Goal: Task Accomplishment & Management: Use online tool/utility

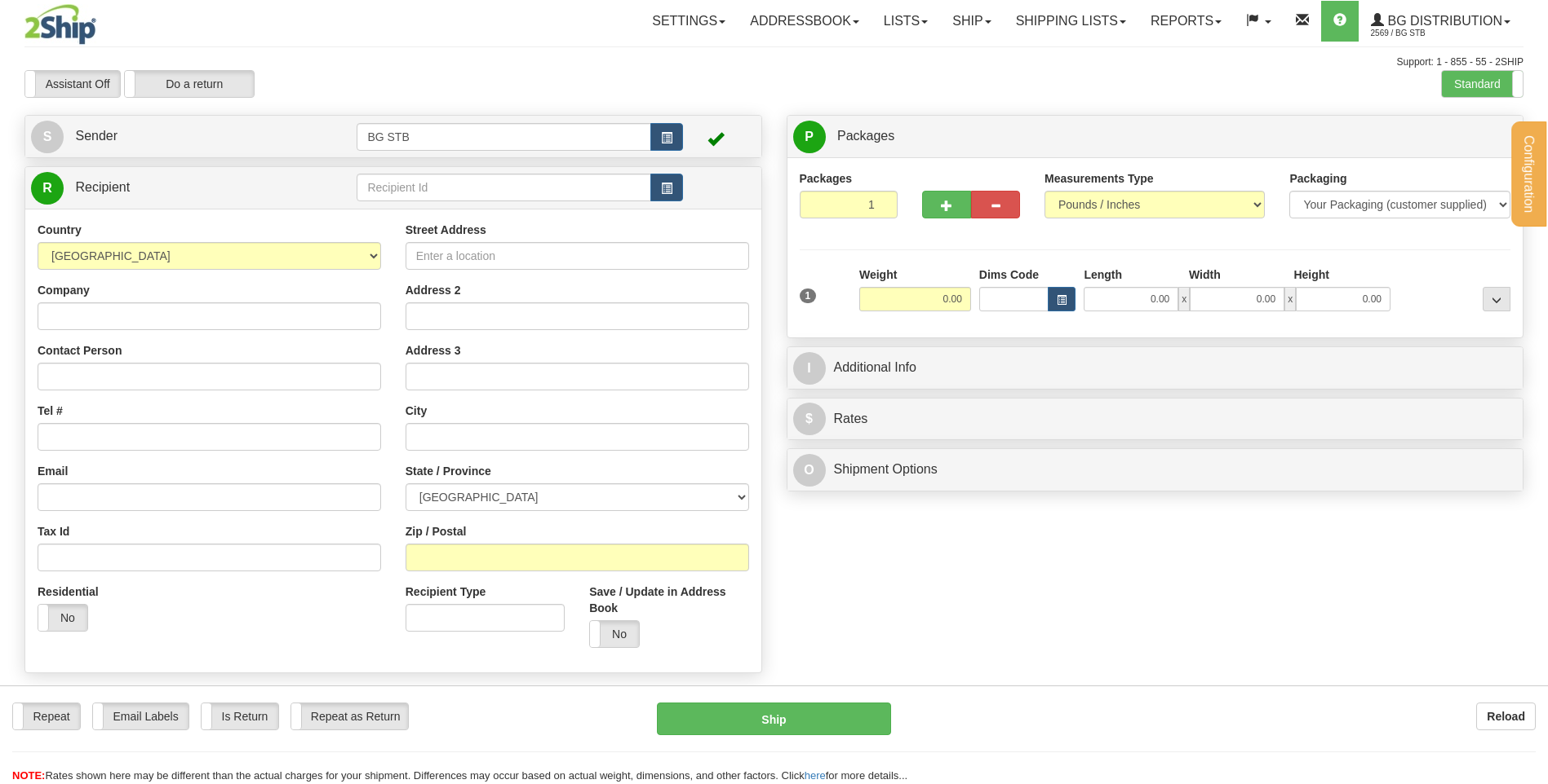
click at [477, 188] on div "Configuration My Configuration Panel Close Configure My Carriers" at bounding box center [774, 392] width 1548 height 784
click at [477, 168] on div "R Recipient" at bounding box center [394, 188] width 736 height 42
click at [479, 189] on input "text" at bounding box center [503, 188] width 293 height 27
type input "714"
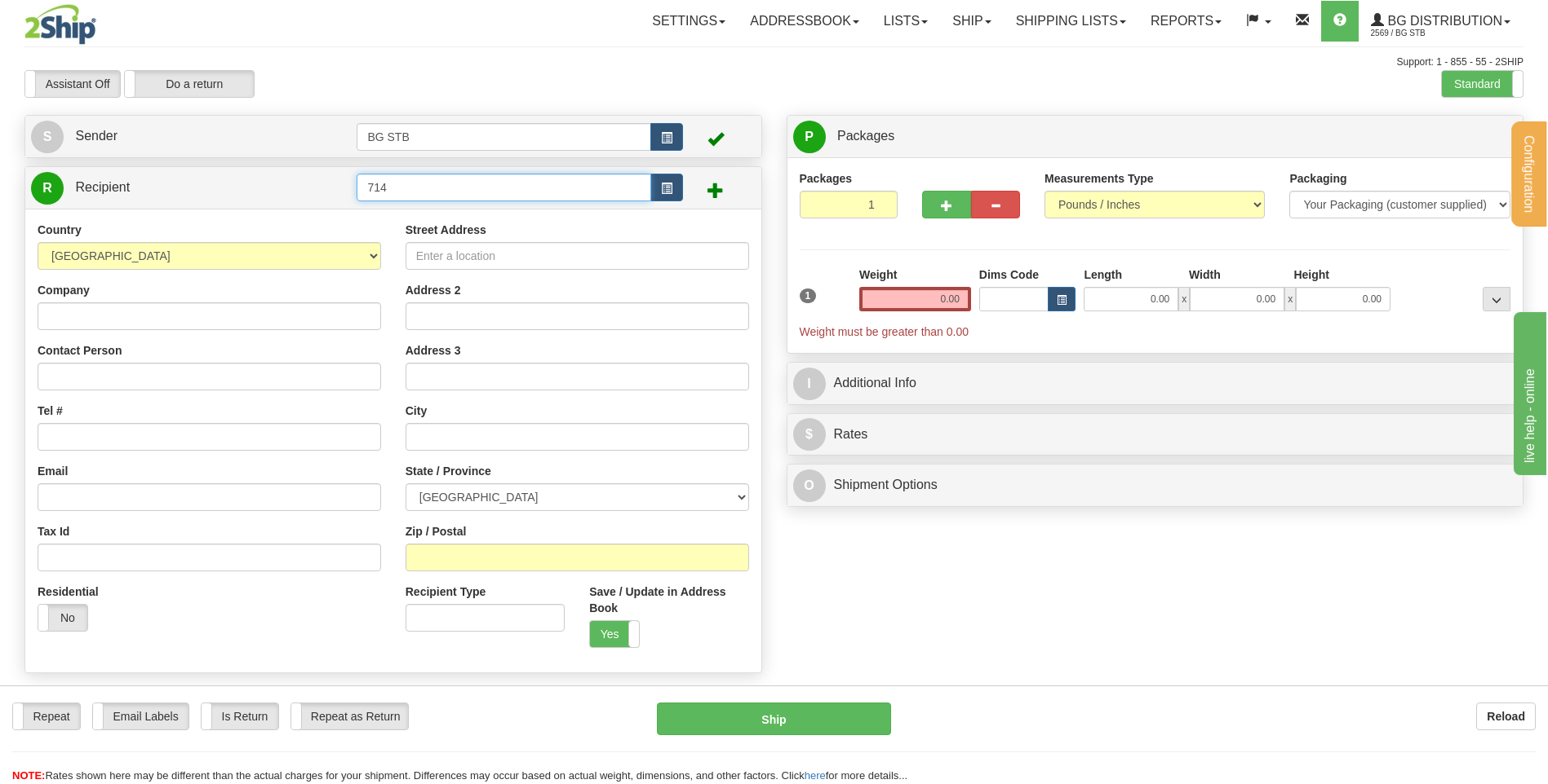
click at [466, 175] on input "714" at bounding box center [503, 188] width 293 height 27
type input "7145"
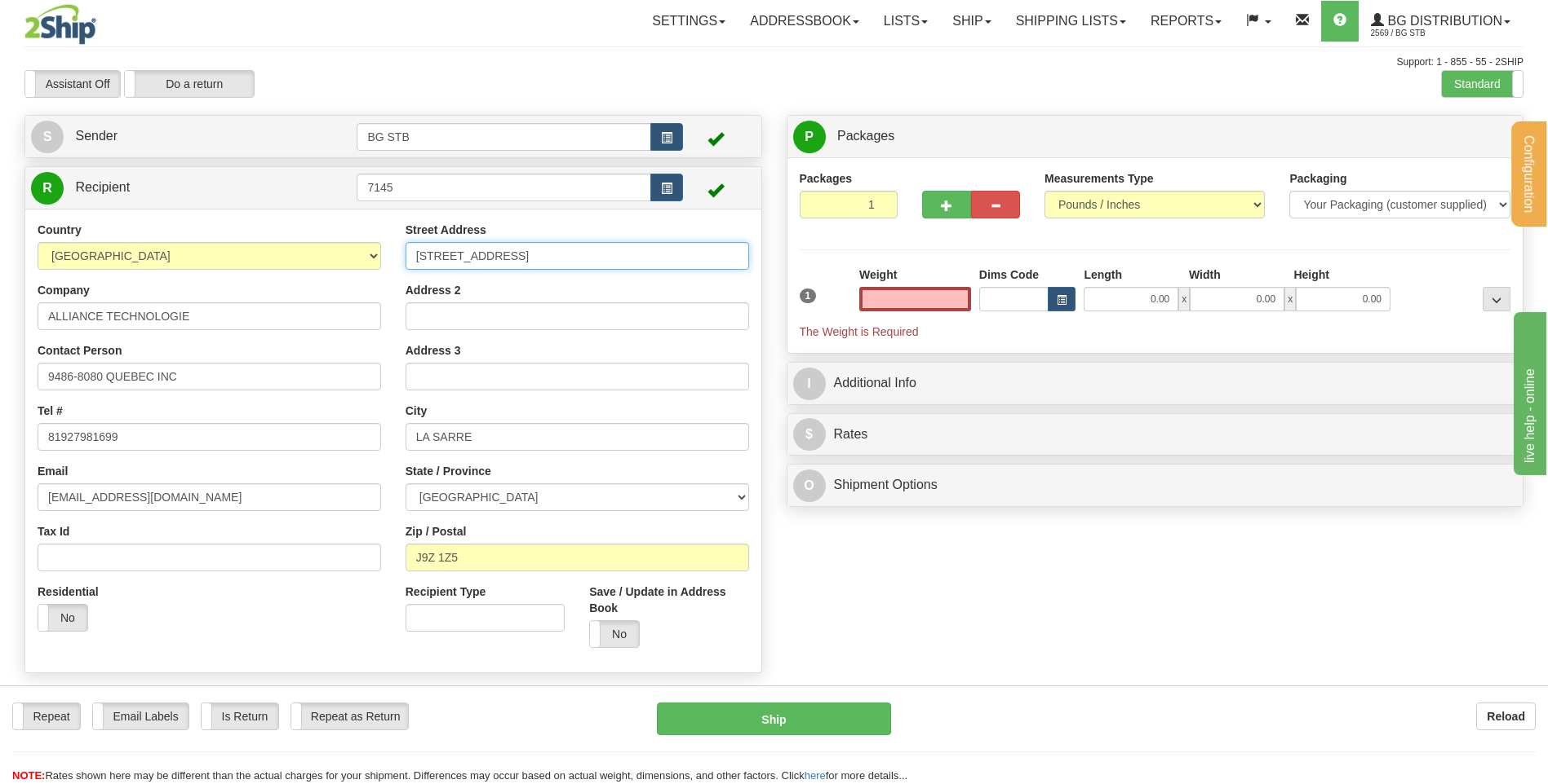
type input "0.00"
click at [472, 252] on input "364 RUE PINCIPALE" at bounding box center [577, 256] width 343 height 27
type input "364 RUE PRINCIPALE"
click at [667, 288] on div "Address 2" at bounding box center [577, 306] width 343 height 48
click at [951, 294] on input "0.00" at bounding box center [915, 299] width 112 height 25
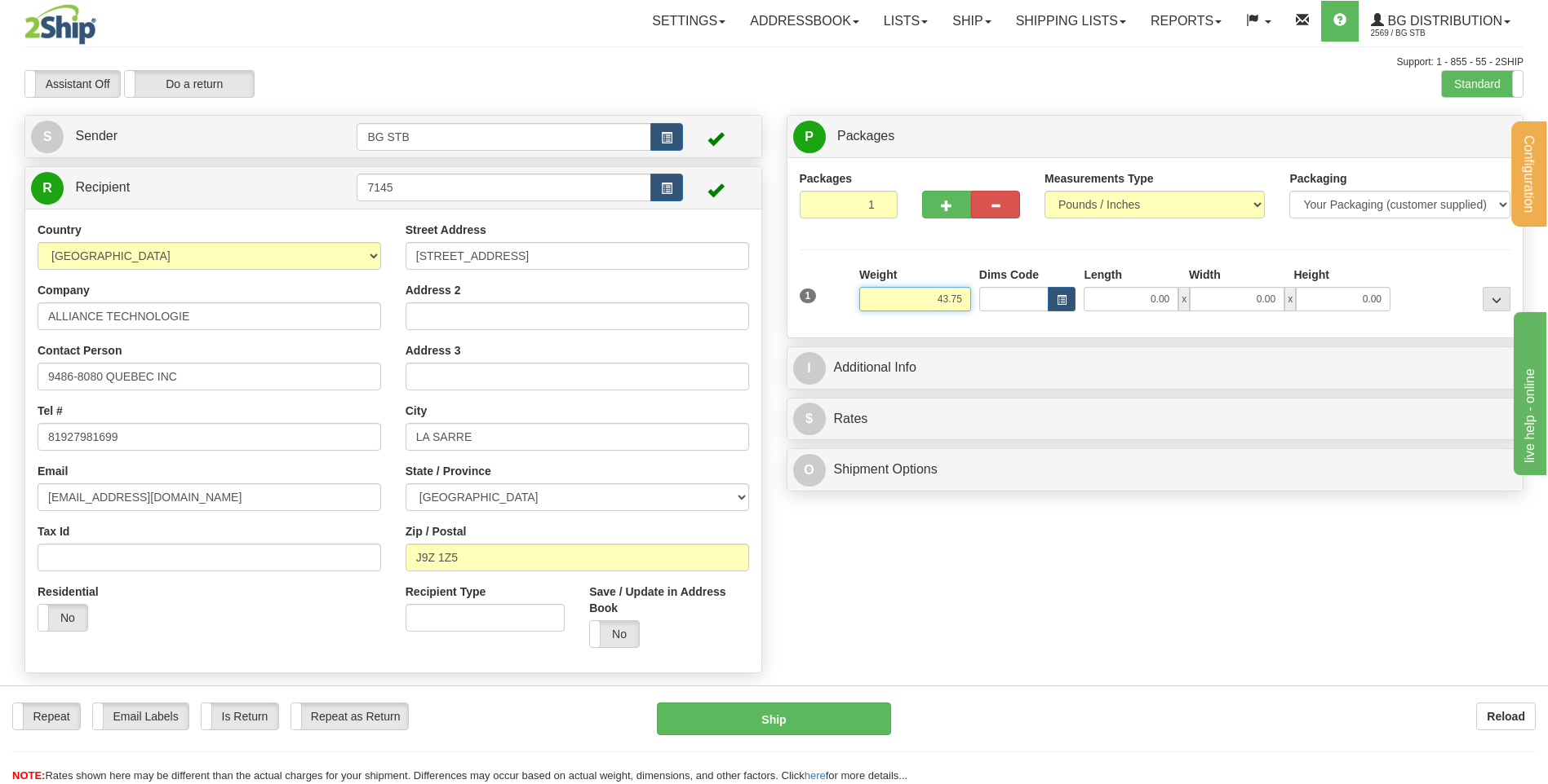
type input "43.75"
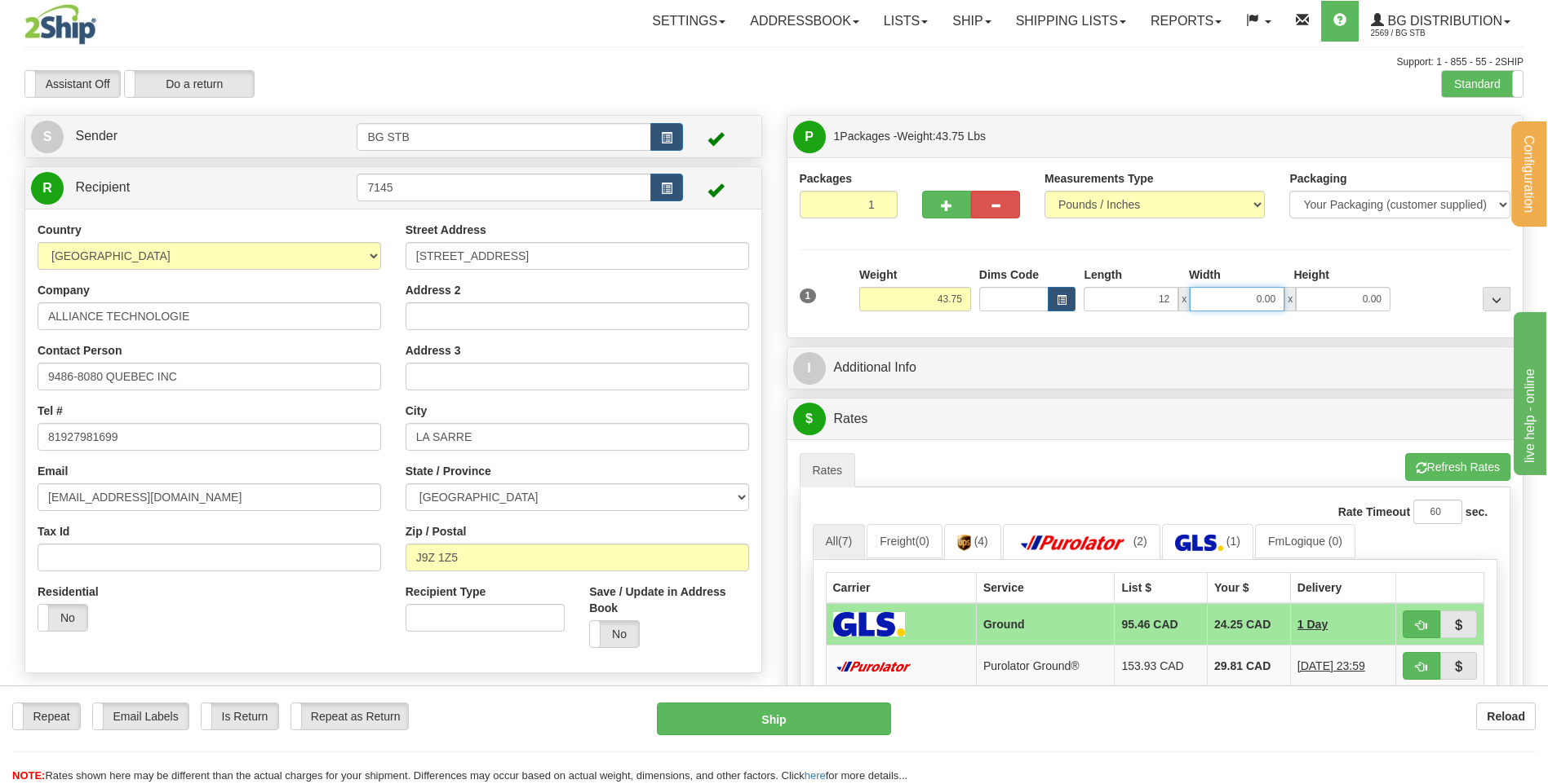
type input "12.00"
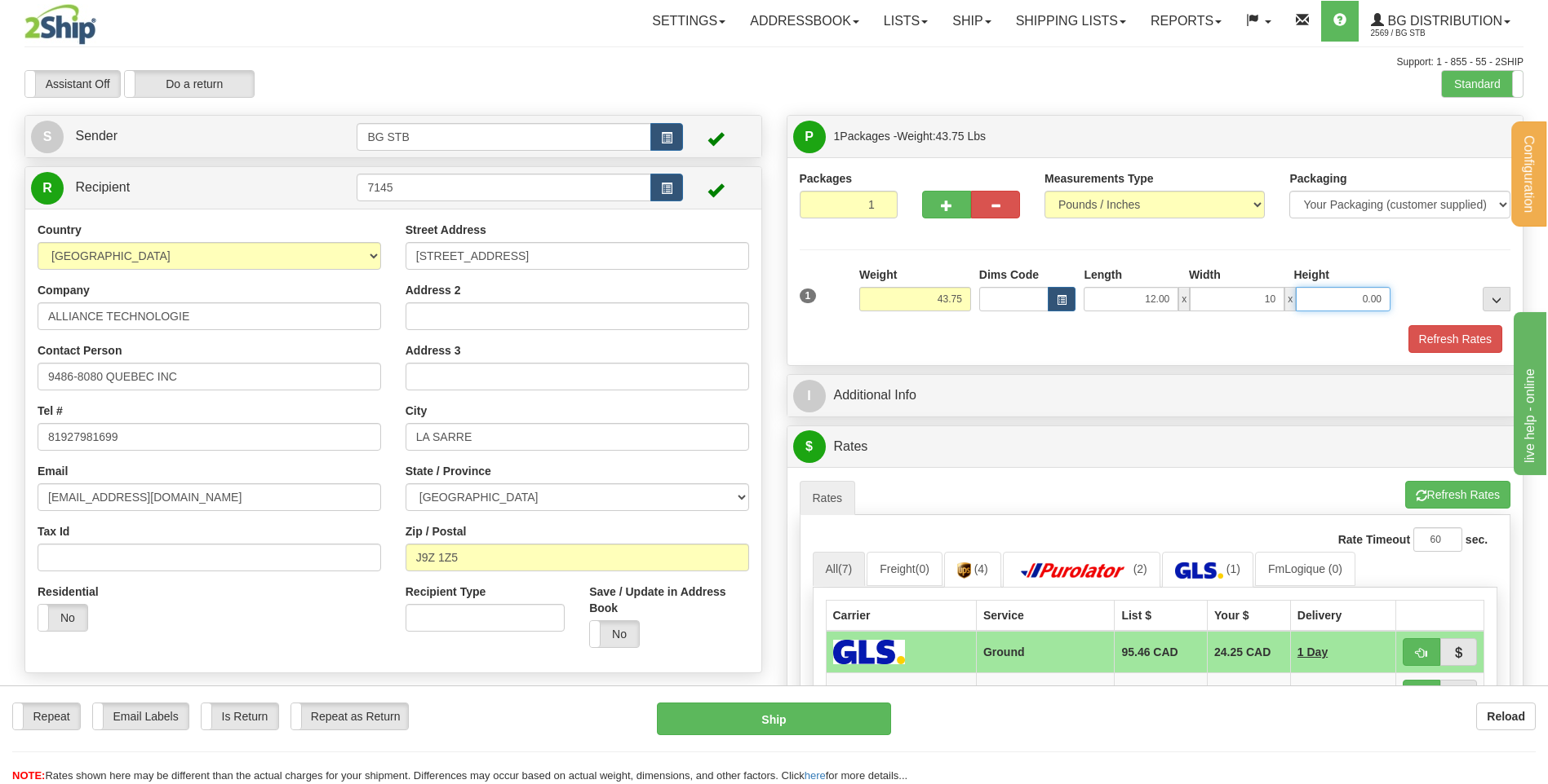
type input "10.00"
type input "16.00"
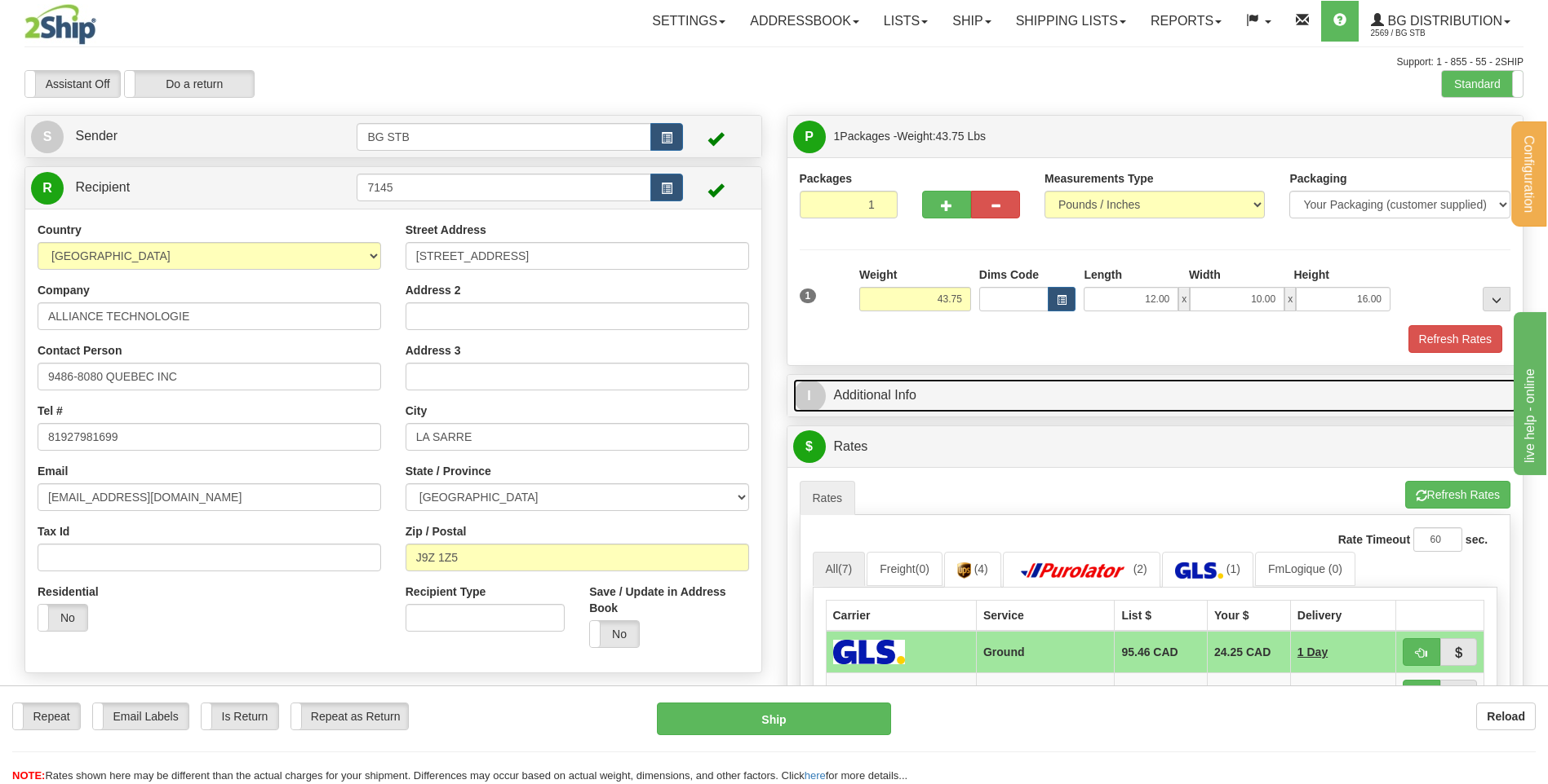
click at [854, 388] on link "I Additional Info" at bounding box center [1154, 395] width 724 height 34
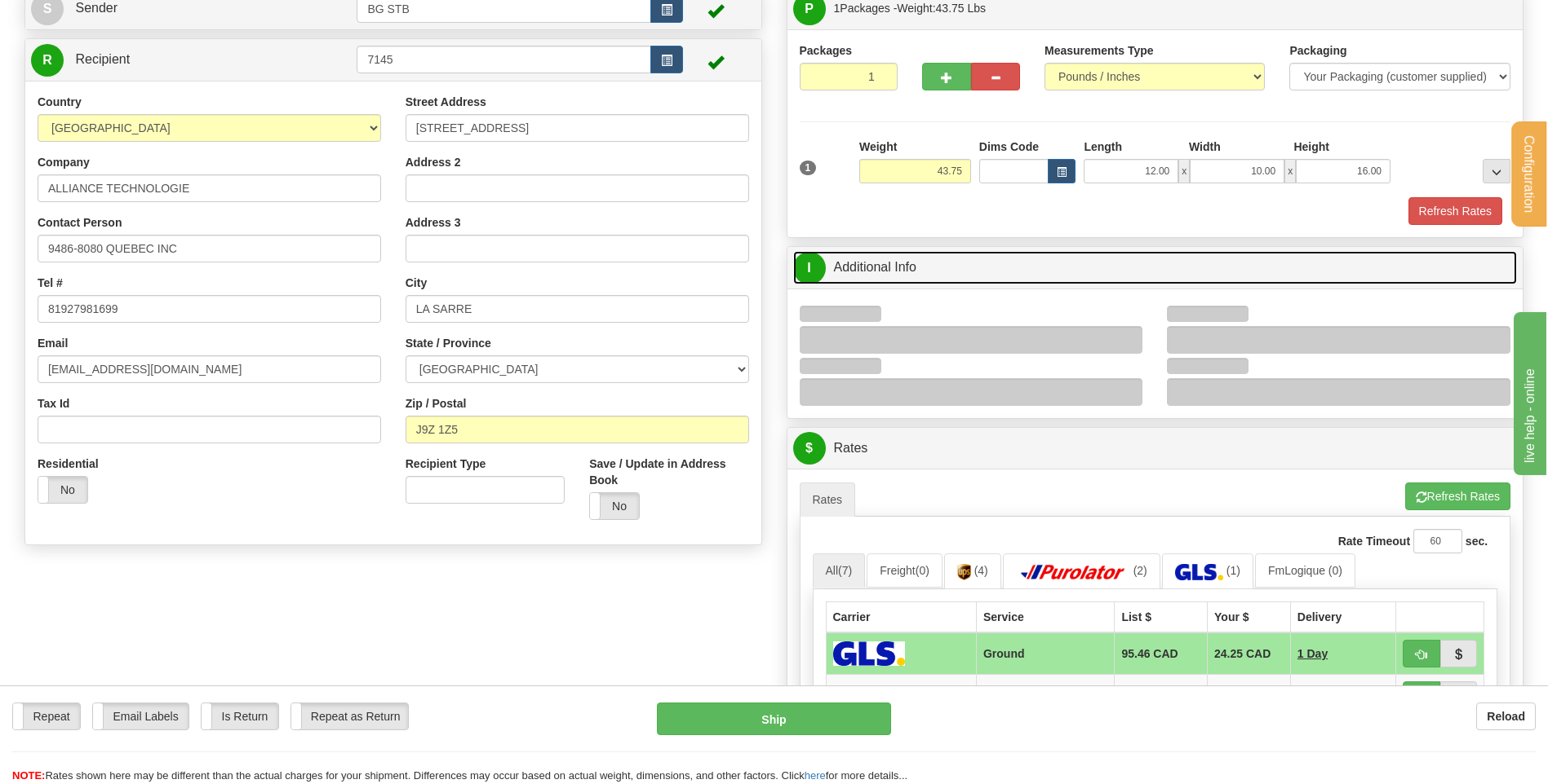
scroll to position [245, 0]
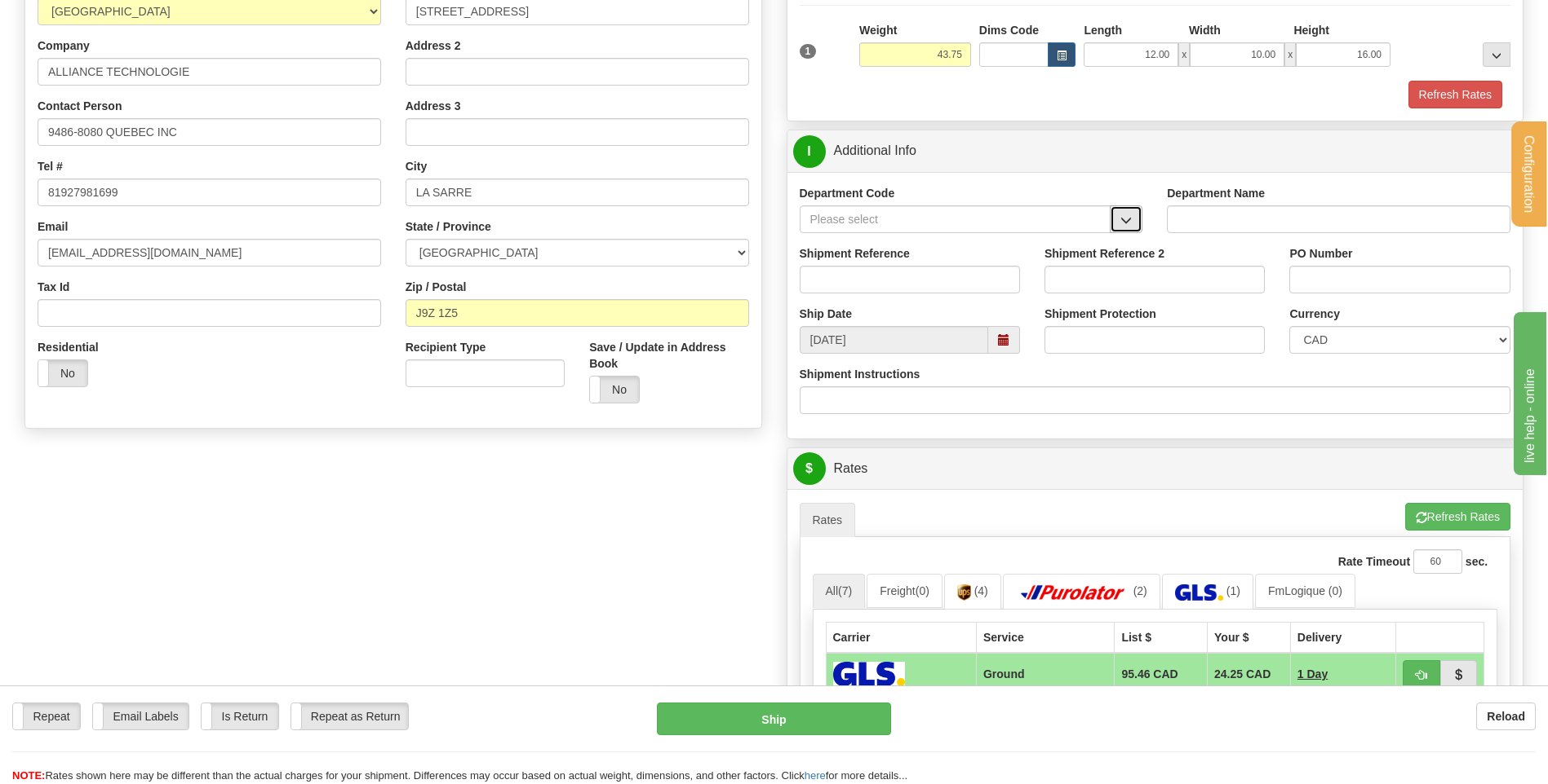
click at [1135, 222] on button "button" at bounding box center [1126, 219] width 33 height 27
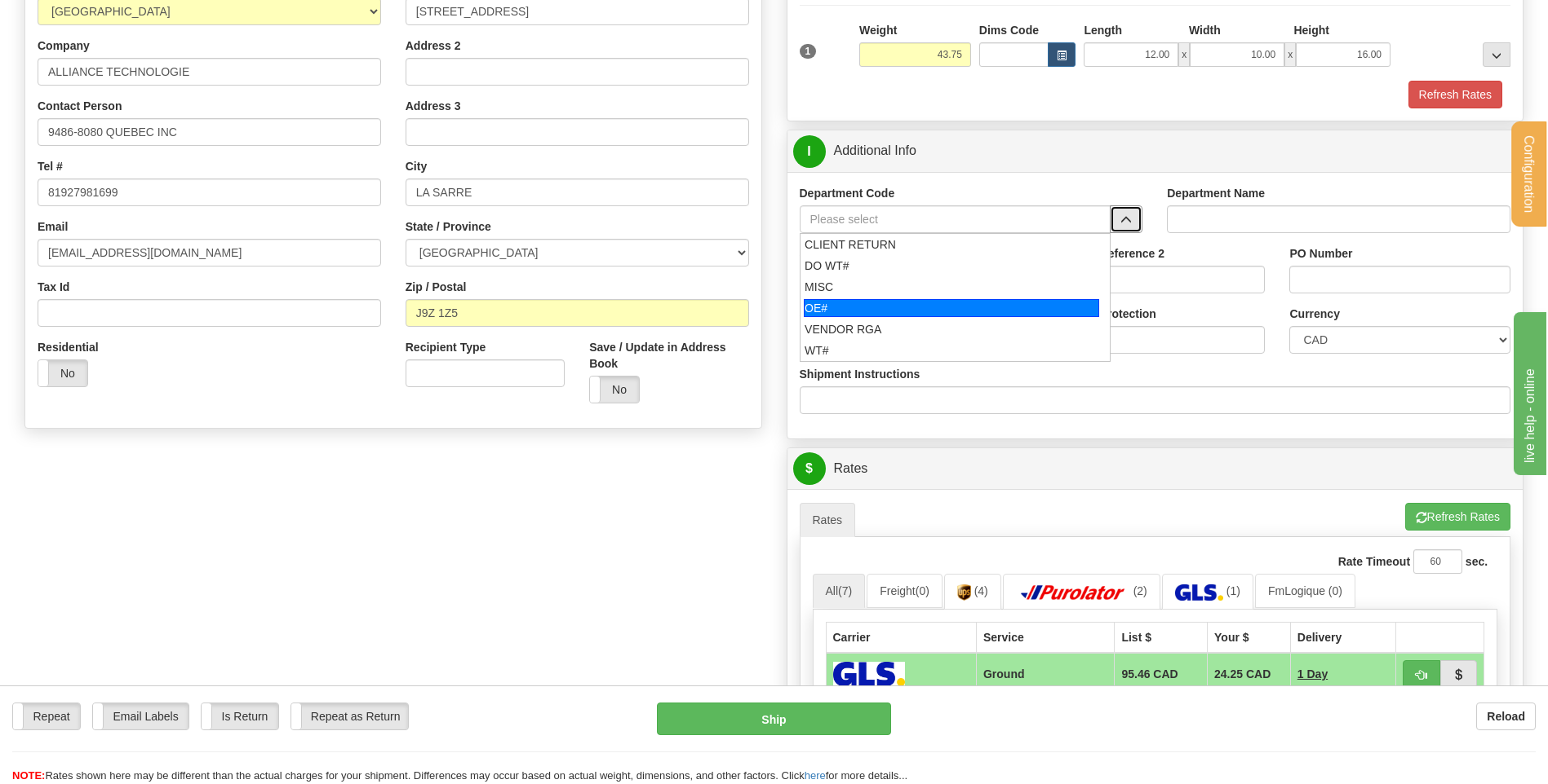
click at [819, 301] on div "OE#" at bounding box center [951, 309] width 295 height 18
type input "OE#"
type input "ORDERS"
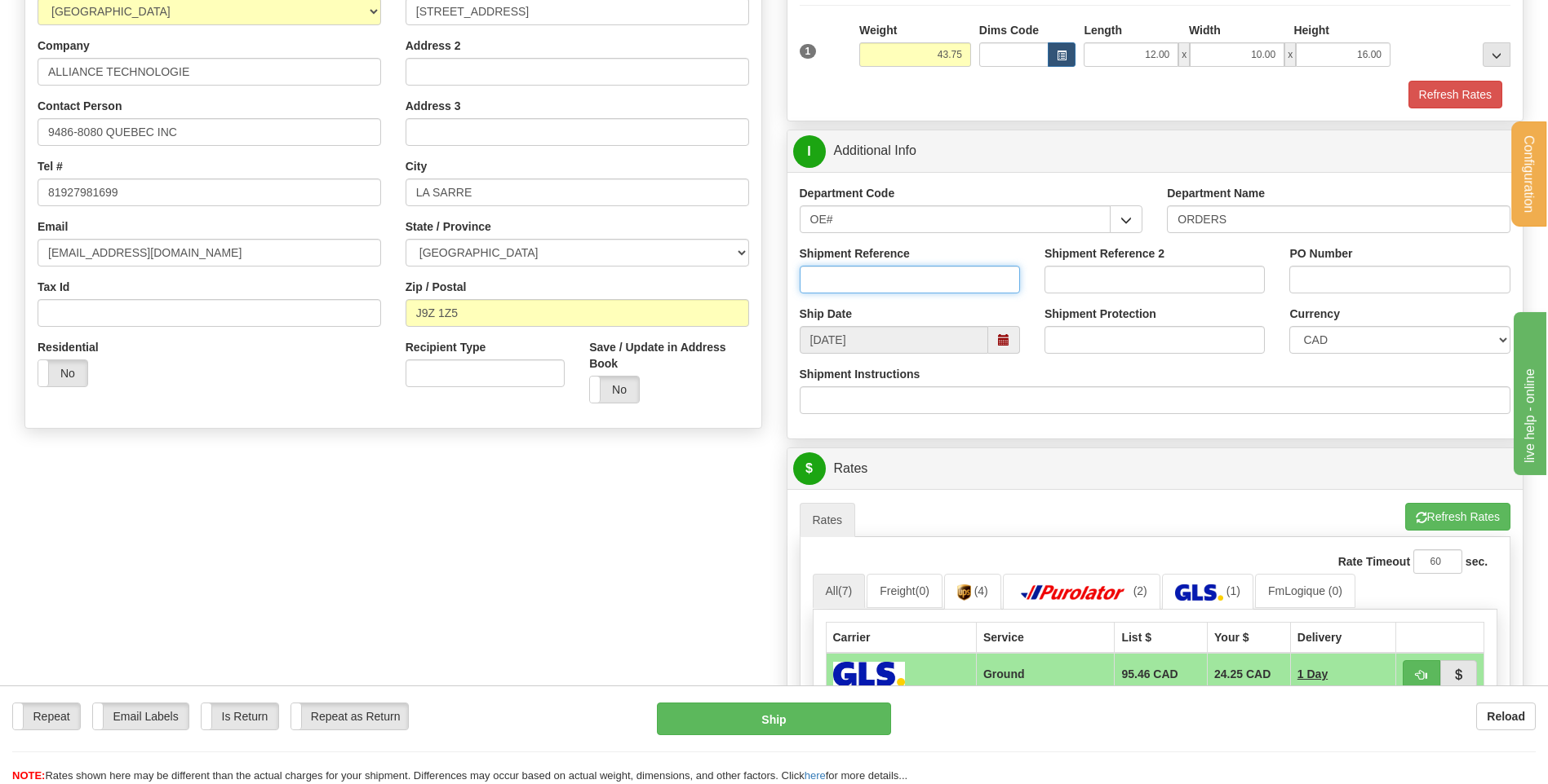
click at [833, 278] on input "Shipment Reference" at bounding box center [909, 280] width 220 height 27
type input "80004269-00"
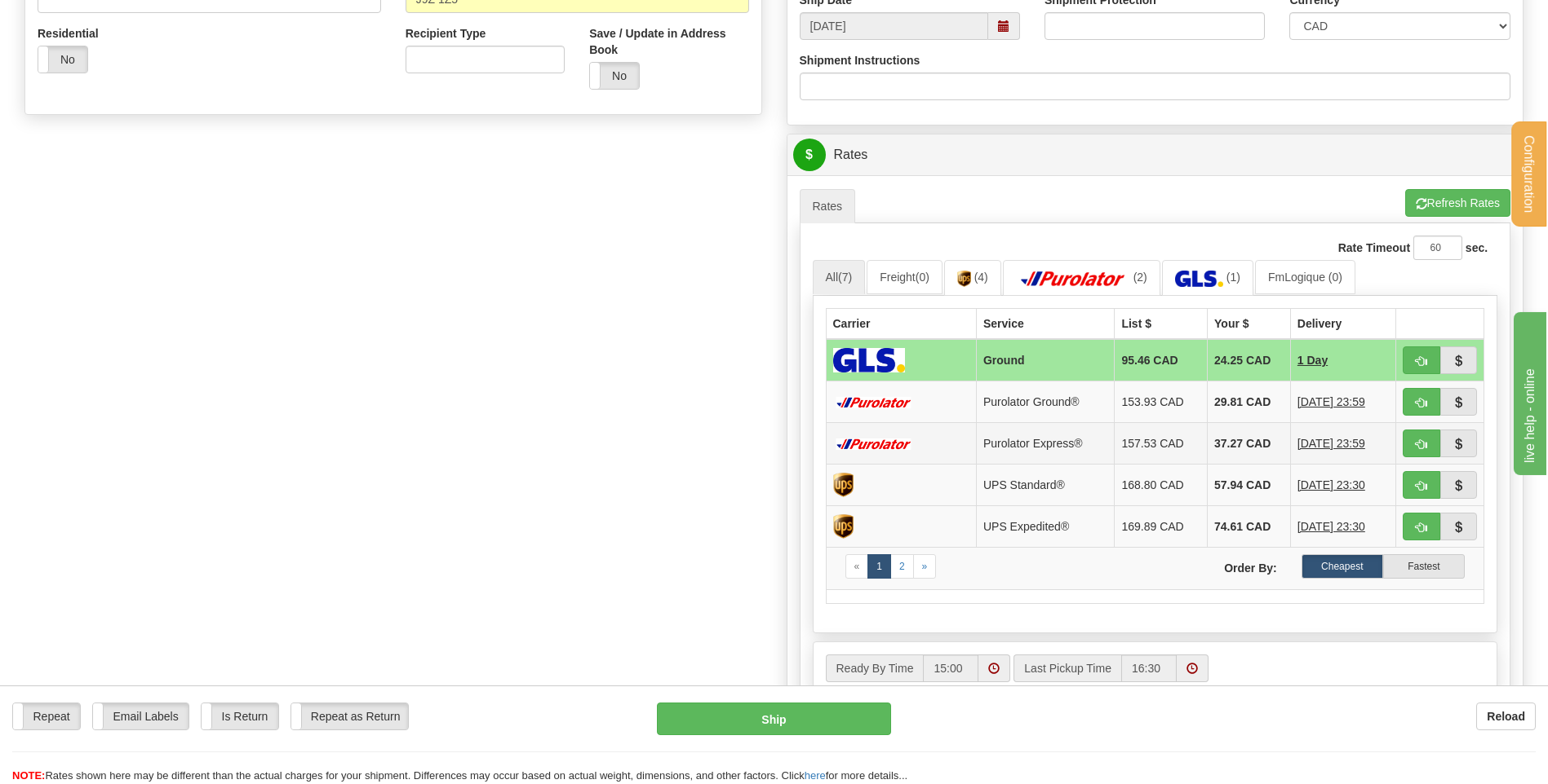
scroll to position [652, 0]
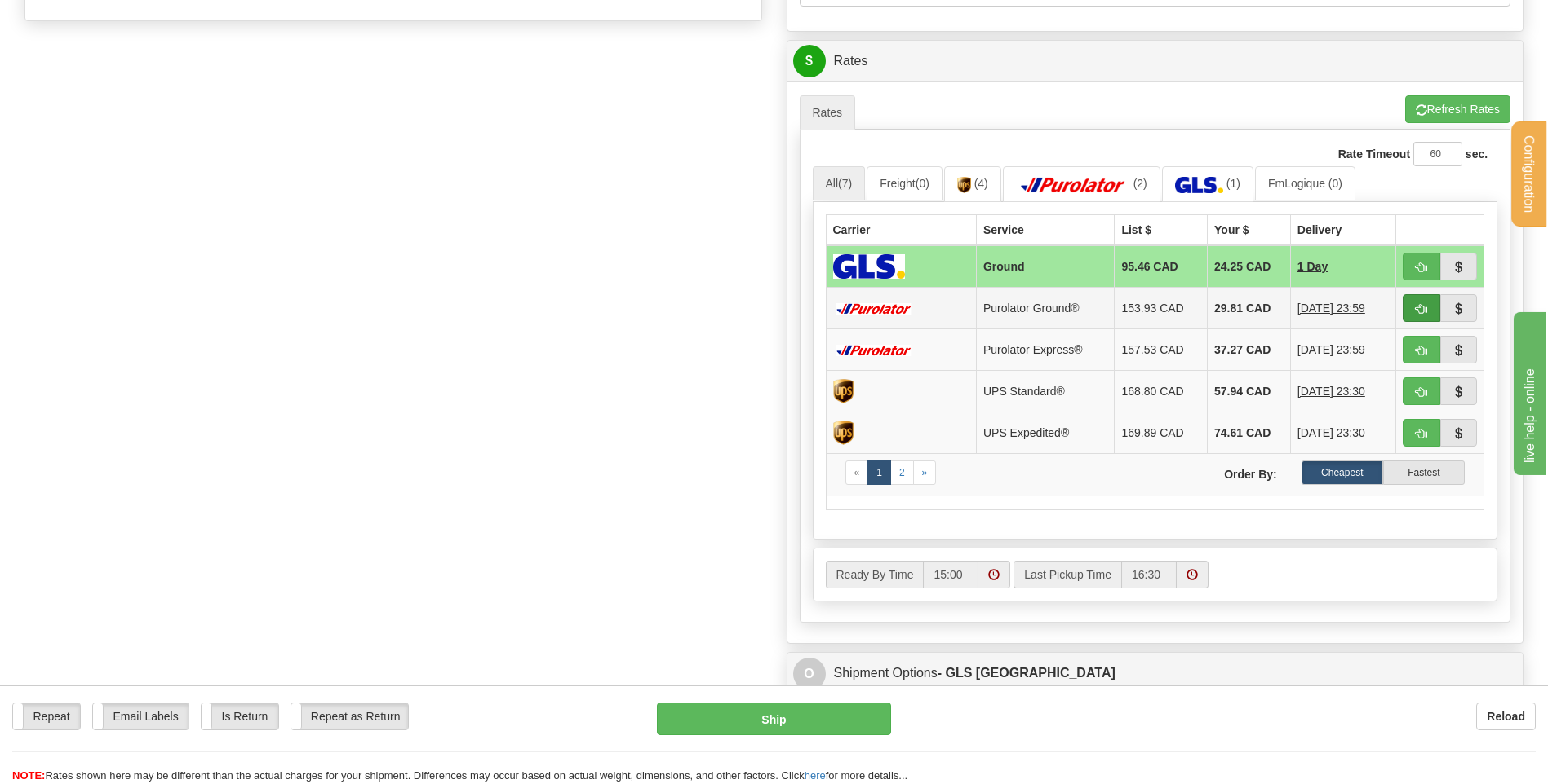
type input "HELCA+RESTOCK 28/07"
drag, startPoint x: 1429, startPoint y: 304, endPoint x: 1301, endPoint y: 332, distance: 131.0
click at [1429, 304] on button "button" at bounding box center [1420, 308] width 37 height 27
type input "260"
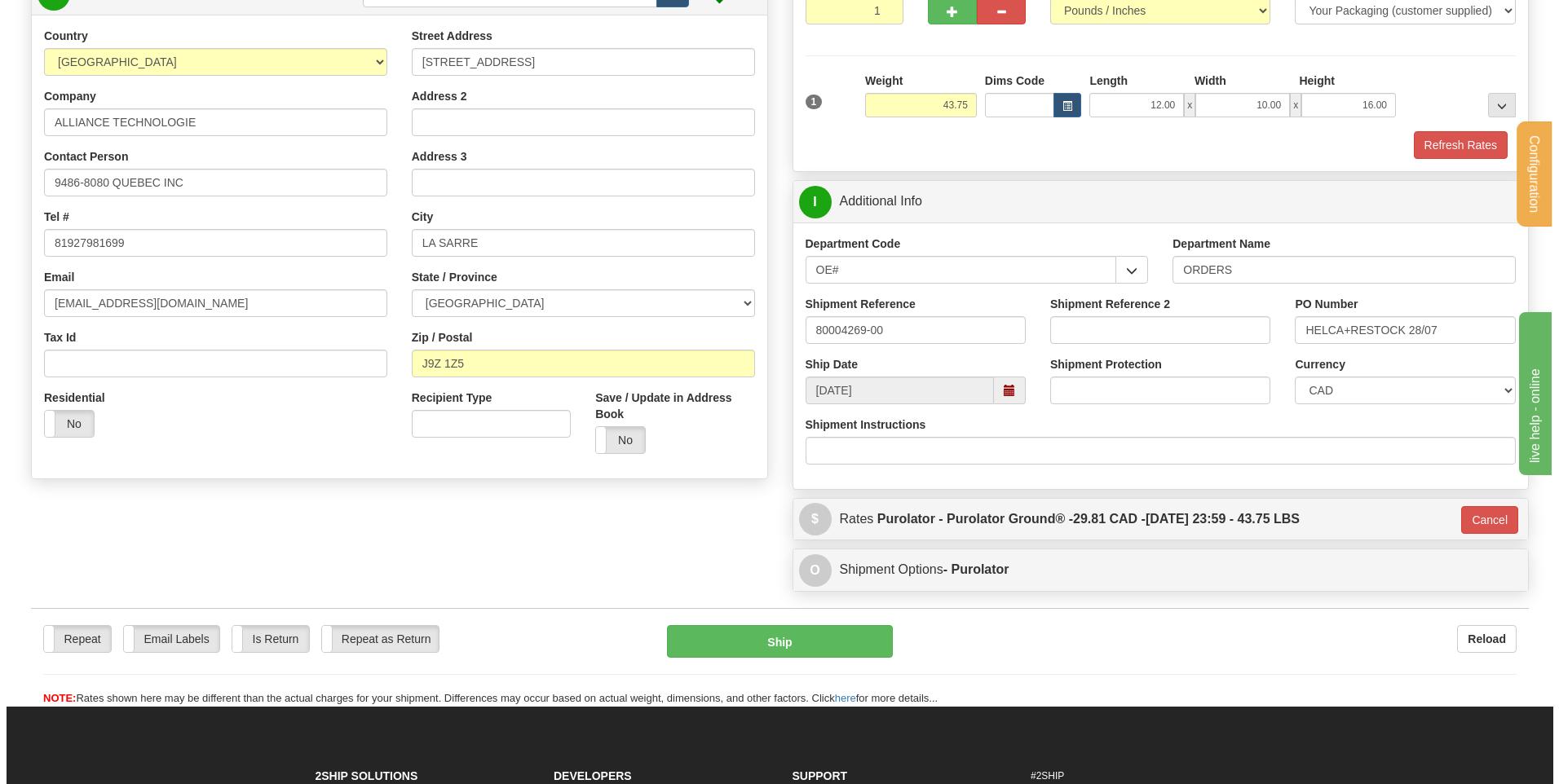
scroll to position [292, 0]
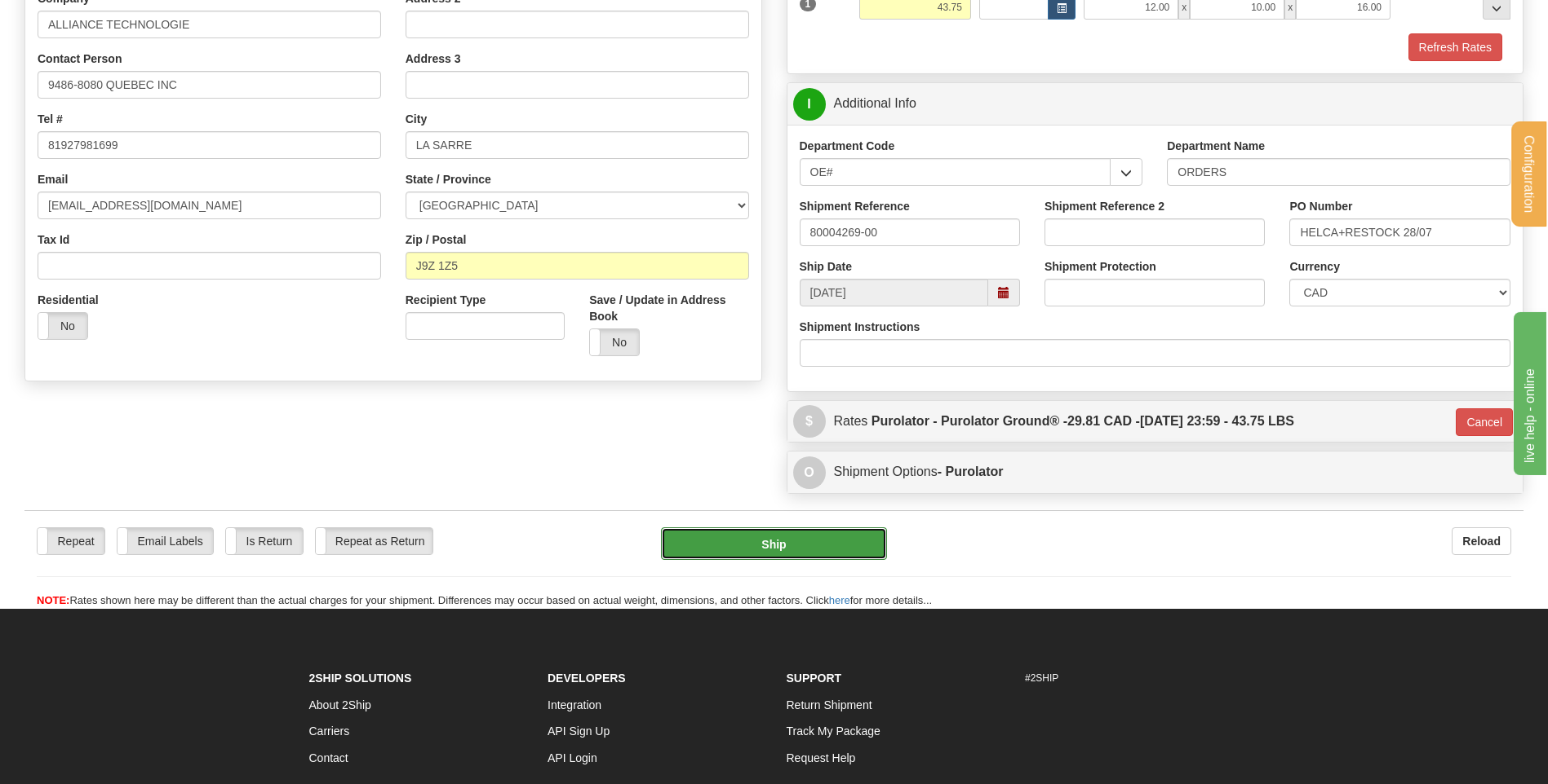
click at [764, 547] on button "Ship" at bounding box center [773, 544] width 225 height 33
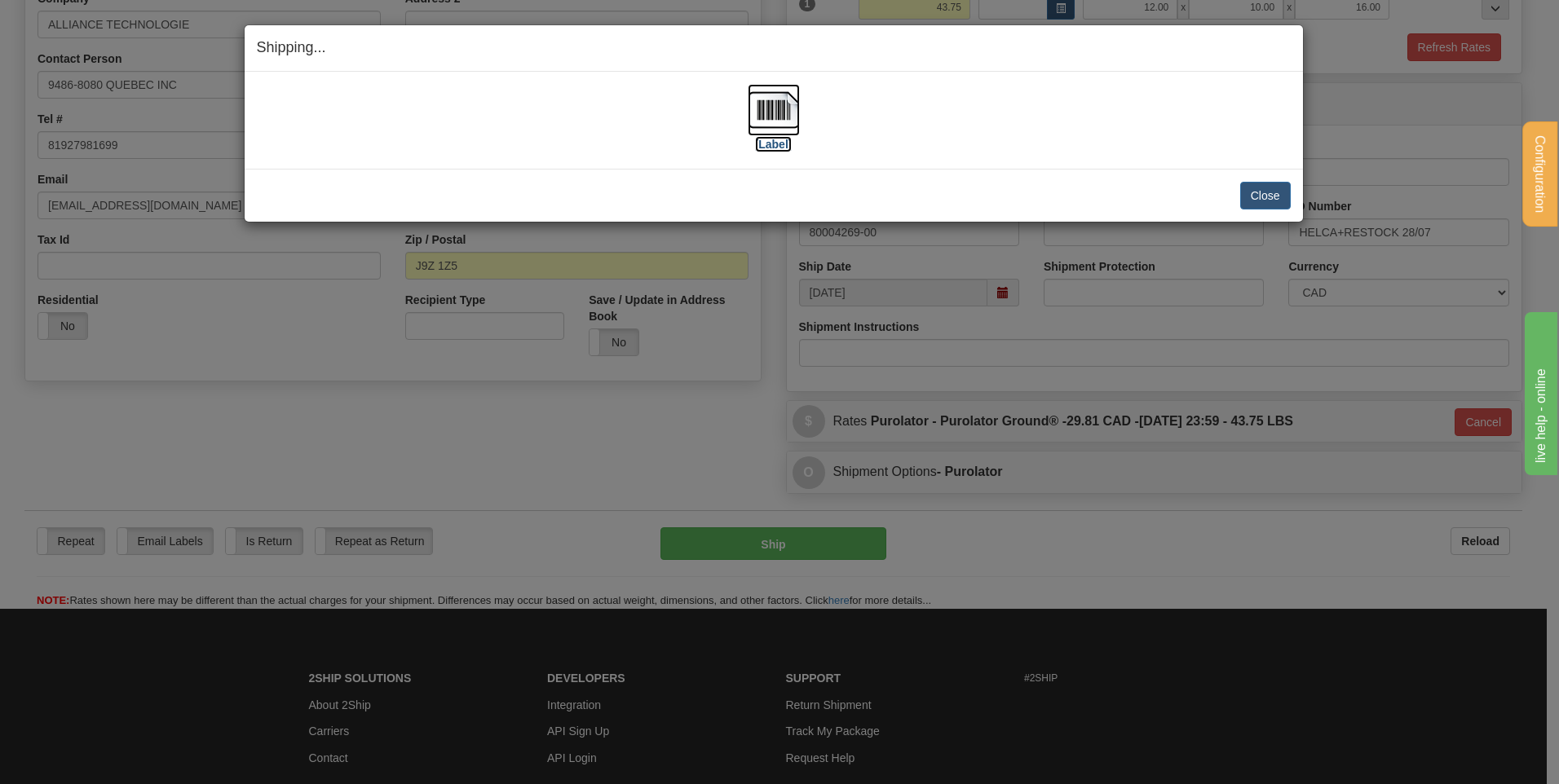
click at [776, 111] on img at bounding box center [773, 109] width 52 height 52
click at [1272, 189] on button "Close" at bounding box center [1266, 196] width 51 height 27
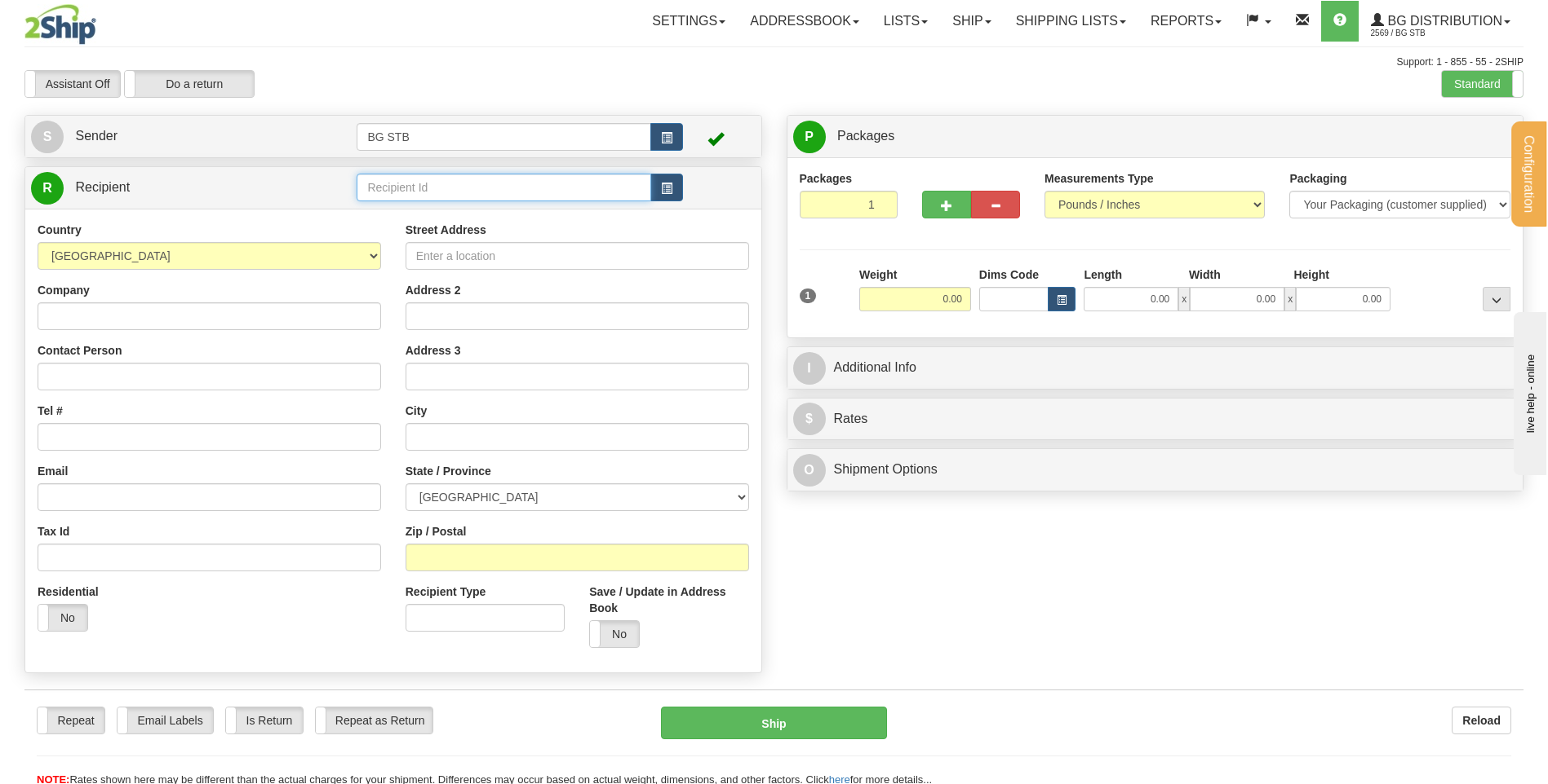
click at [390, 190] on input "text" at bounding box center [503, 188] width 293 height 27
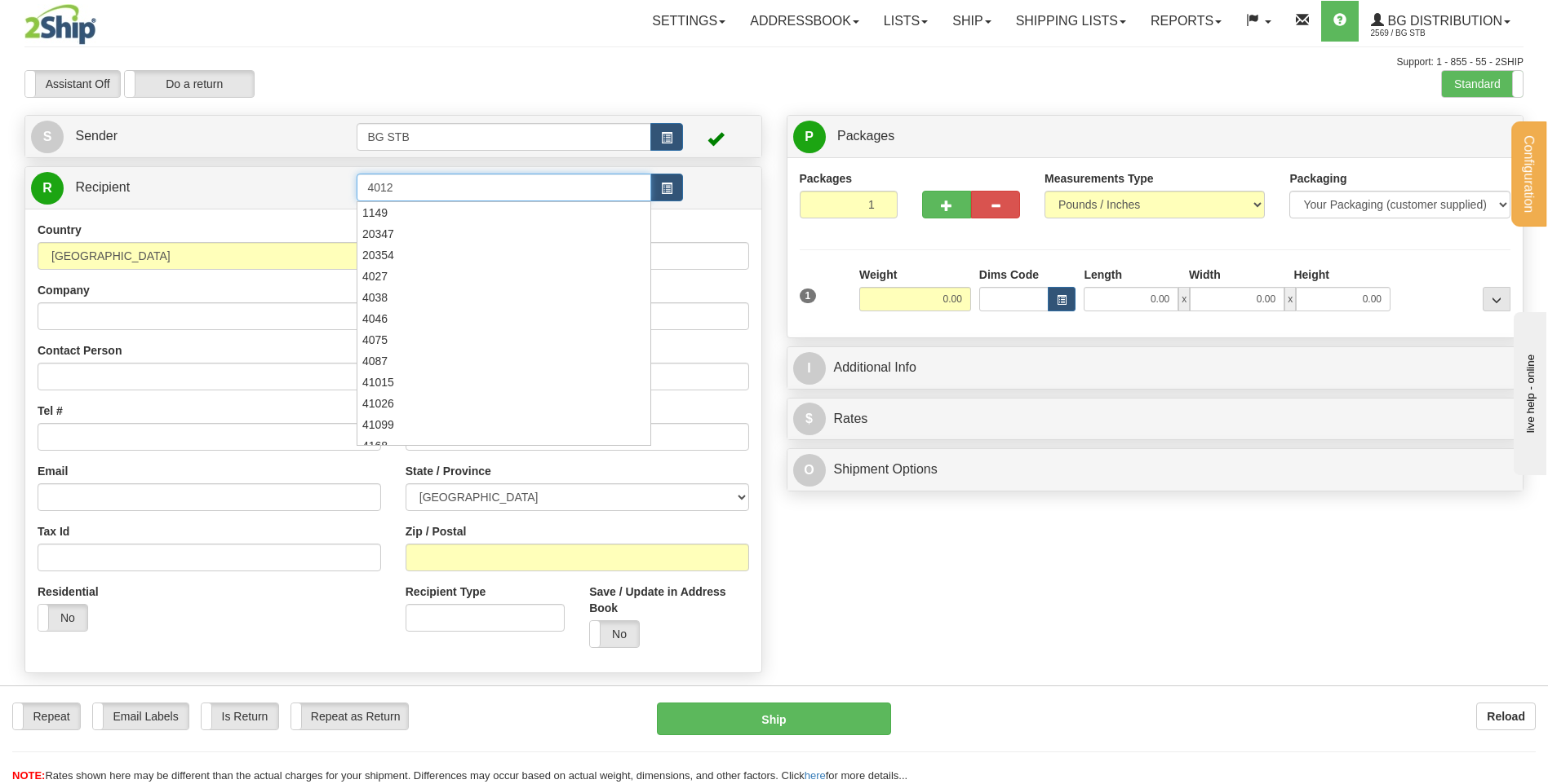
type input "4012"
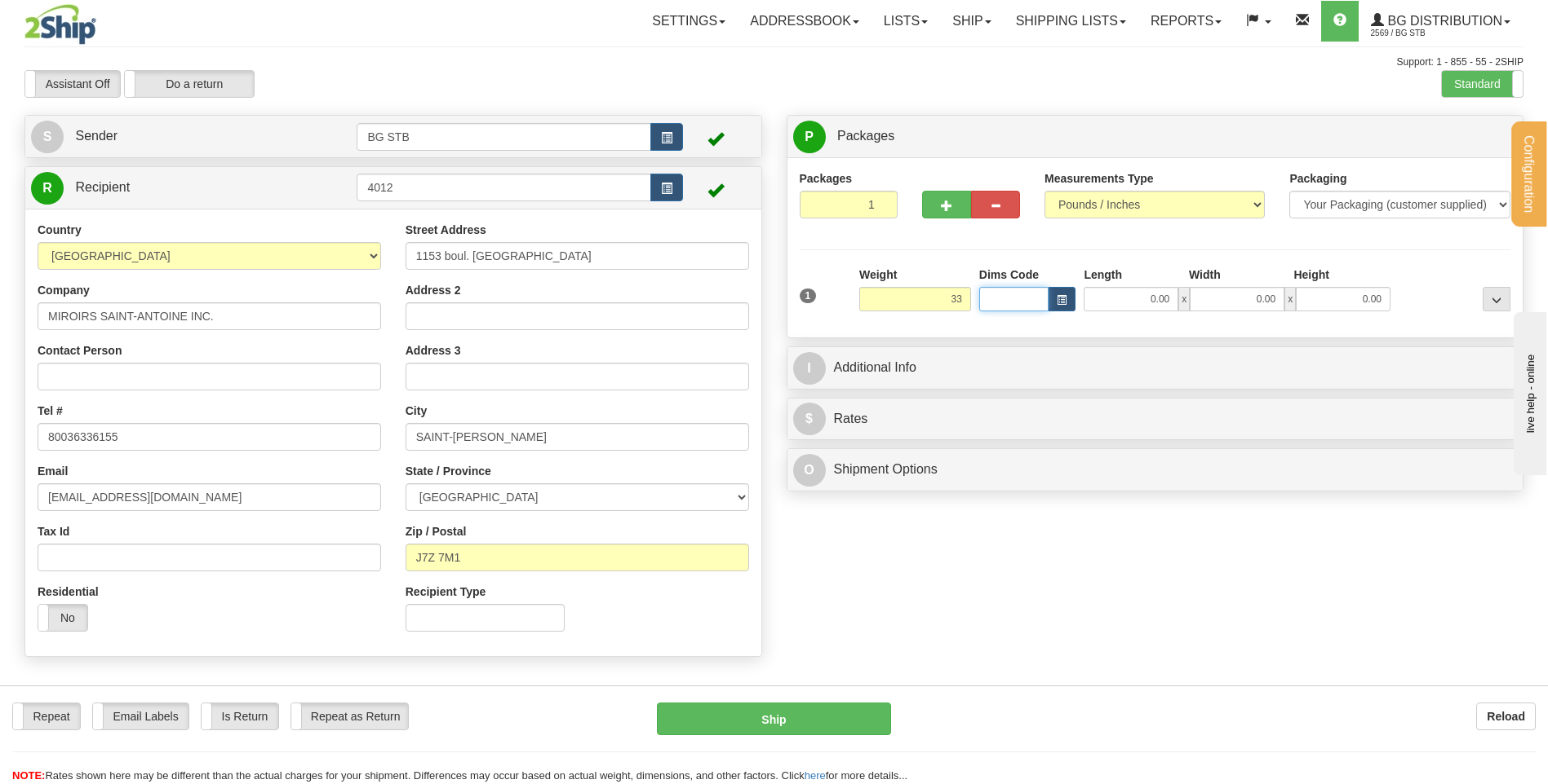
type input "33.00"
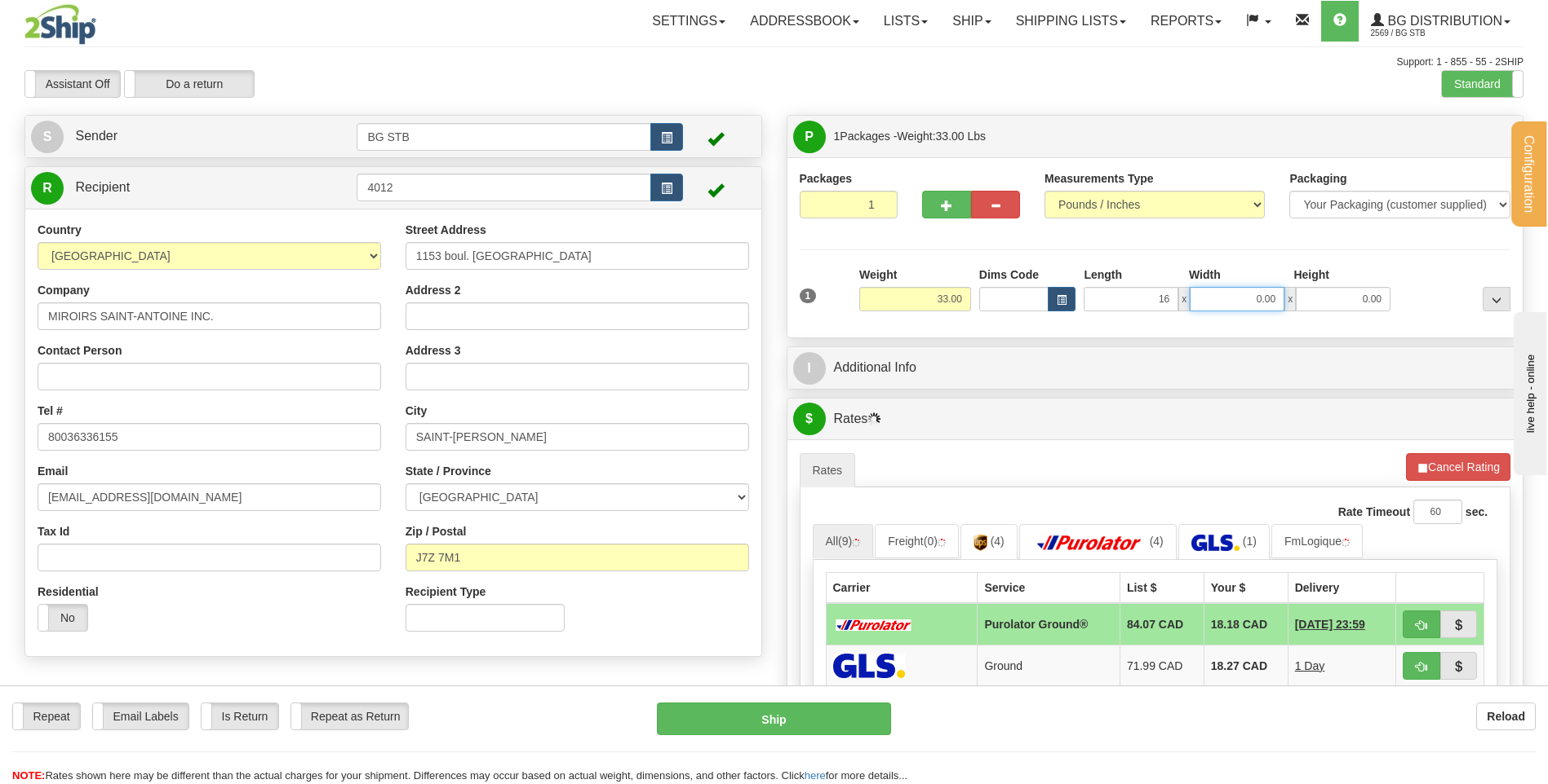
type input "16.00"
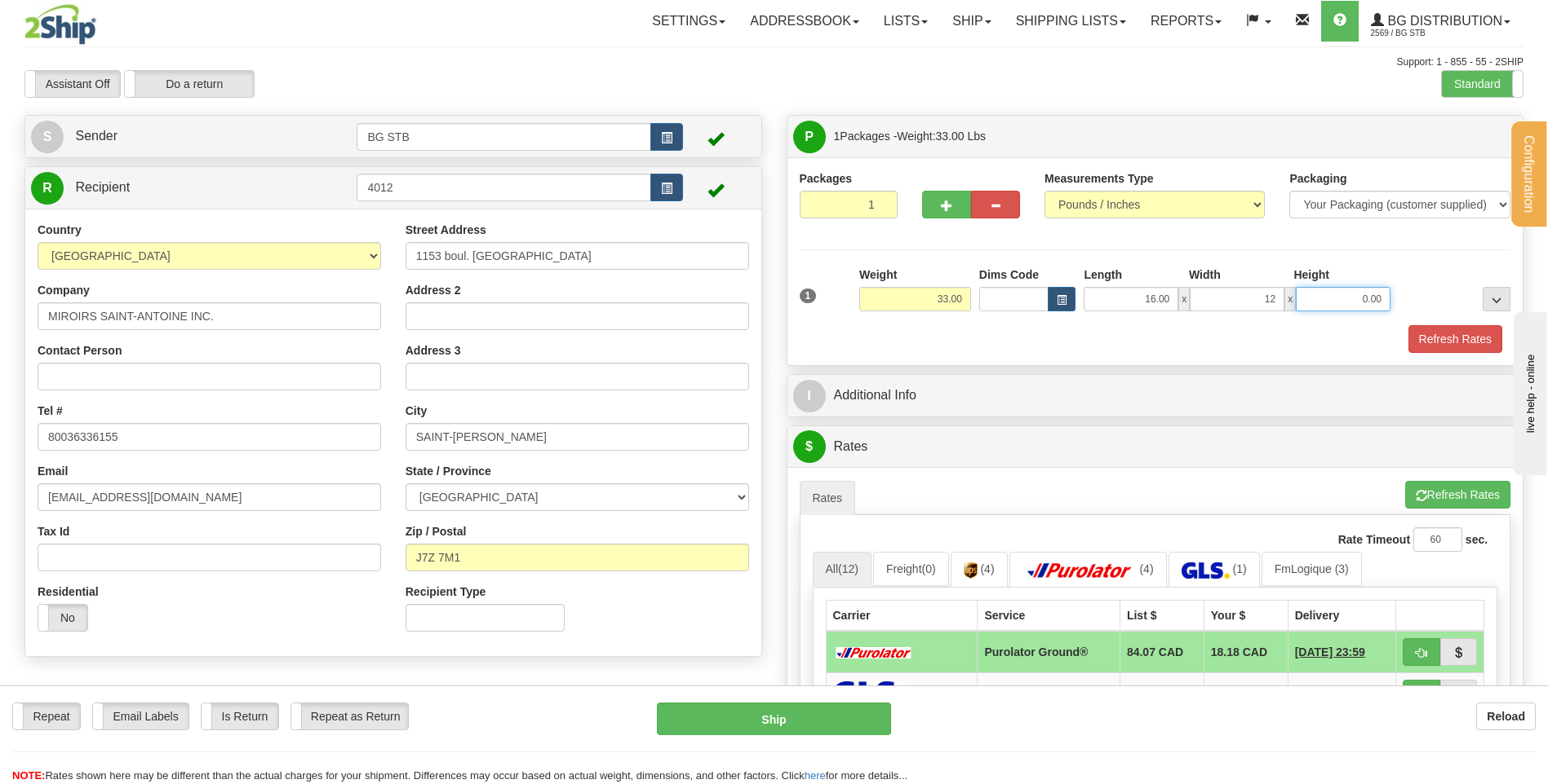
type input "12.00"
type input "11.00"
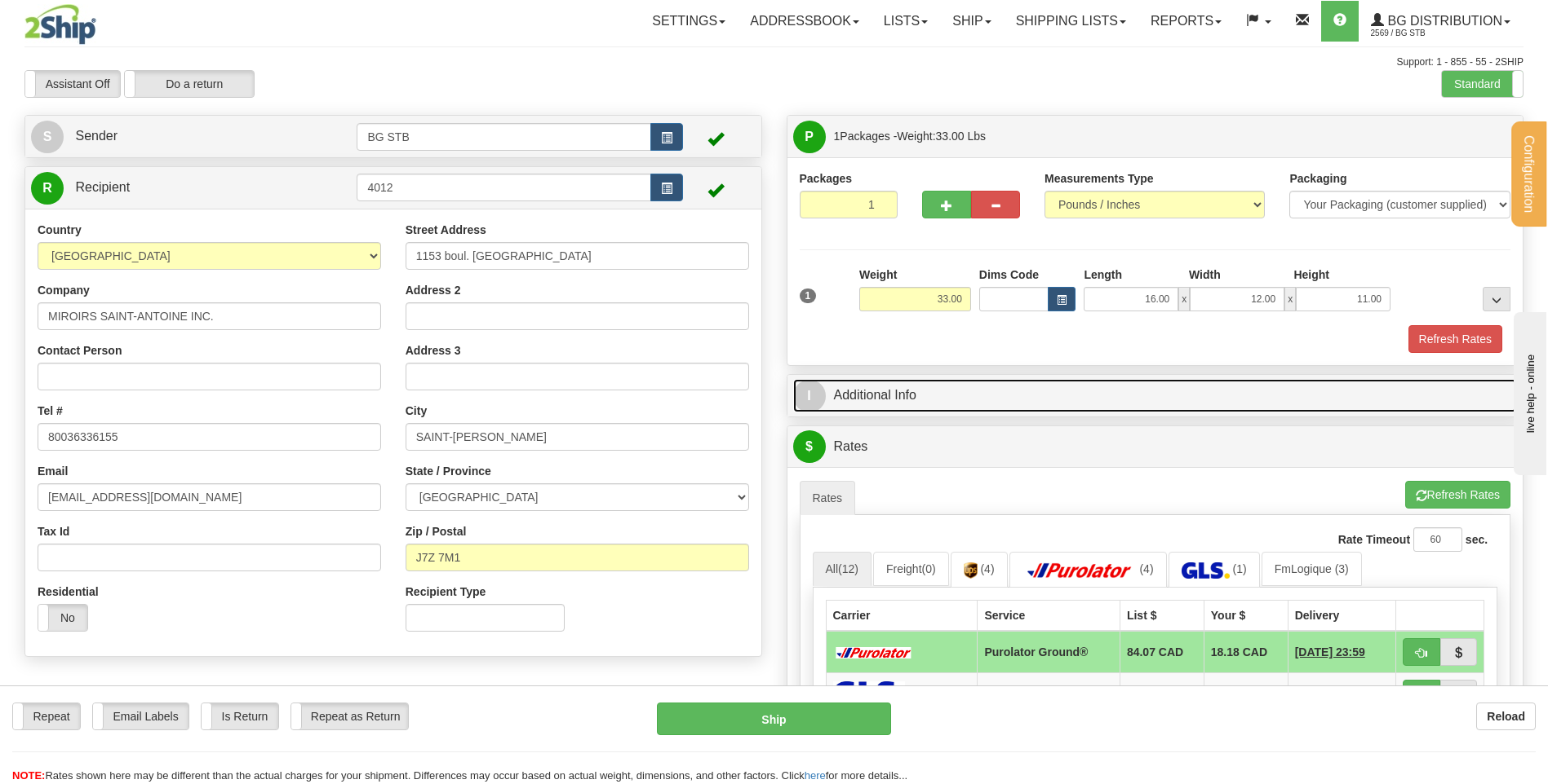
click at [884, 403] on link "I Additional Info" at bounding box center [1154, 395] width 724 height 34
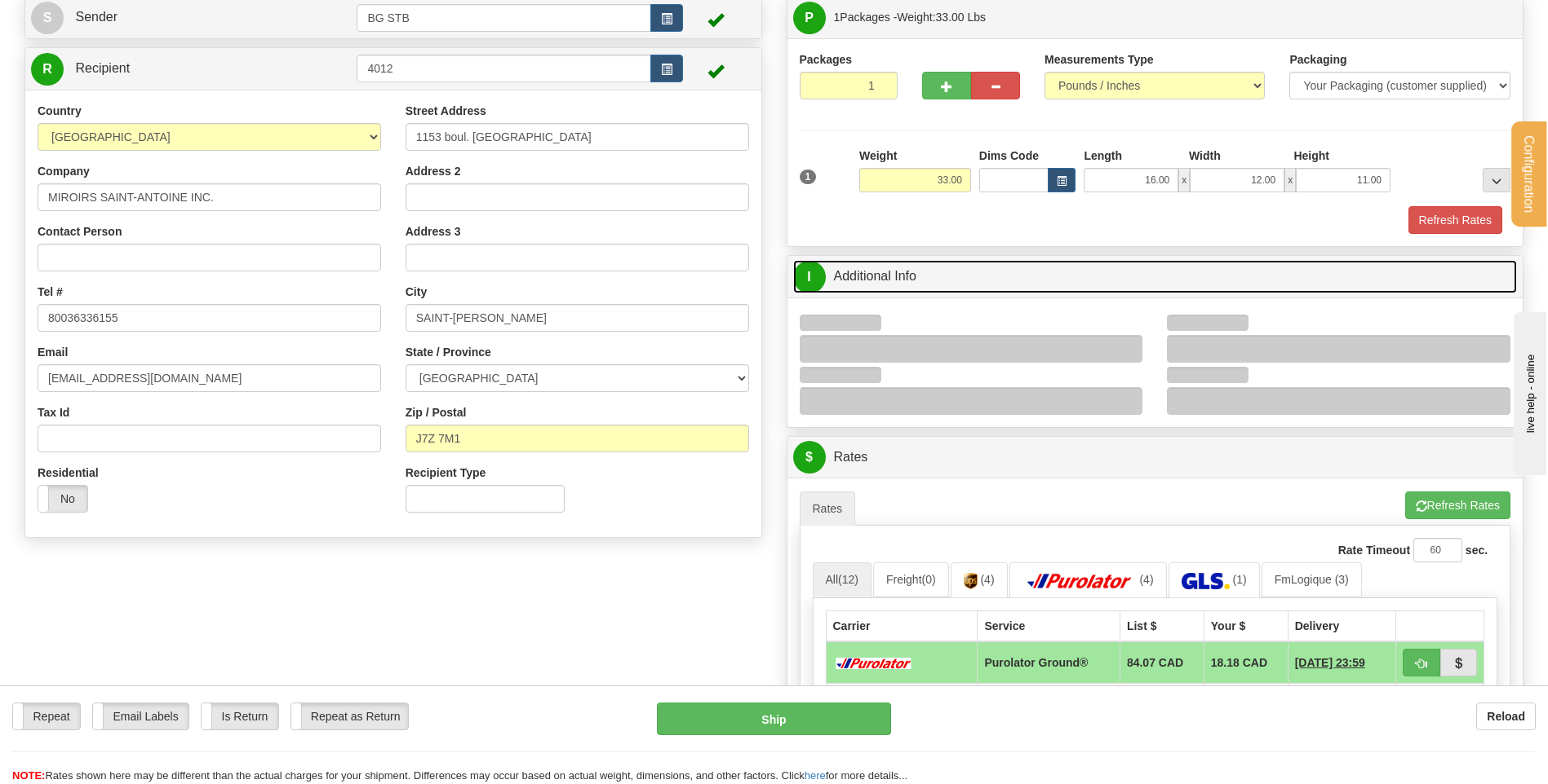
scroll to position [245, 0]
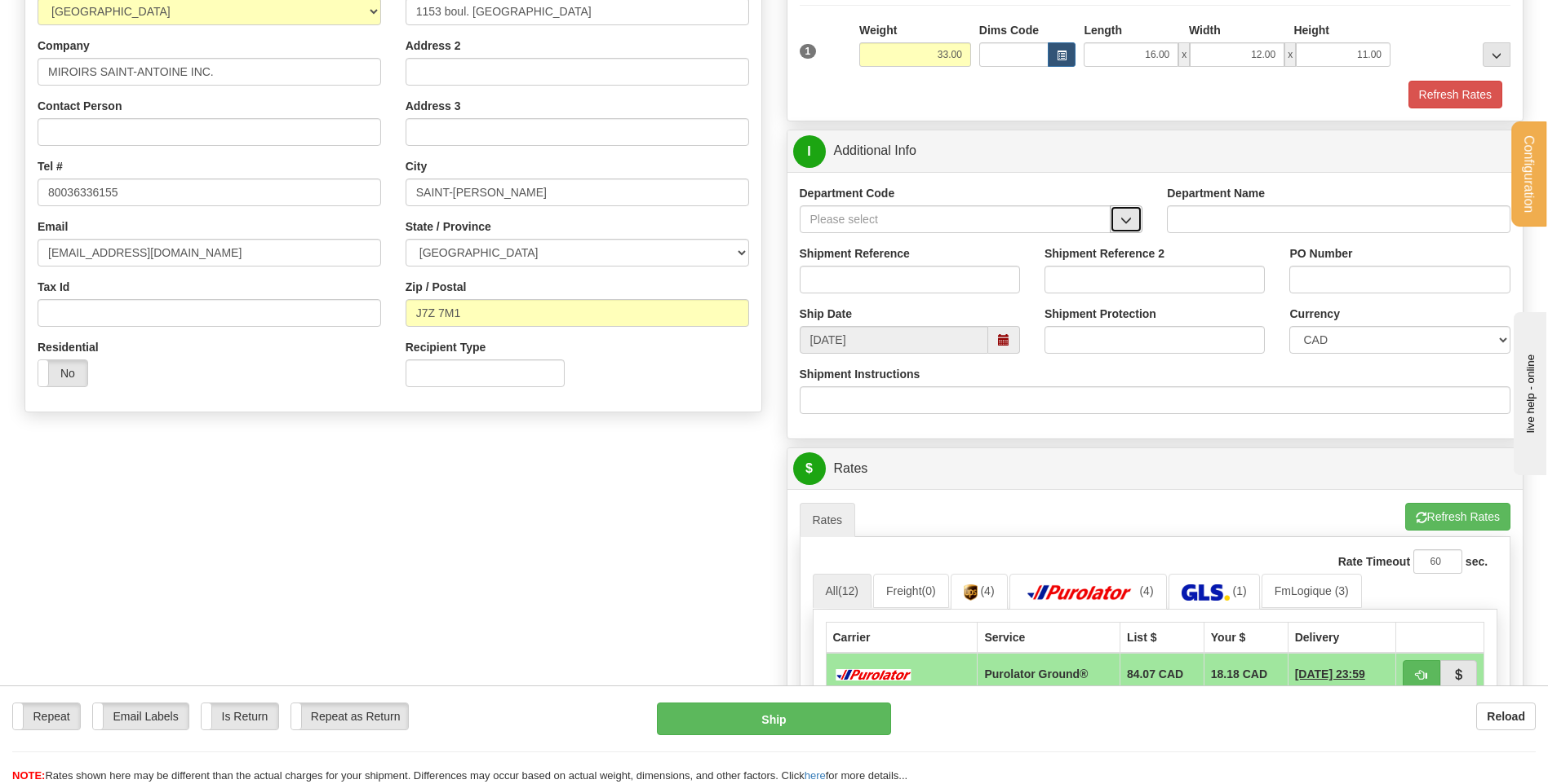
click at [1123, 219] on span "button" at bounding box center [1125, 220] width 12 height 11
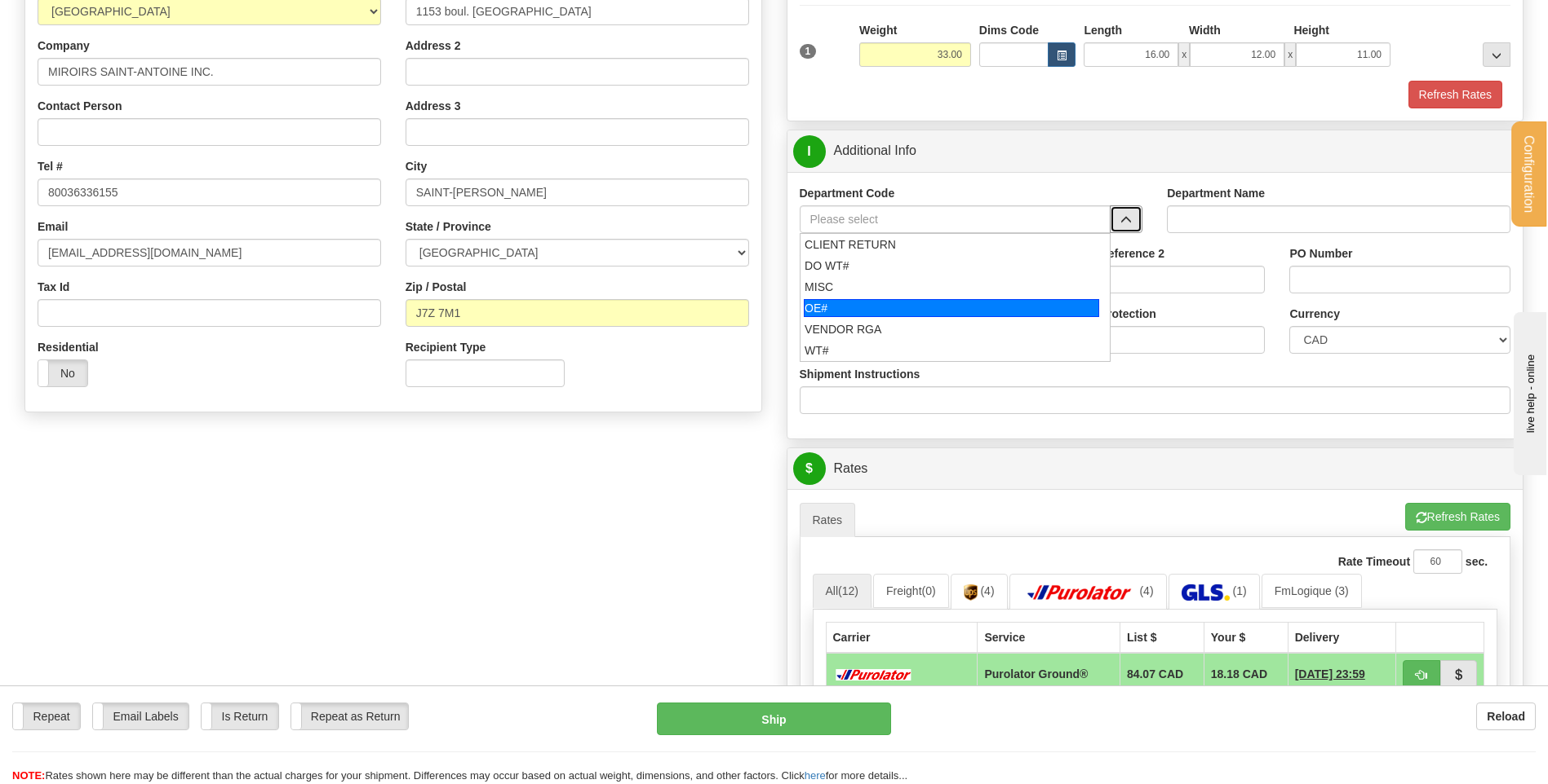
drag, startPoint x: 907, startPoint y: 304, endPoint x: 901, endPoint y: 288, distance: 17.1
click at [904, 302] on div "OE#" at bounding box center [951, 309] width 295 height 18
type input "OE#"
type input "ORDERS"
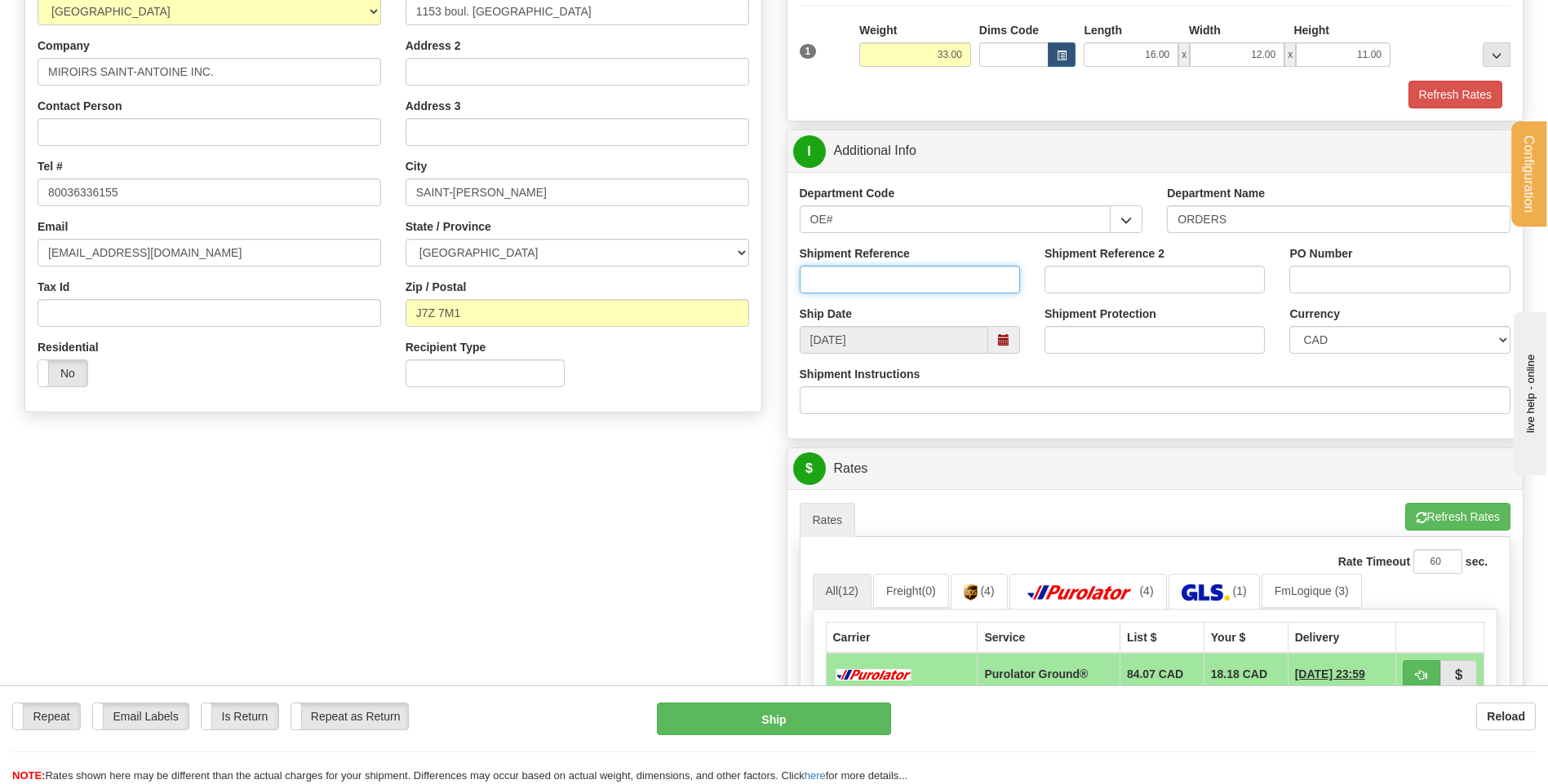
click at [901, 280] on input "Shipment Reference" at bounding box center [909, 280] width 220 height 27
type input "80004564-00"
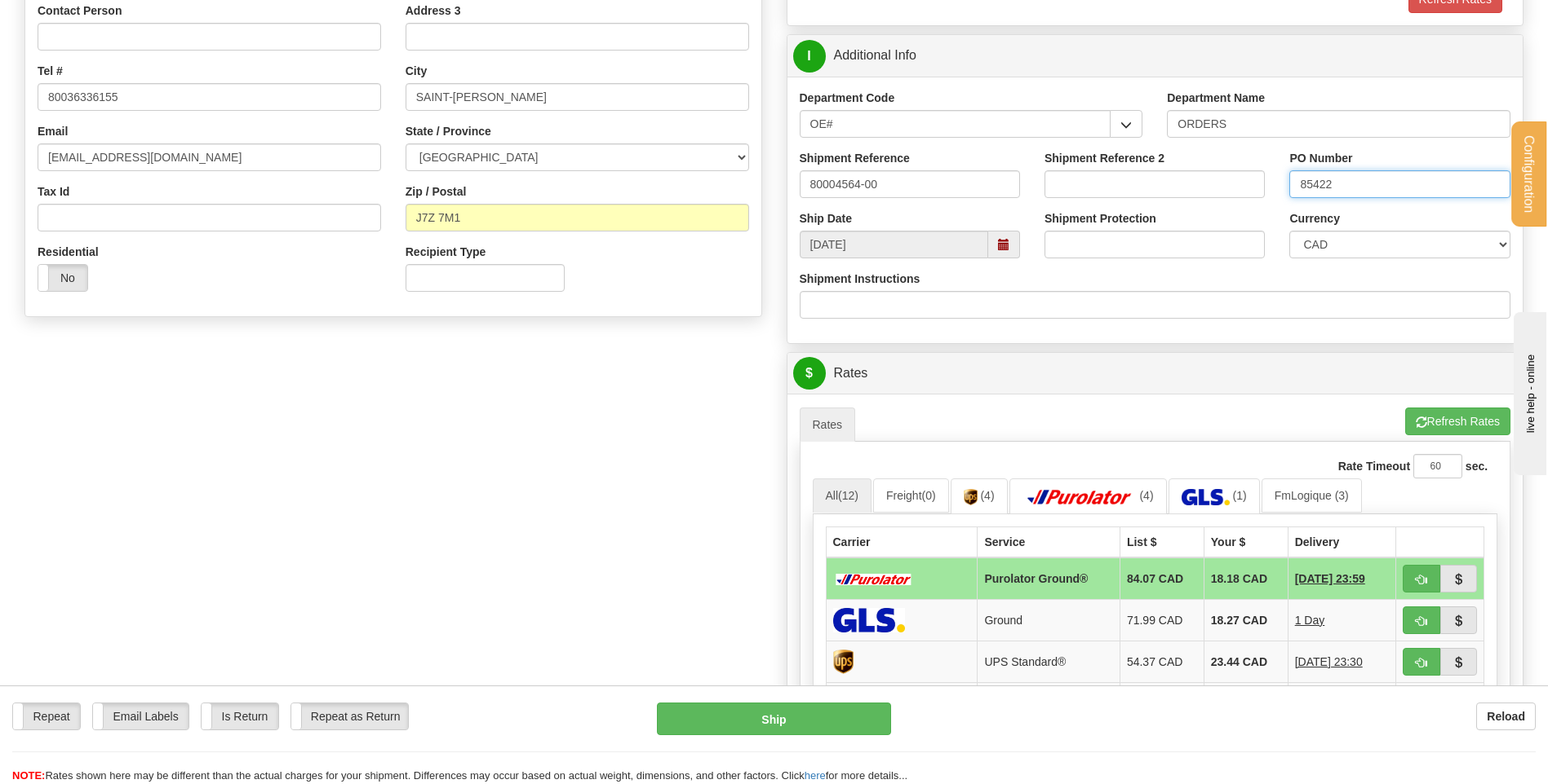
scroll to position [571, 0]
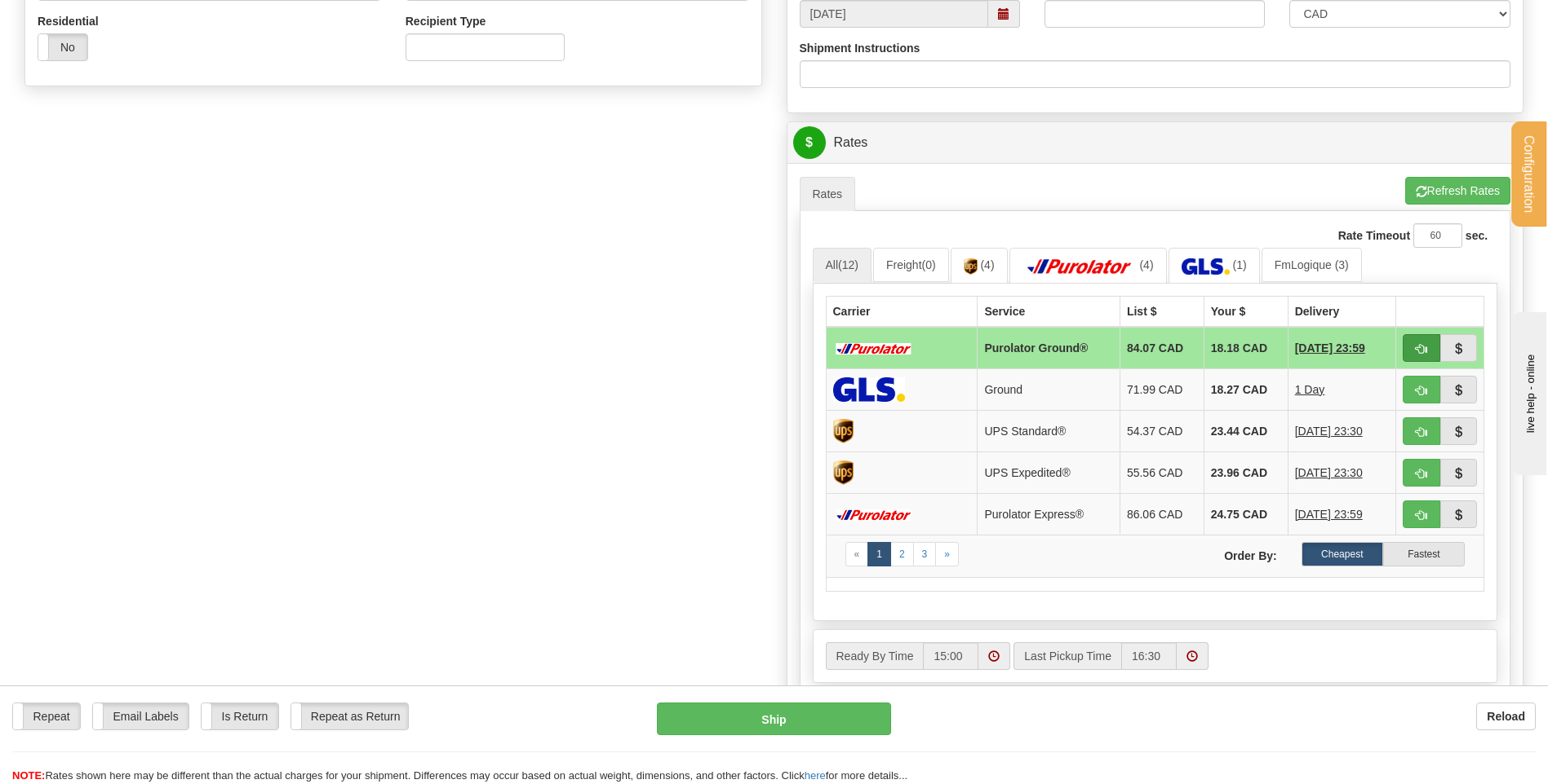
type input "85422"
click at [1416, 350] on span "button" at bounding box center [1420, 350] width 12 height 11
type input "260"
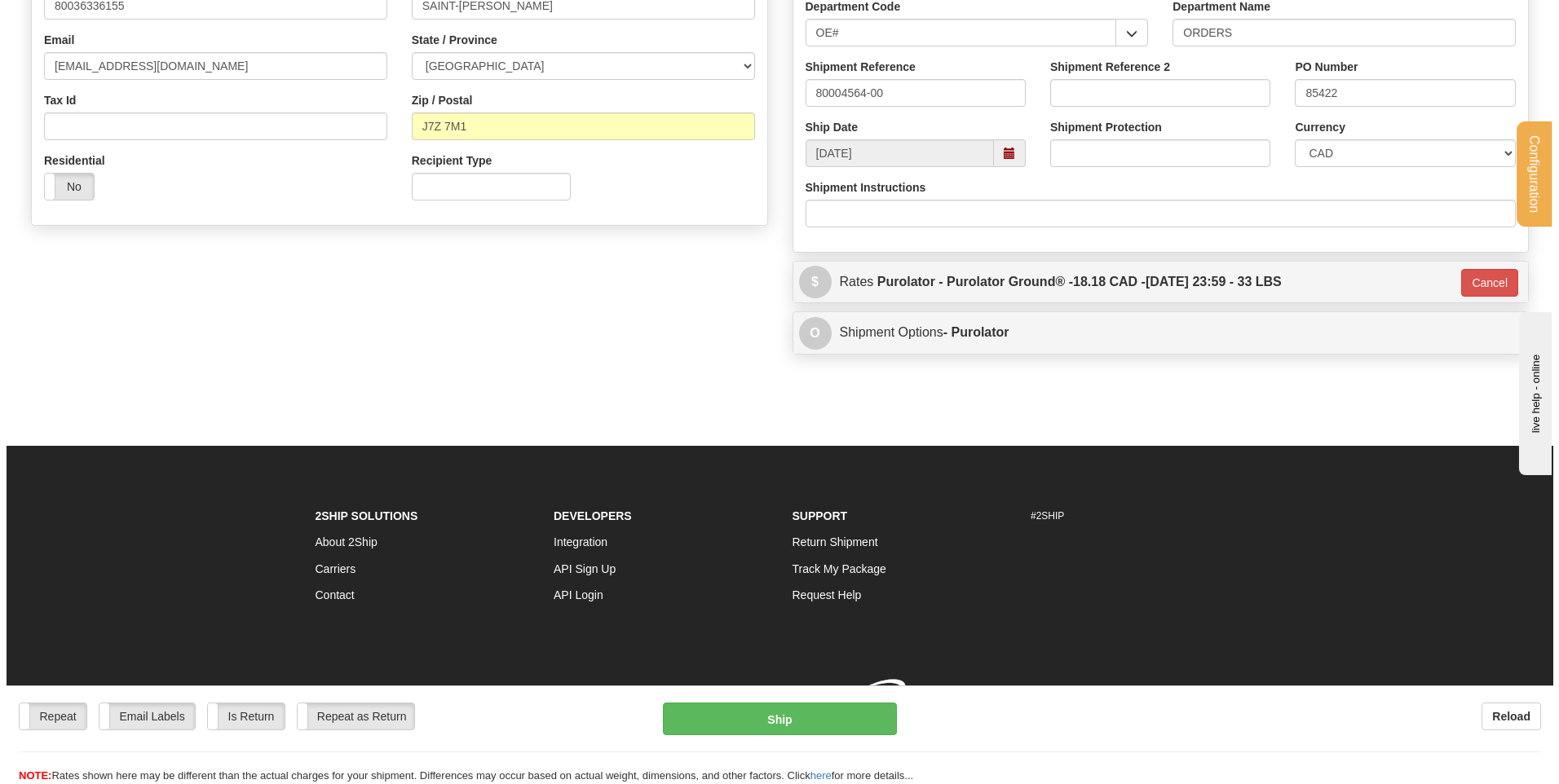
scroll to position [455, 0]
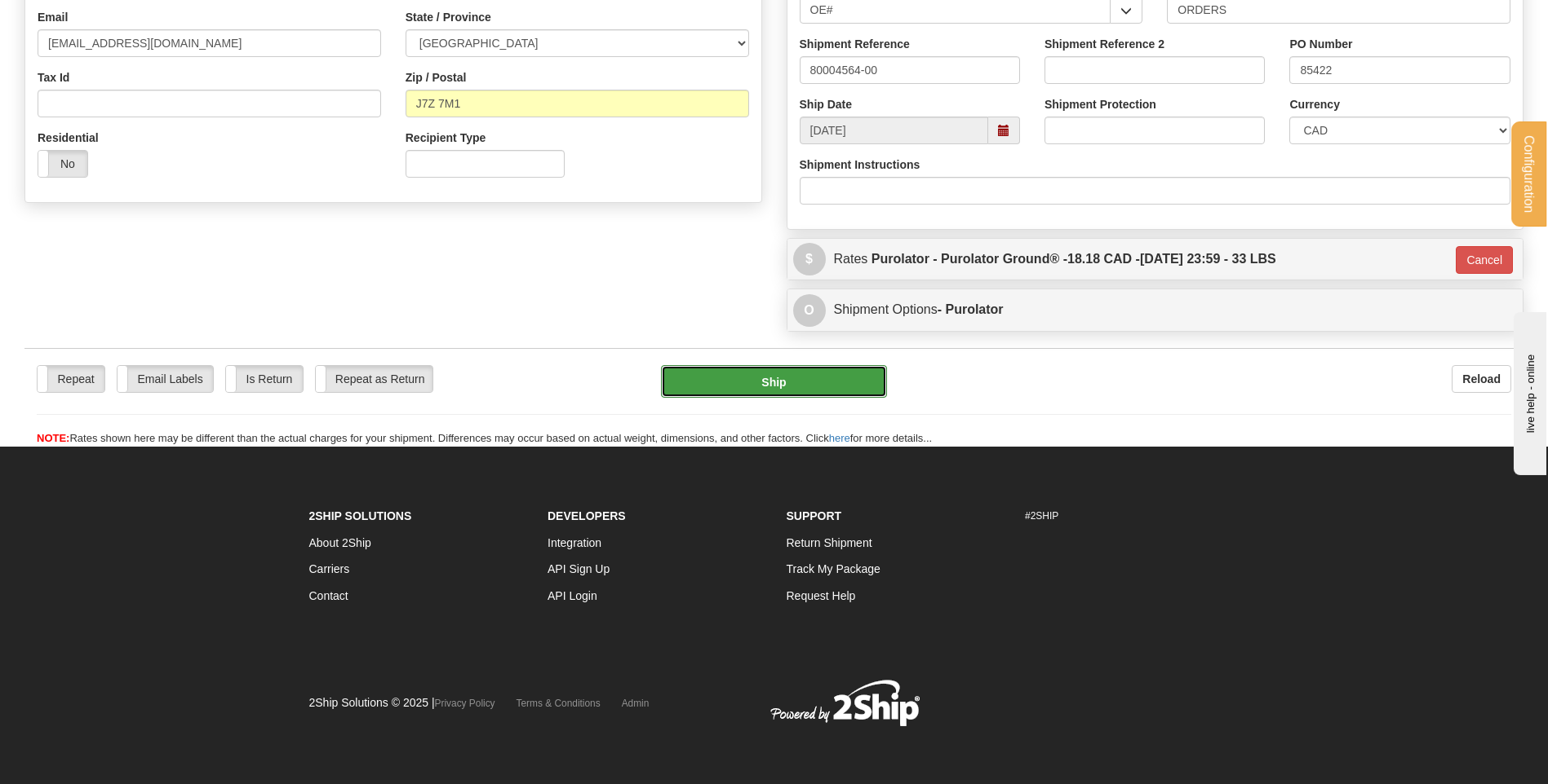
click at [809, 379] on button "Ship" at bounding box center [773, 382] width 225 height 33
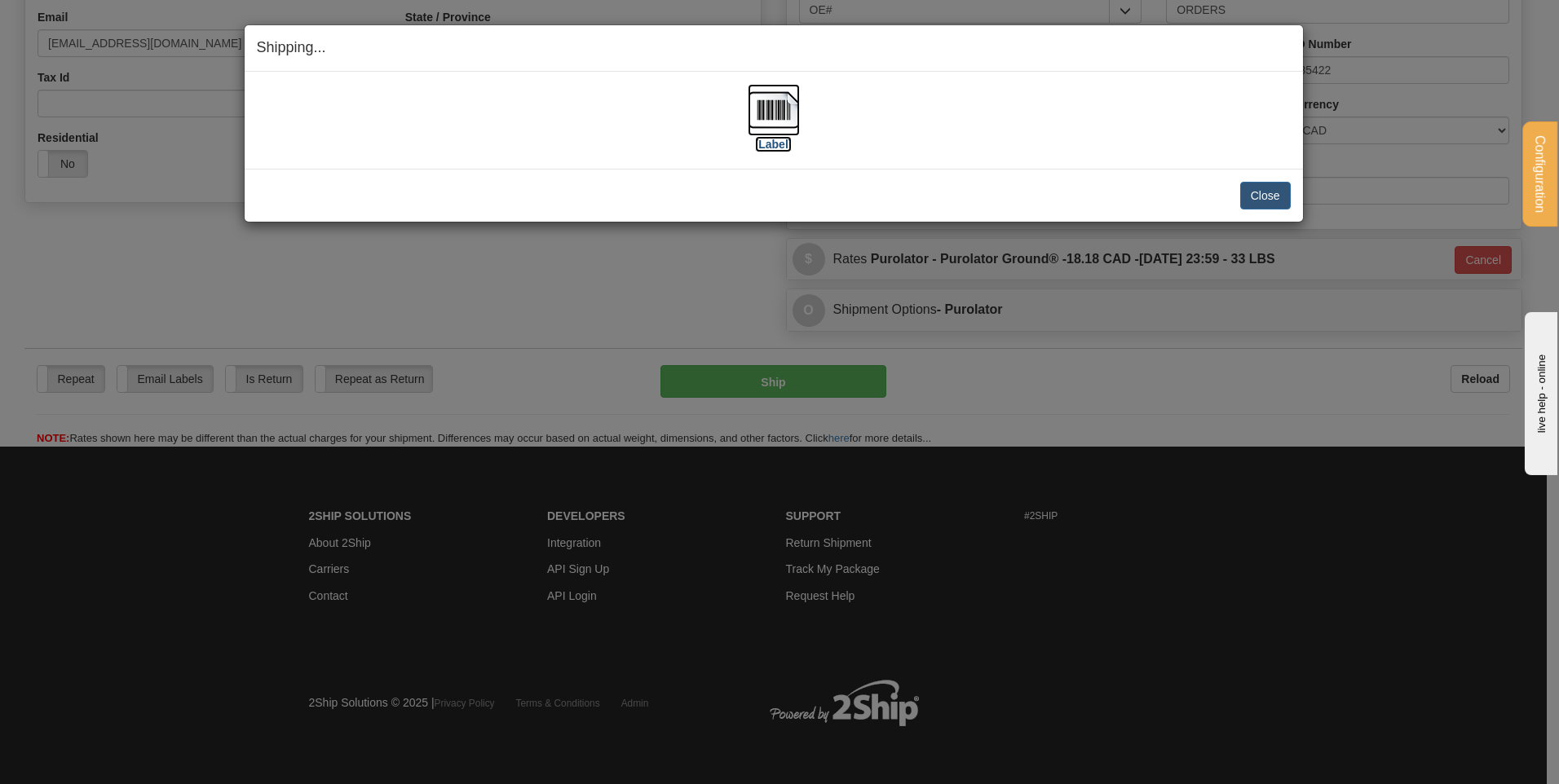
click at [789, 97] on img at bounding box center [773, 109] width 52 height 52
click at [1269, 183] on button "Close" at bounding box center [1266, 196] width 51 height 27
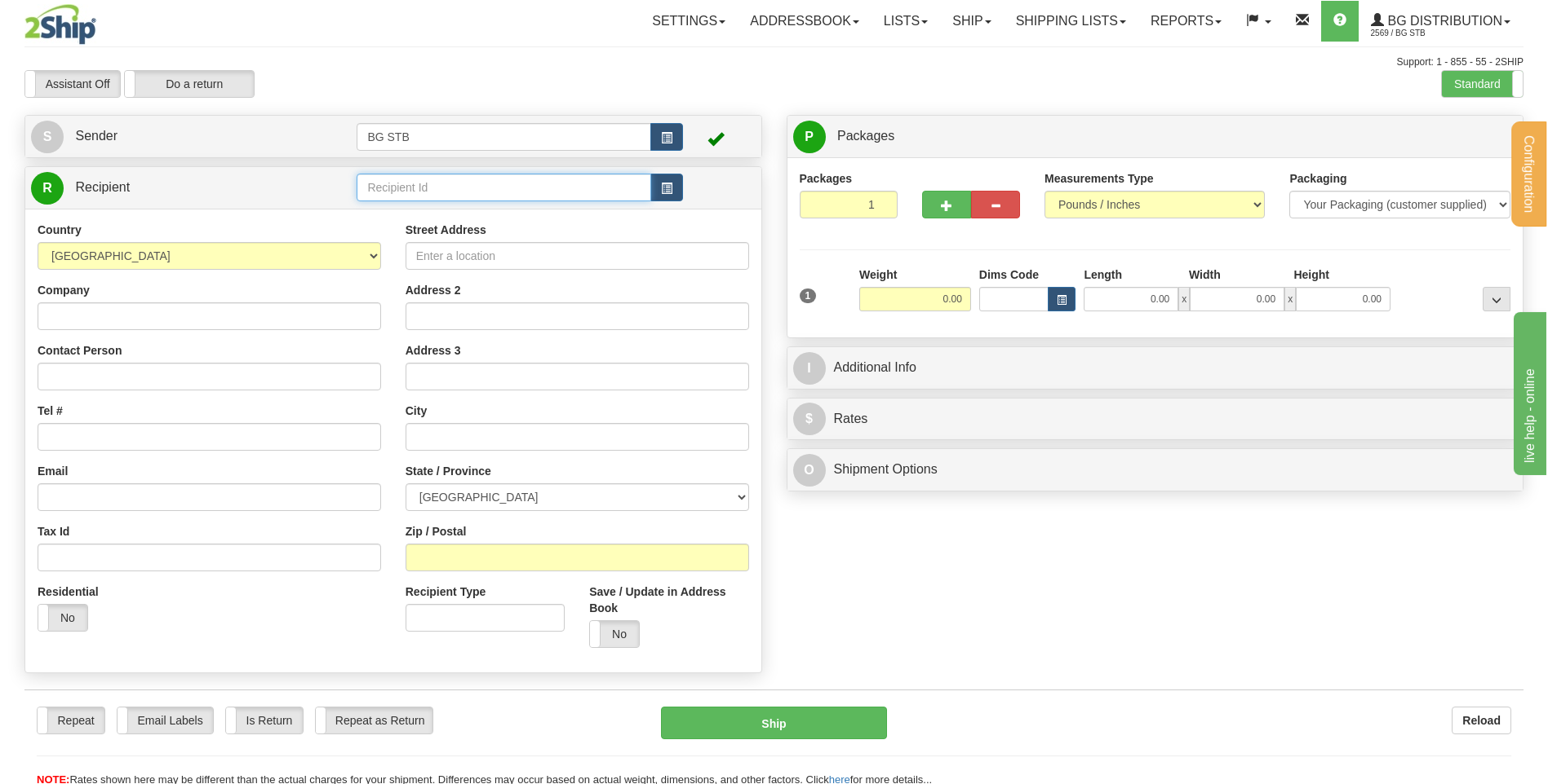
click at [405, 188] on input "text" at bounding box center [503, 188] width 293 height 27
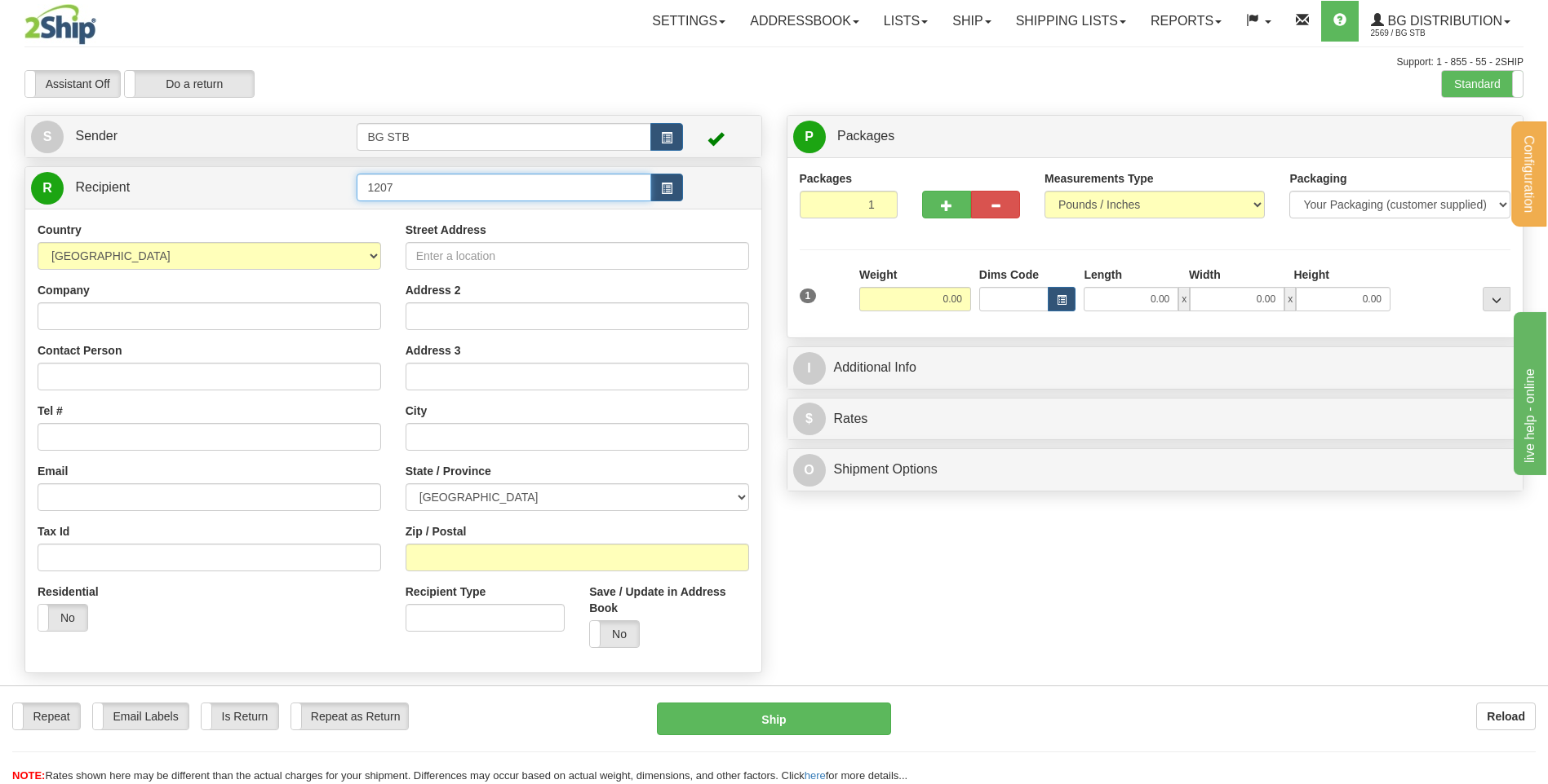
type input "1207"
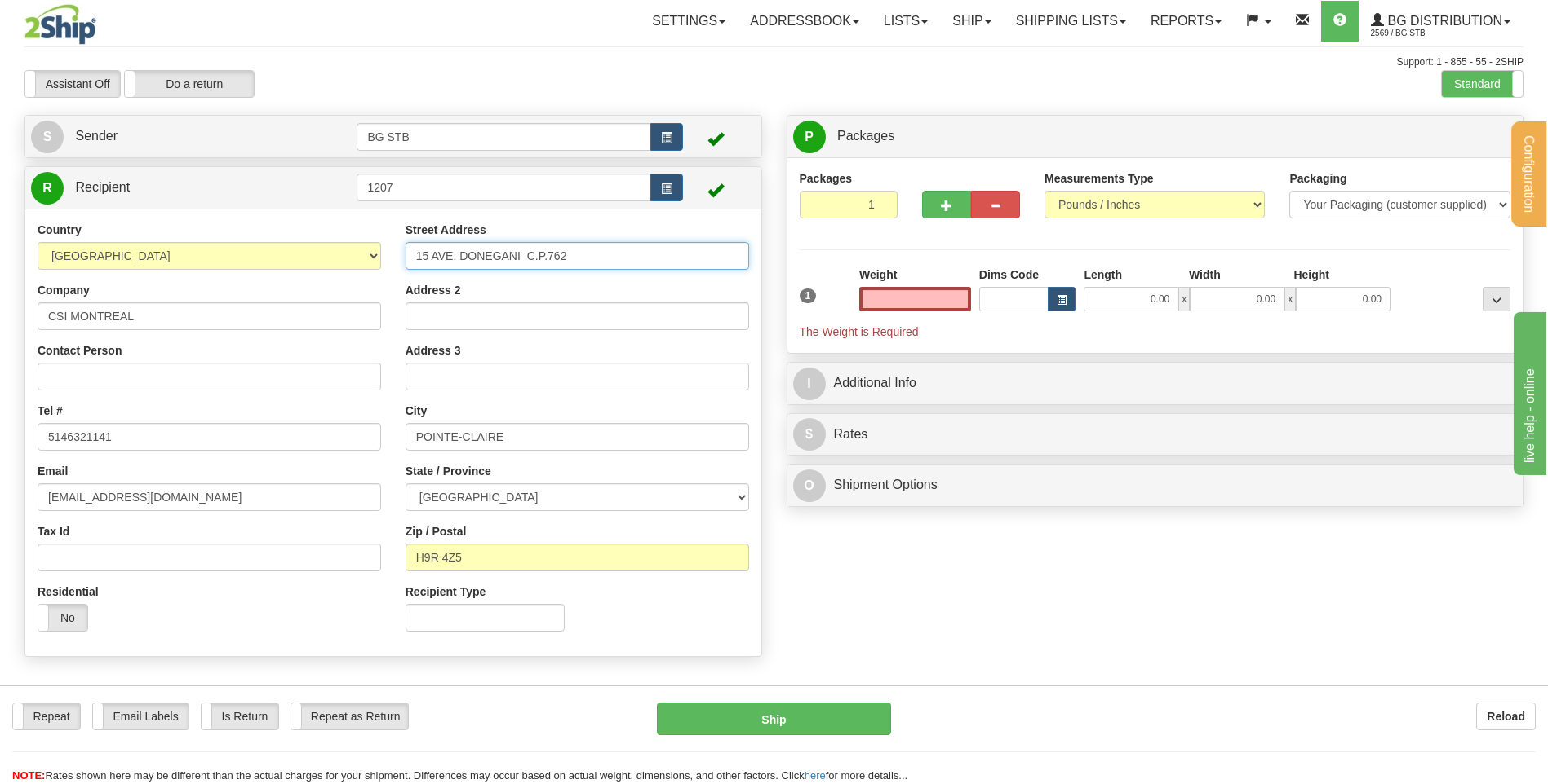
type input "0.00"
drag, startPoint x: 351, startPoint y: 253, endPoint x: 303, endPoint y: 253, distance: 48.0
click at [311, 253] on div "Country [GEOGRAPHIC_DATA] [GEOGRAPHIC_DATA] [GEOGRAPHIC_DATA] [GEOGRAPHIC_DATA]…" at bounding box center [394, 433] width 736 height 423
type input "555 LEE AVE"
drag, startPoint x: 529, startPoint y: 431, endPoint x: 210, endPoint y: 407, distance: 319.9
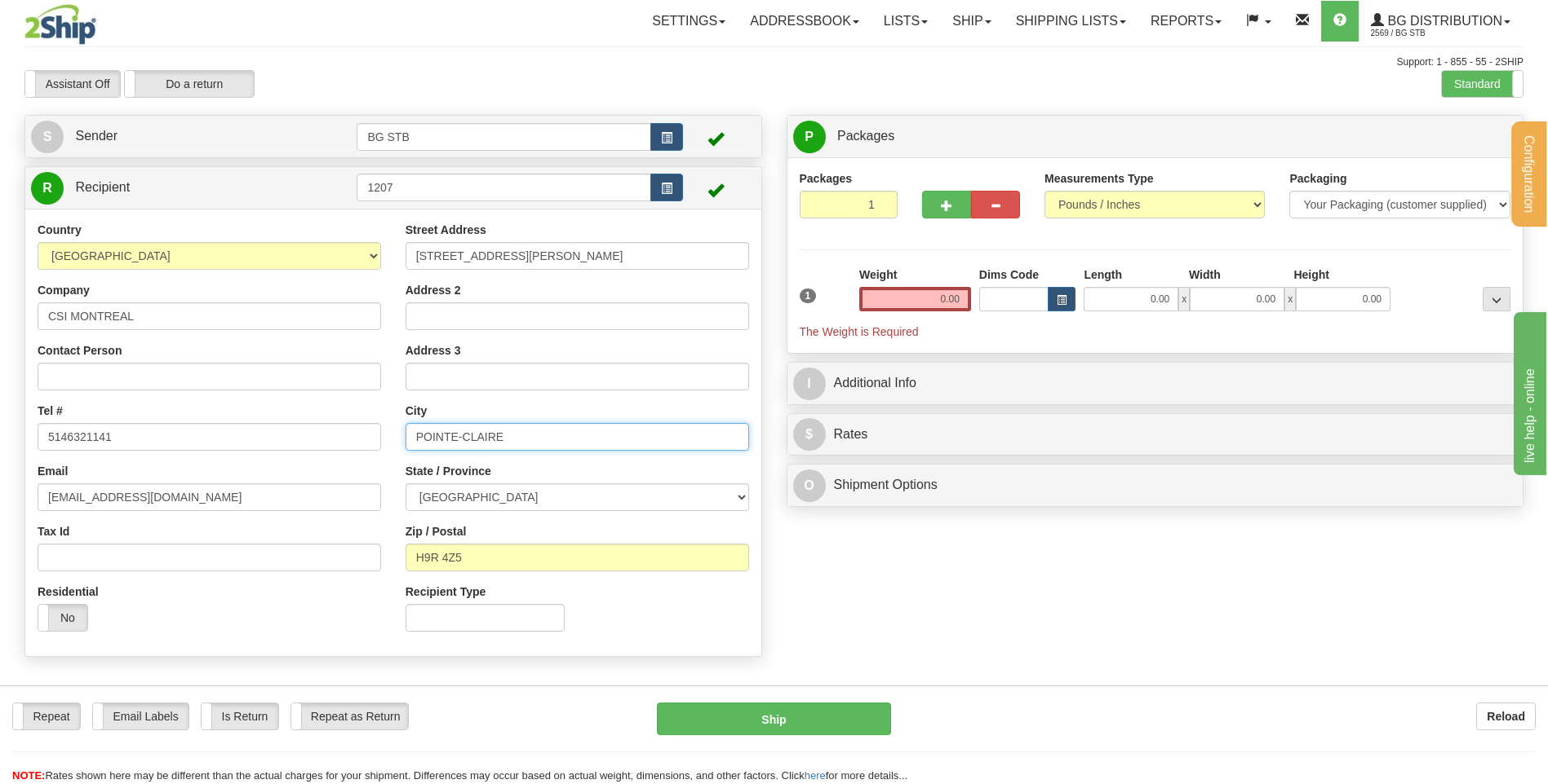
click at [221, 407] on div "Country [GEOGRAPHIC_DATA] [GEOGRAPHIC_DATA] [GEOGRAPHIC_DATA] [GEOGRAPHIC_DATA]…" at bounding box center [394, 433] width 736 height 423
type input "BAIE D'URFE"
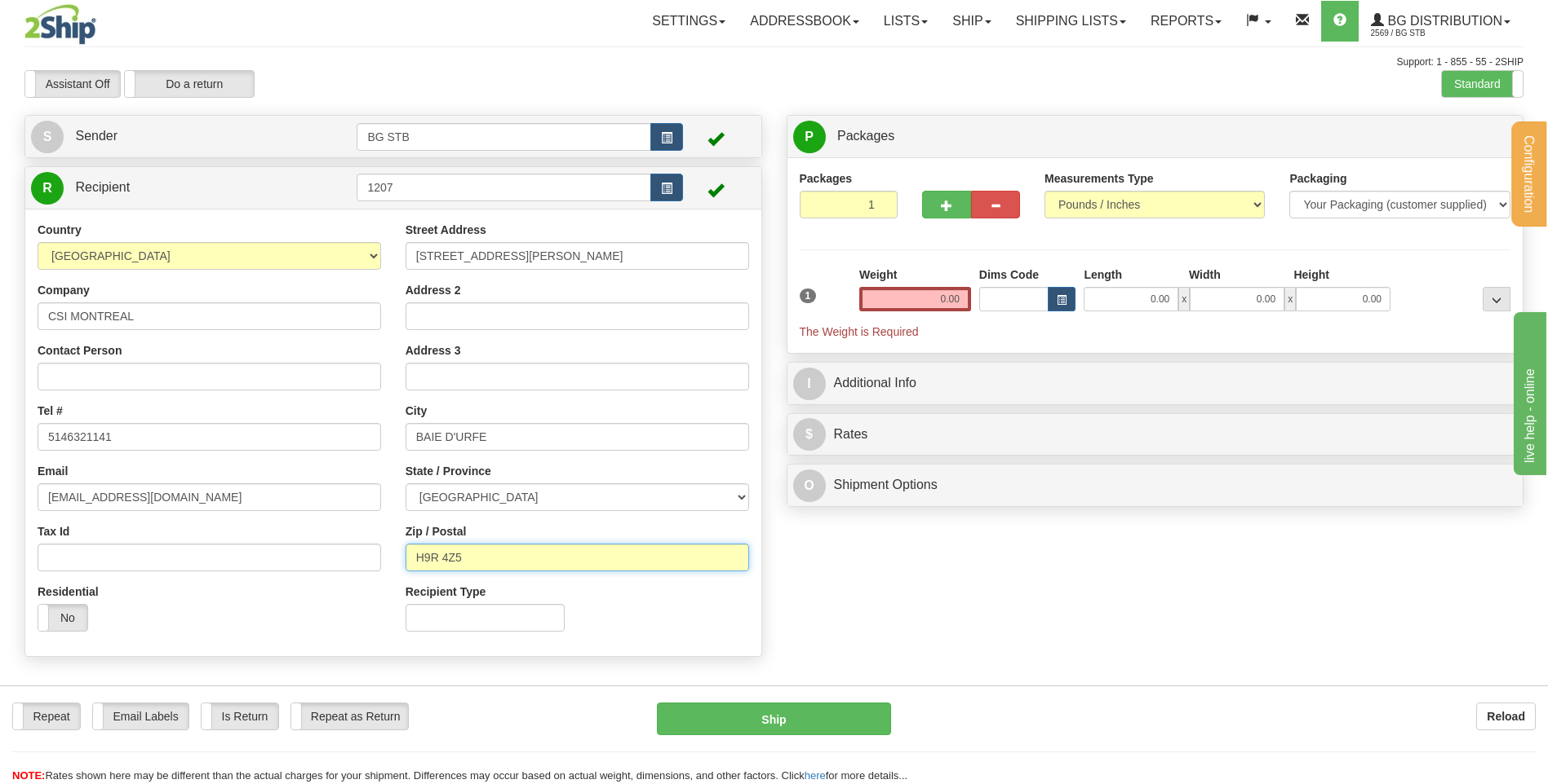
click at [335, 535] on div "Country [GEOGRAPHIC_DATA] [GEOGRAPHIC_DATA] [GEOGRAPHIC_DATA] [GEOGRAPHIC_DATA]…" at bounding box center [394, 433] width 736 height 423
type input "H9X 3S3"
click at [936, 302] on input "0.00" at bounding box center [915, 299] width 112 height 25
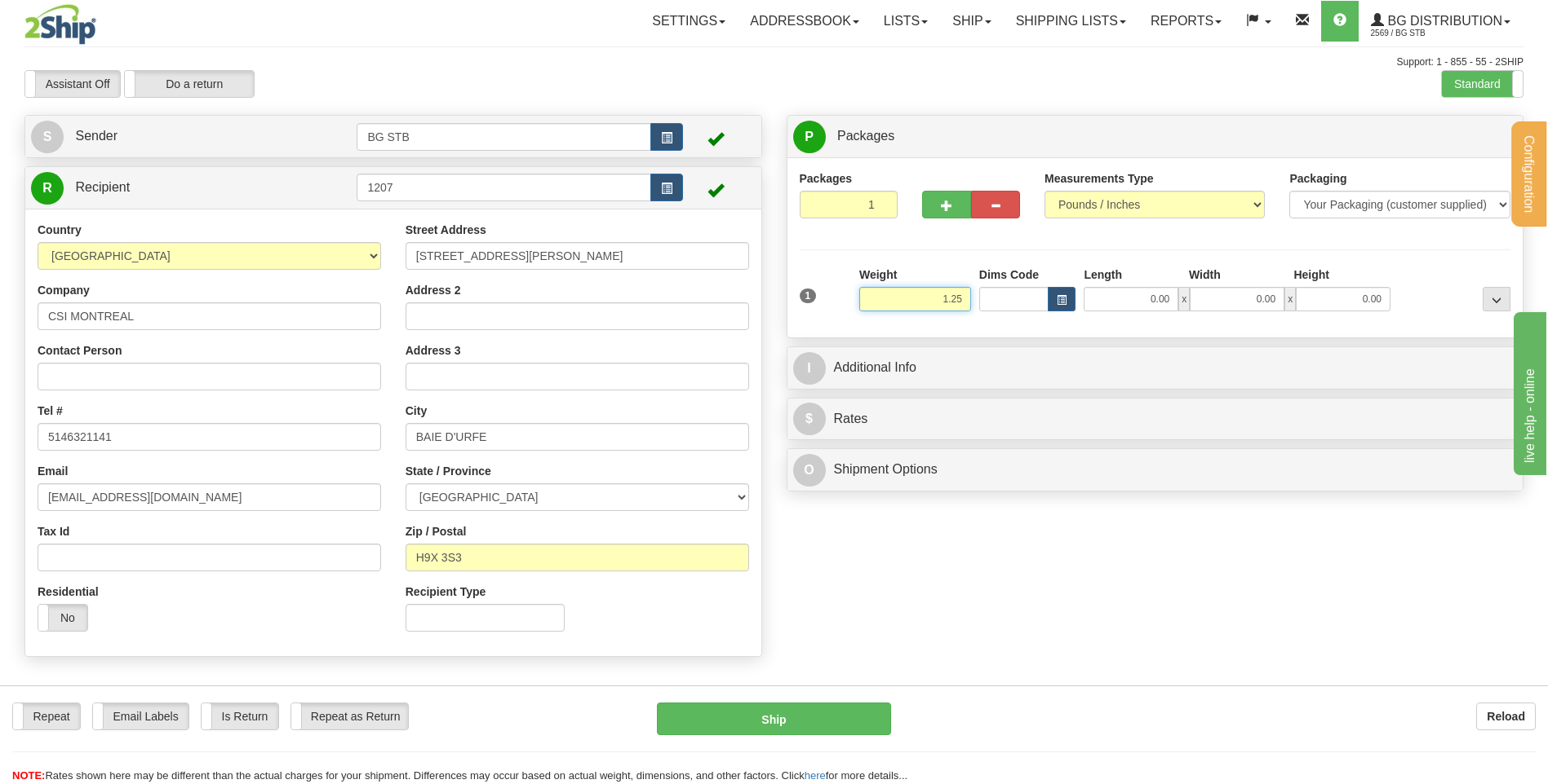
type input "1.25"
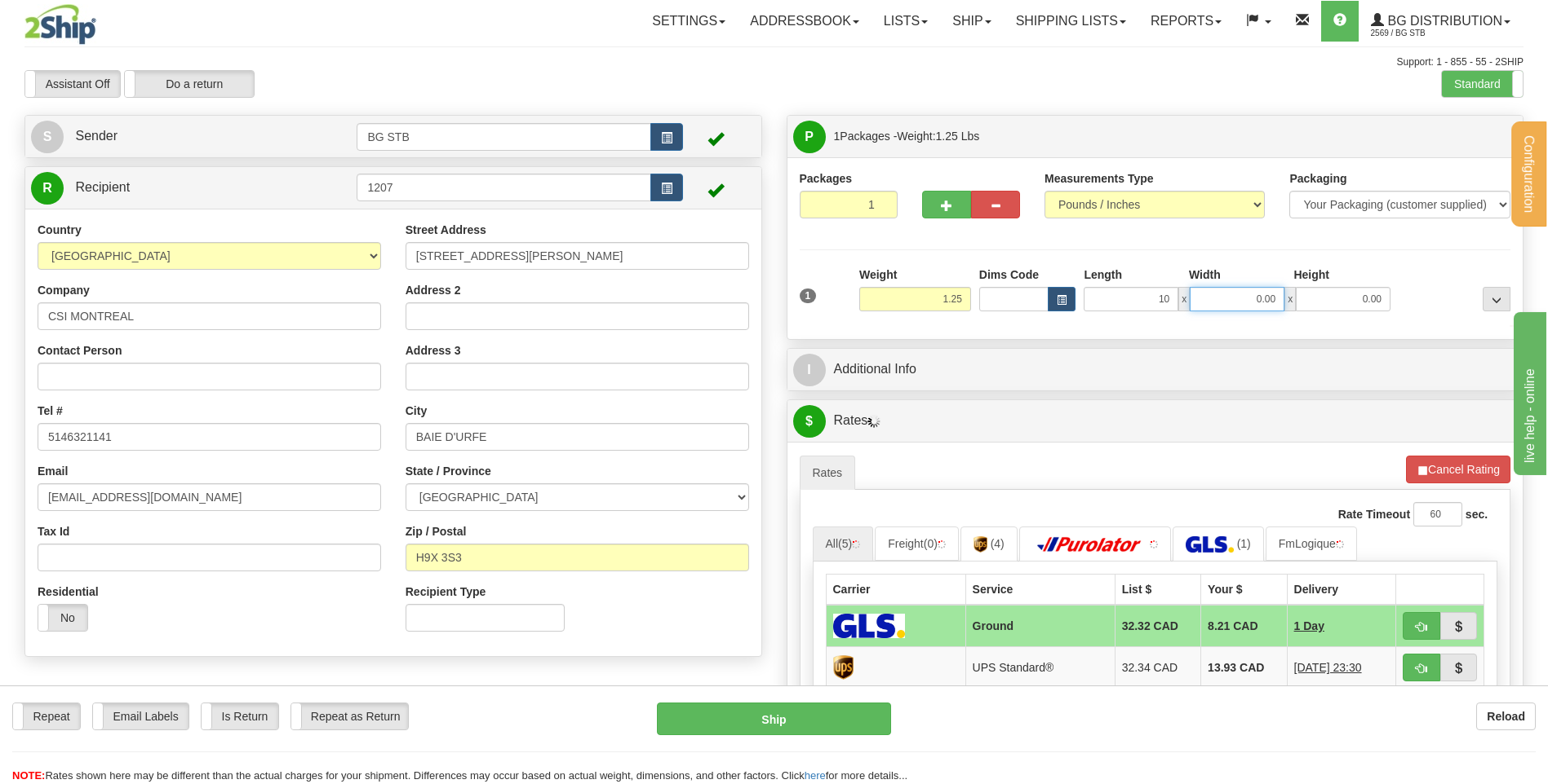
type input "10.00"
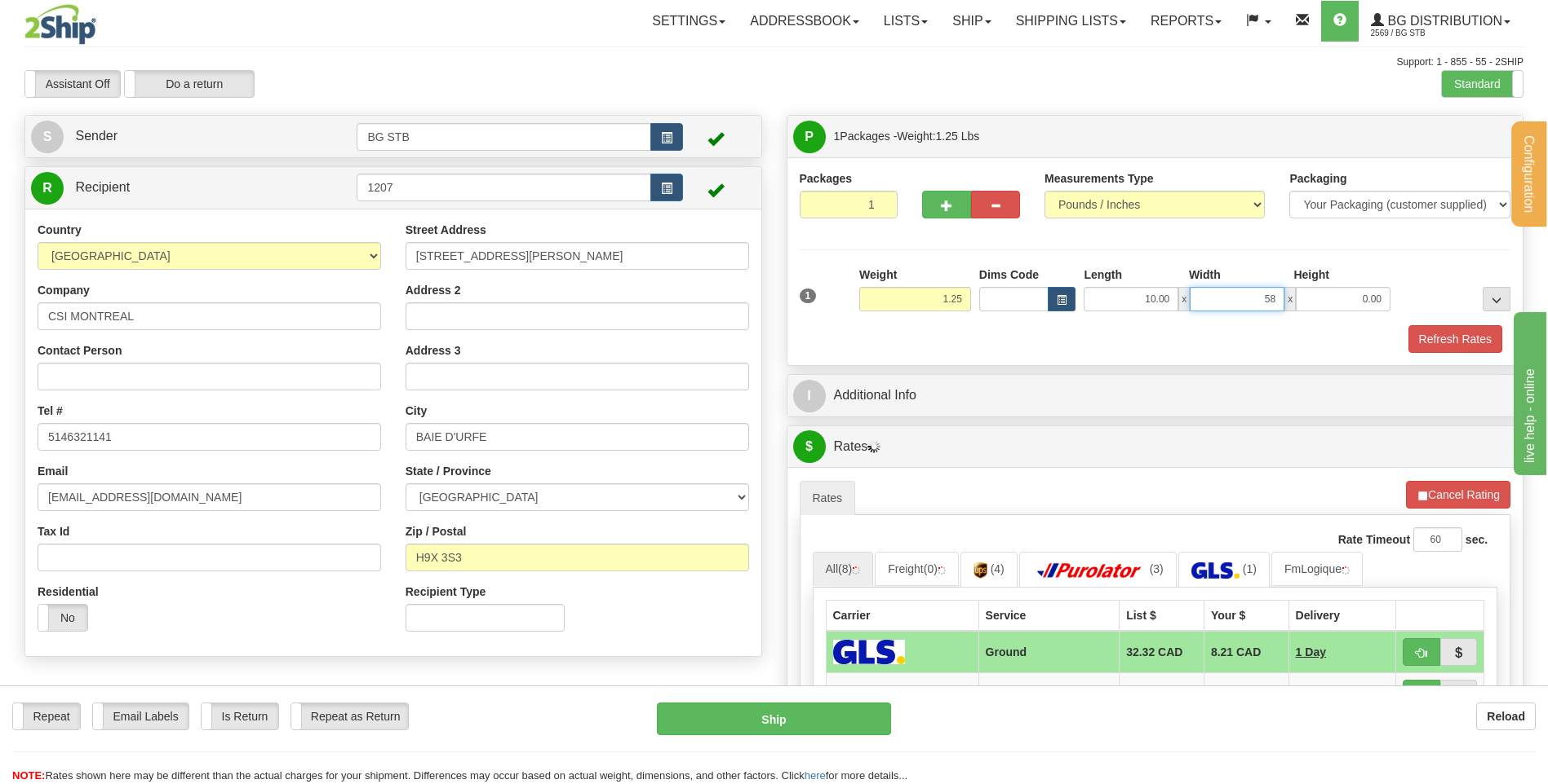
type input "5"
type input "8.00"
type input "2.00"
click at [914, 425] on div "$ Rates Cancel A change has been made which could impact your rate estimate. To…" at bounding box center [1154, 727] width 737 height 604
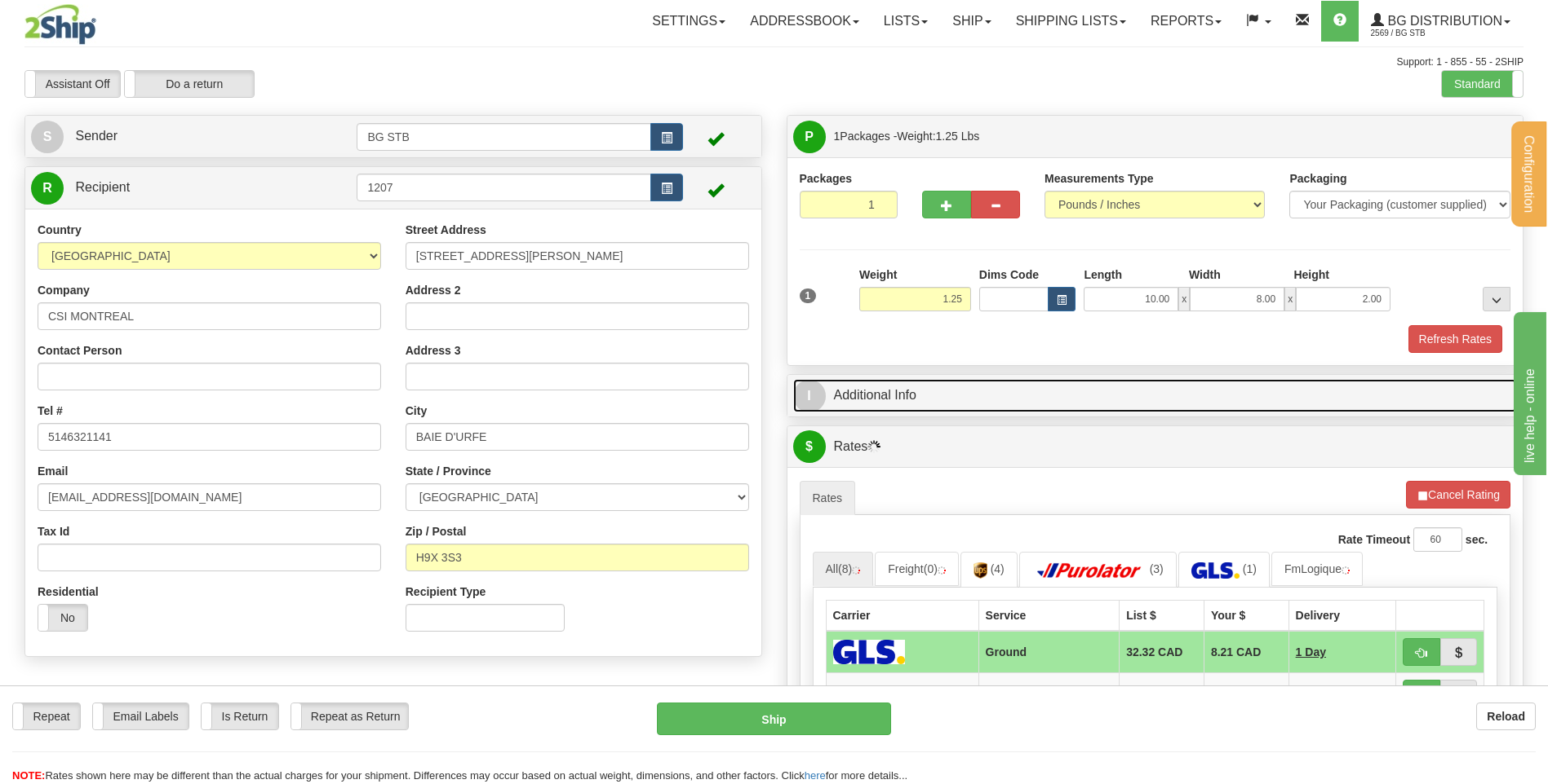
click at [923, 388] on link "I Additional Info" at bounding box center [1154, 395] width 724 height 34
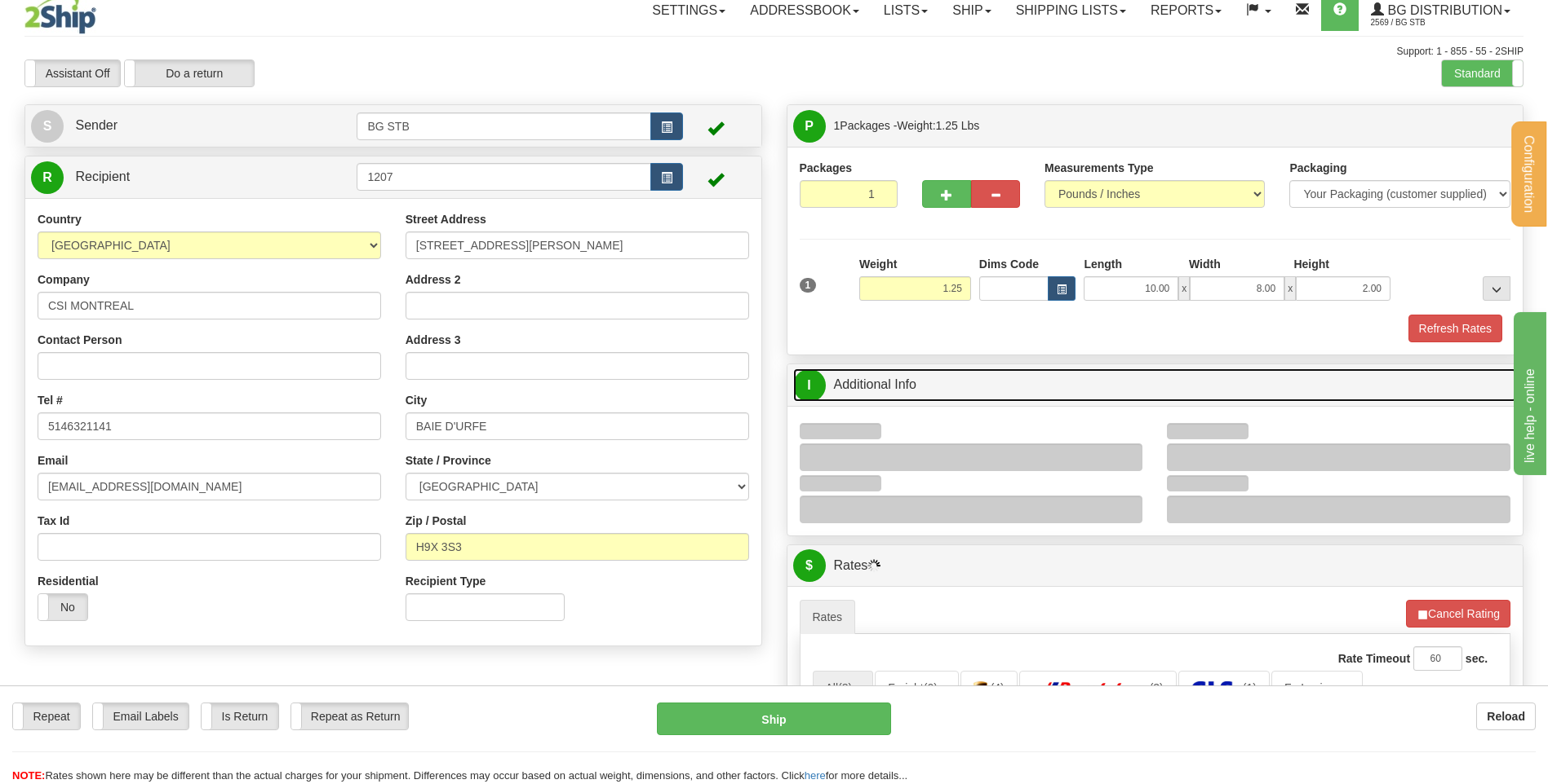
scroll to position [245, 0]
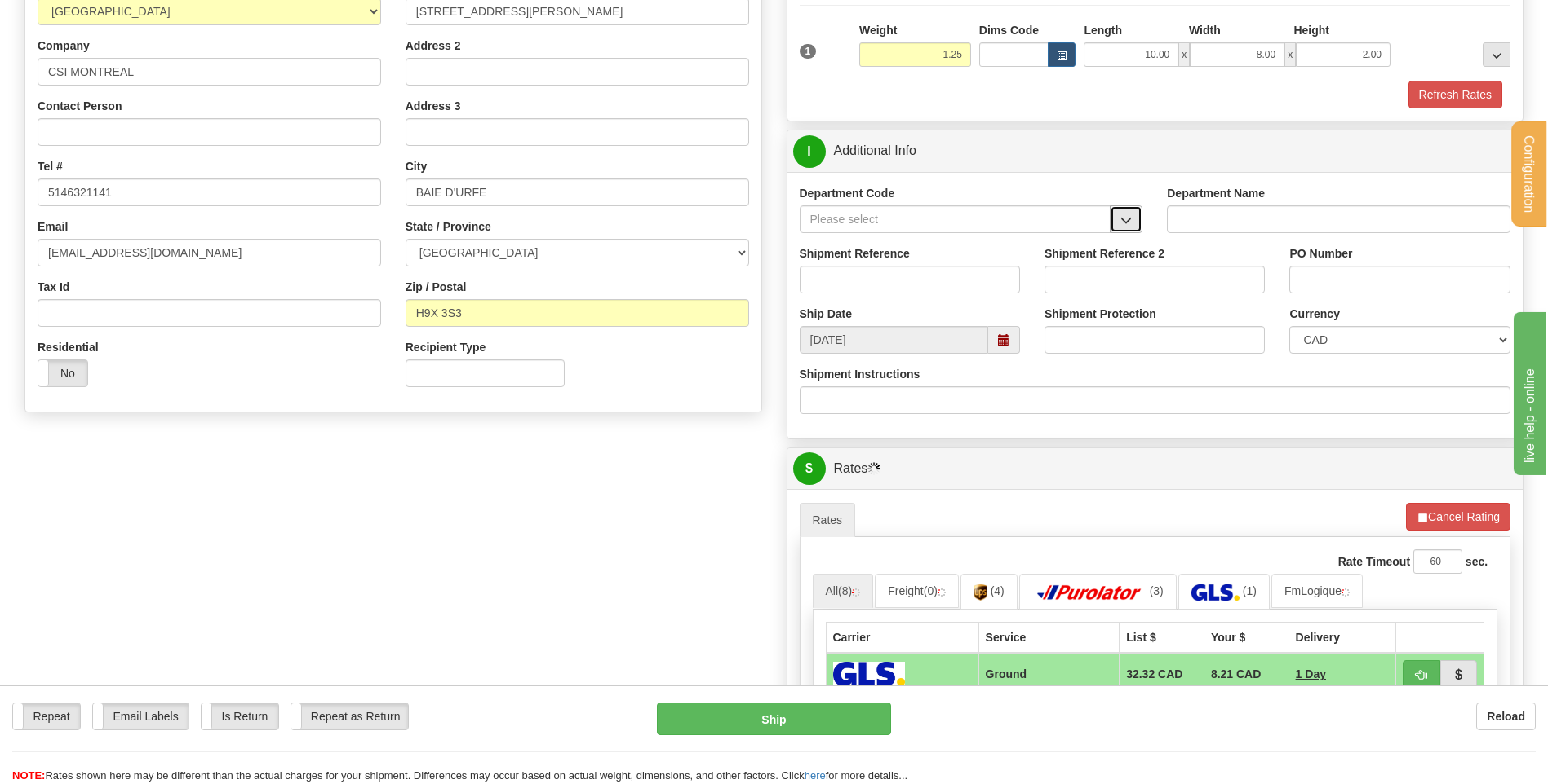
click at [1123, 220] on span "button" at bounding box center [1125, 220] width 12 height 11
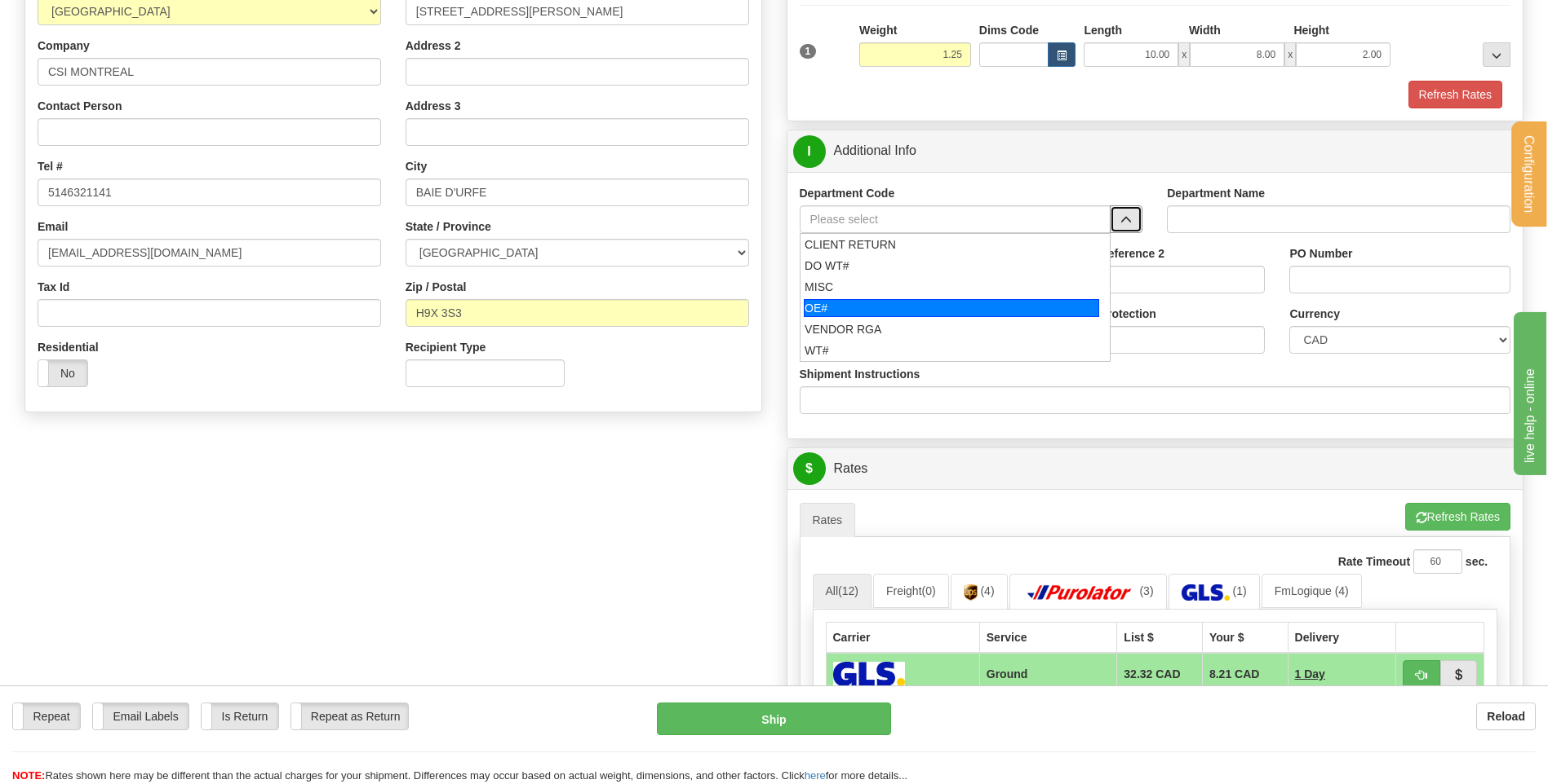
drag, startPoint x: 883, startPoint y: 304, endPoint x: 885, endPoint y: 277, distance: 27.1
click at [883, 298] on li "OE#" at bounding box center [955, 308] width 310 height 21
type input "OE#"
type input "ORDERS"
click at [885, 277] on input "Shipment Reference" at bounding box center [909, 280] width 220 height 27
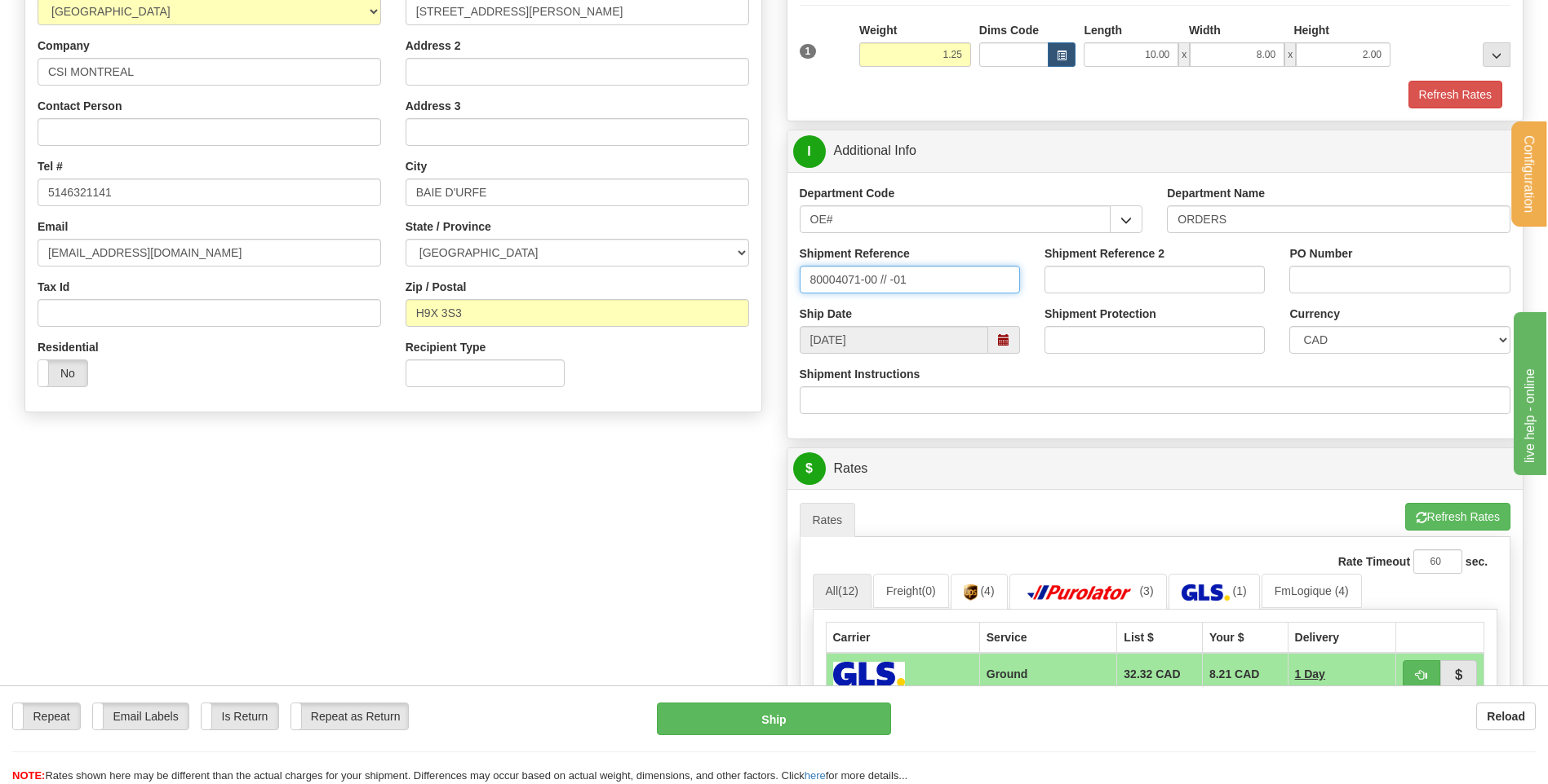
type input "80004071-00 // -01"
drag, startPoint x: 1337, startPoint y: 277, endPoint x: 1337, endPoint y: 286, distance: 9.0
click at [1337, 282] on input "CLE SHLAGE" at bounding box center [1399, 280] width 220 height 27
click at [1384, 278] on input "CLE SCHLAGE" at bounding box center [1399, 280] width 220 height 27
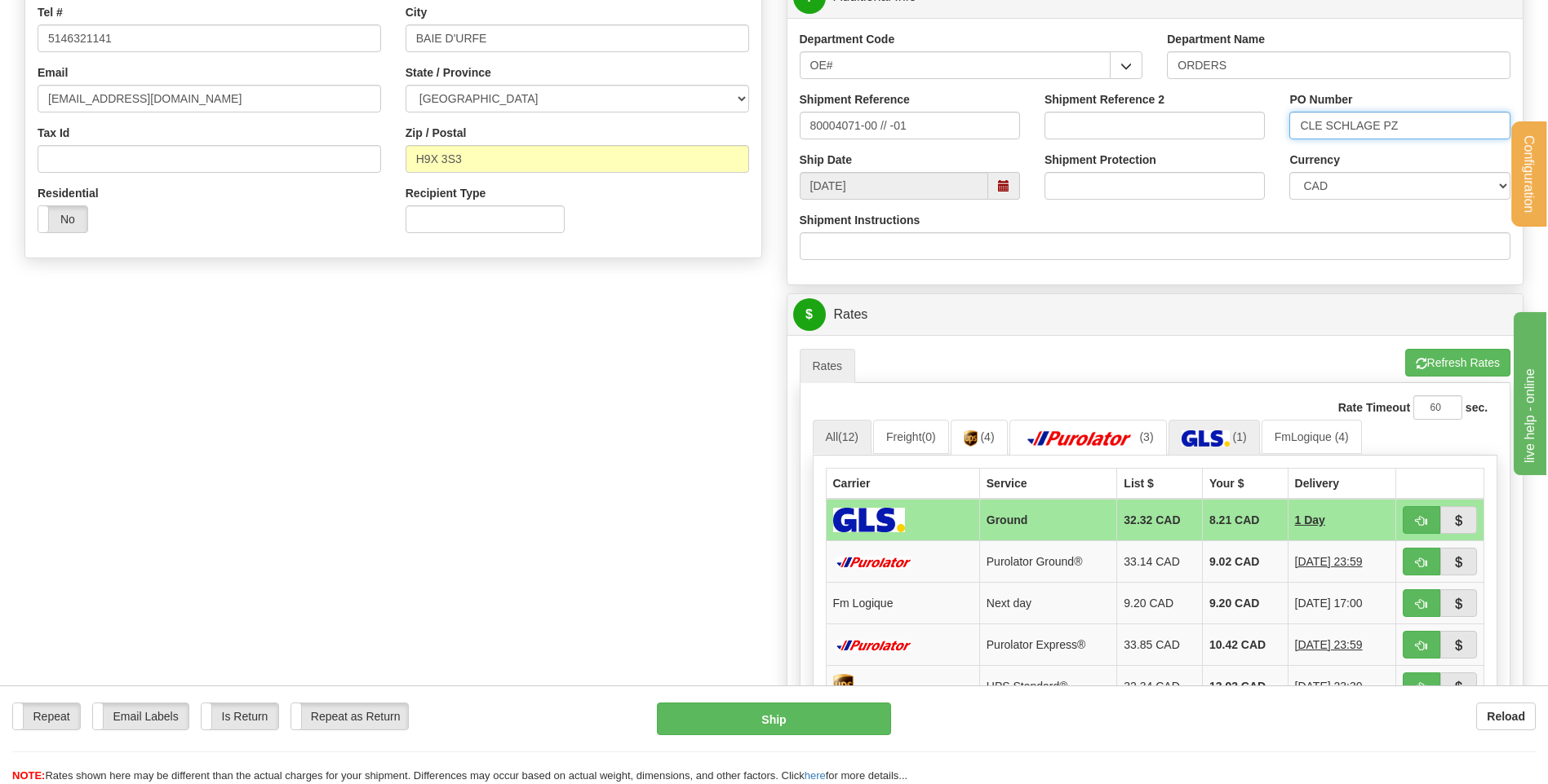
scroll to position [489, 0]
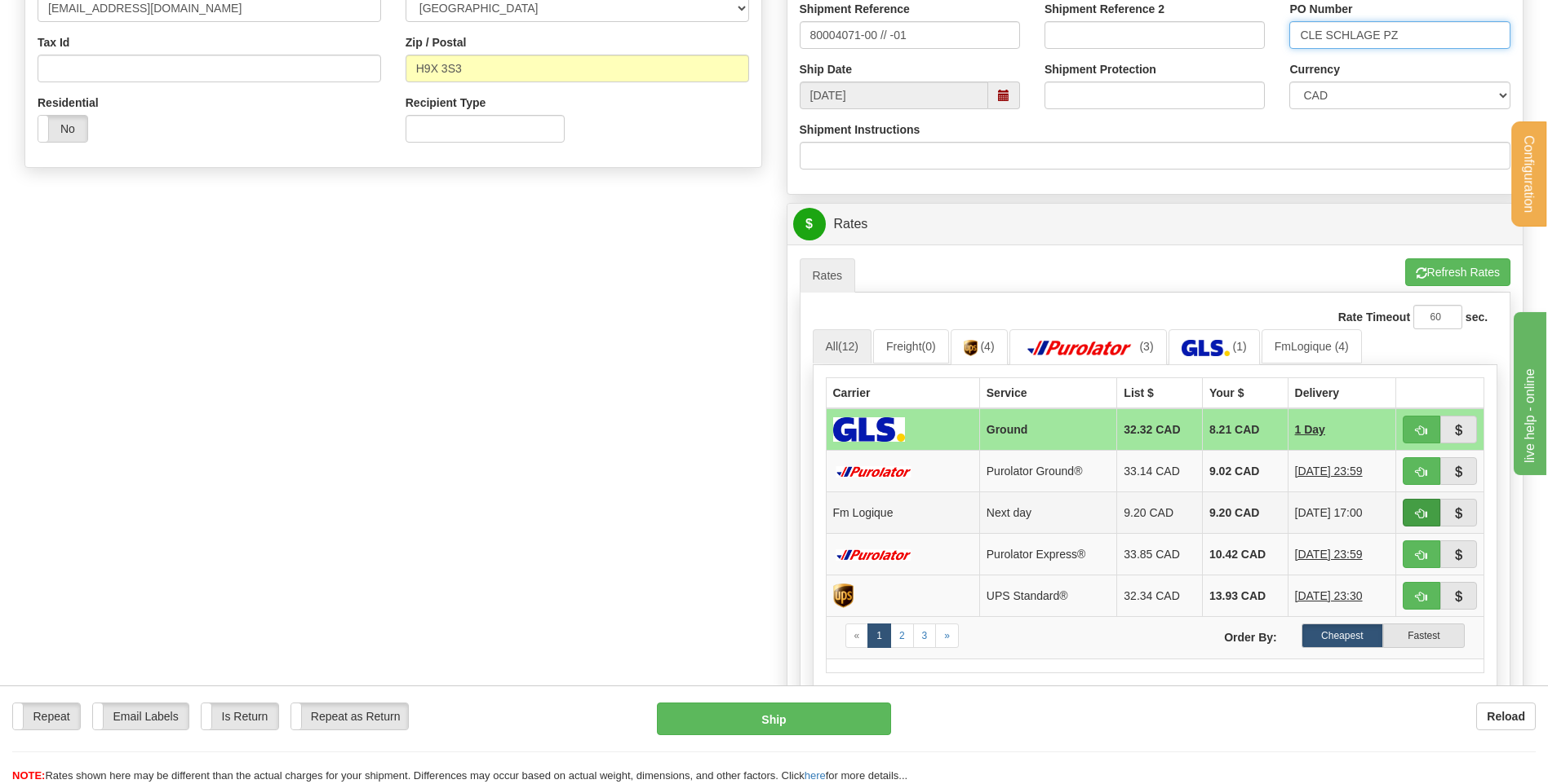
type input "CLE SCHLAGE PZ"
click at [1423, 509] on span "button" at bounding box center [1420, 514] width 12 height 11
type input "jour"
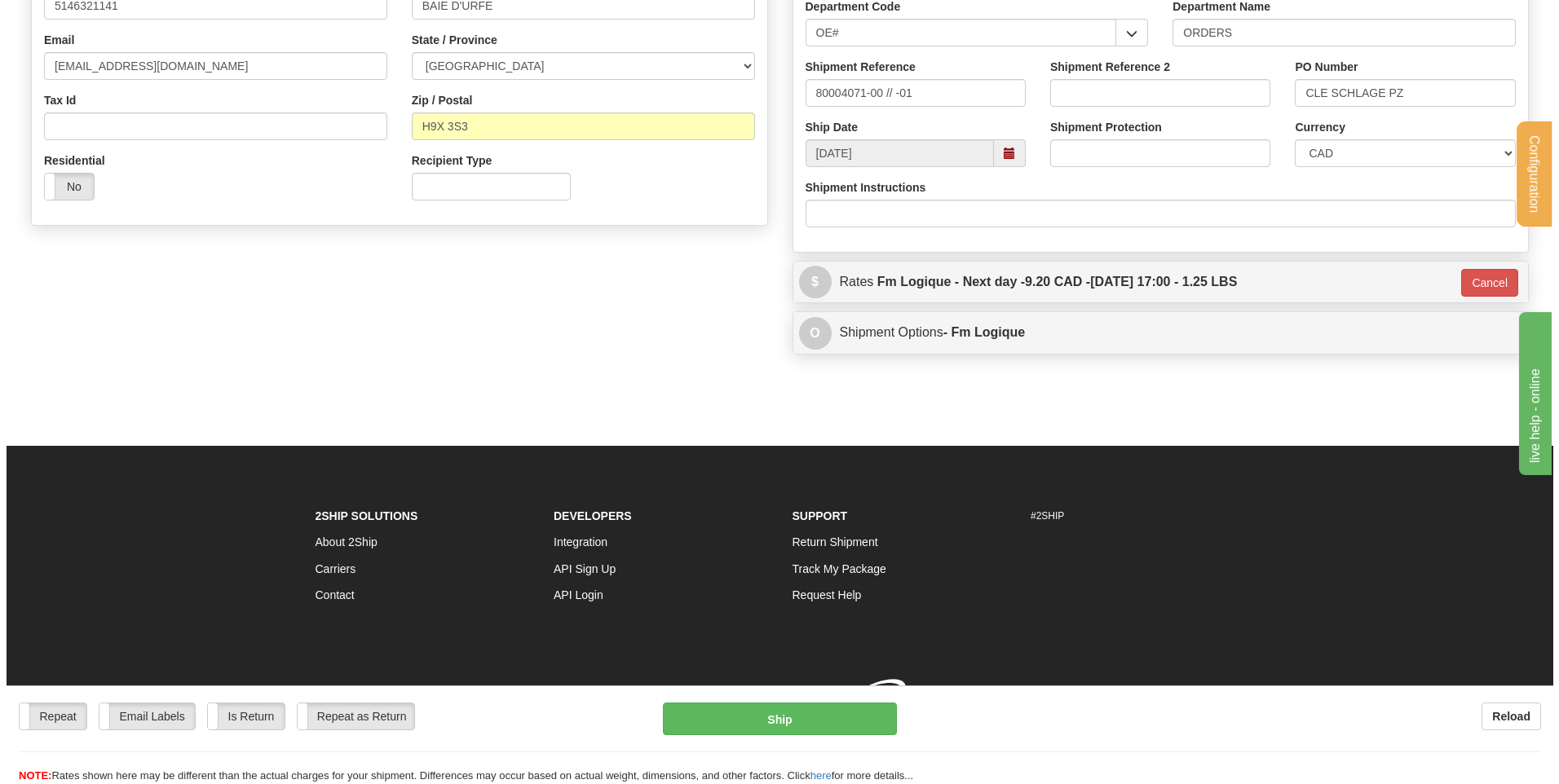
scroll to position [455, 0]
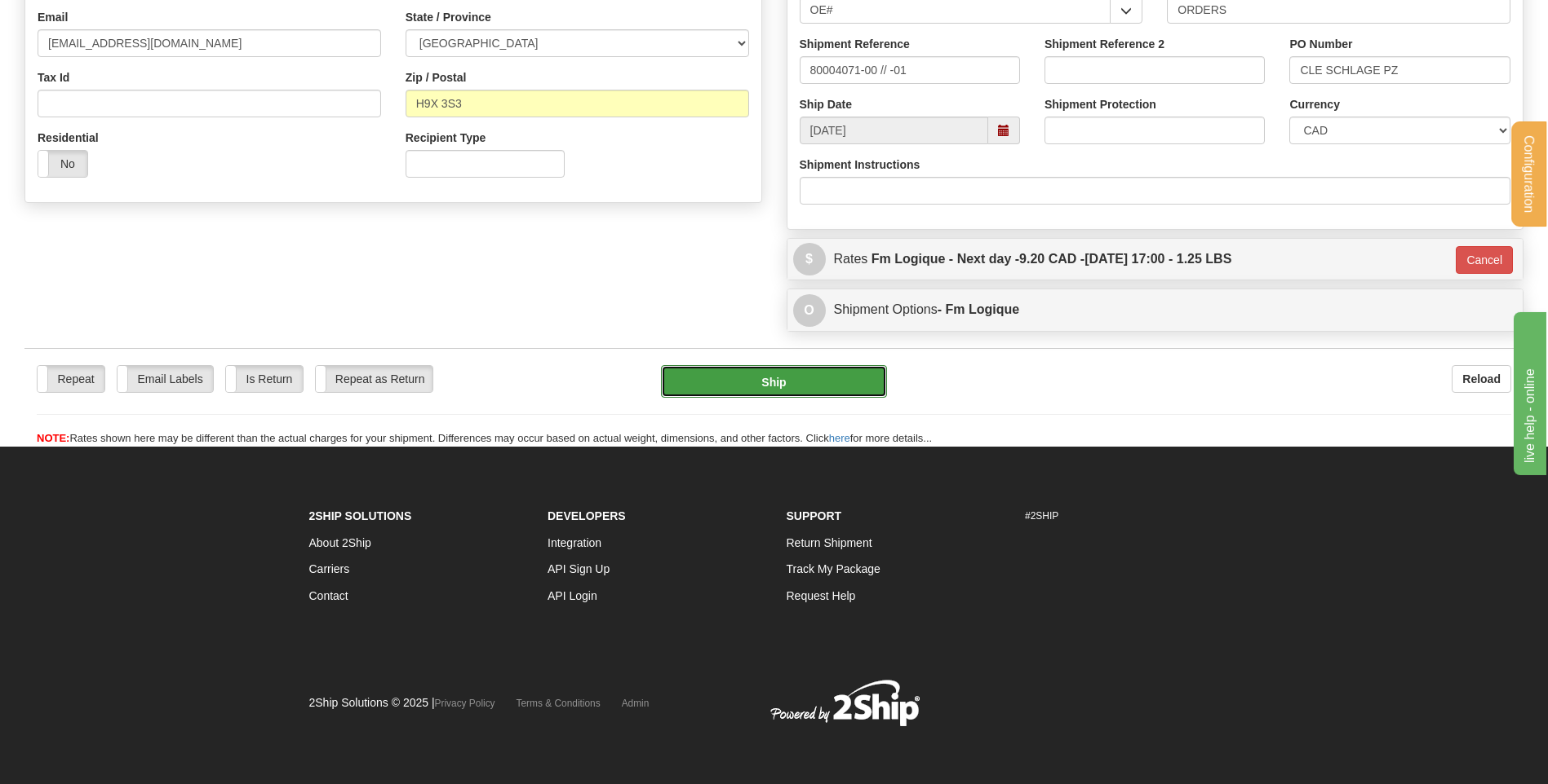
click at [793, 375] on button "Ship" at bounding box center [773, 382] width 225 height 33
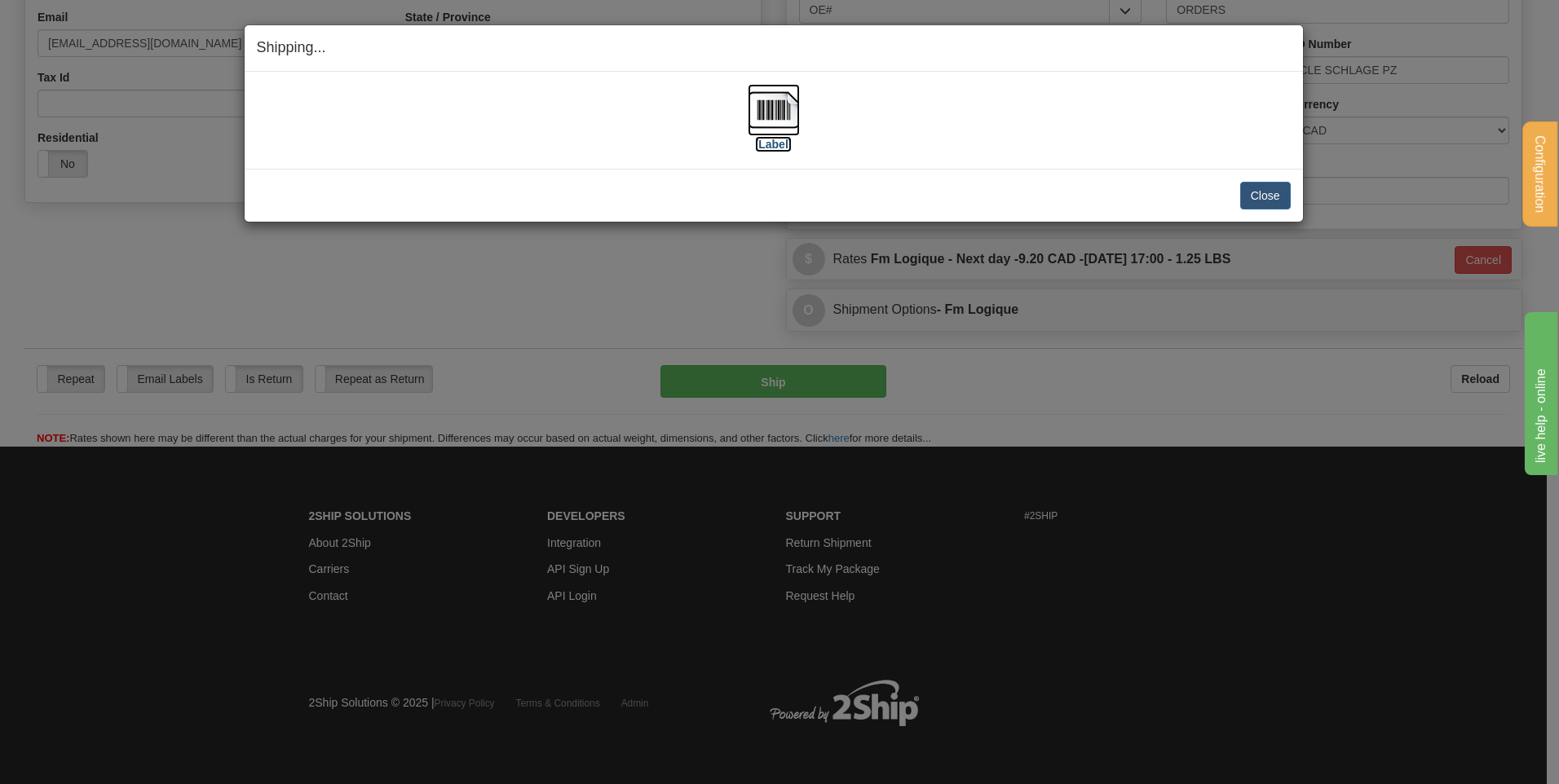
click at [779, 109] on img at bounding box center [773, 109] width 52 height 52
click at [1269, 192] on button "Close" at bounding box center [1266, 196] width 51 height 27
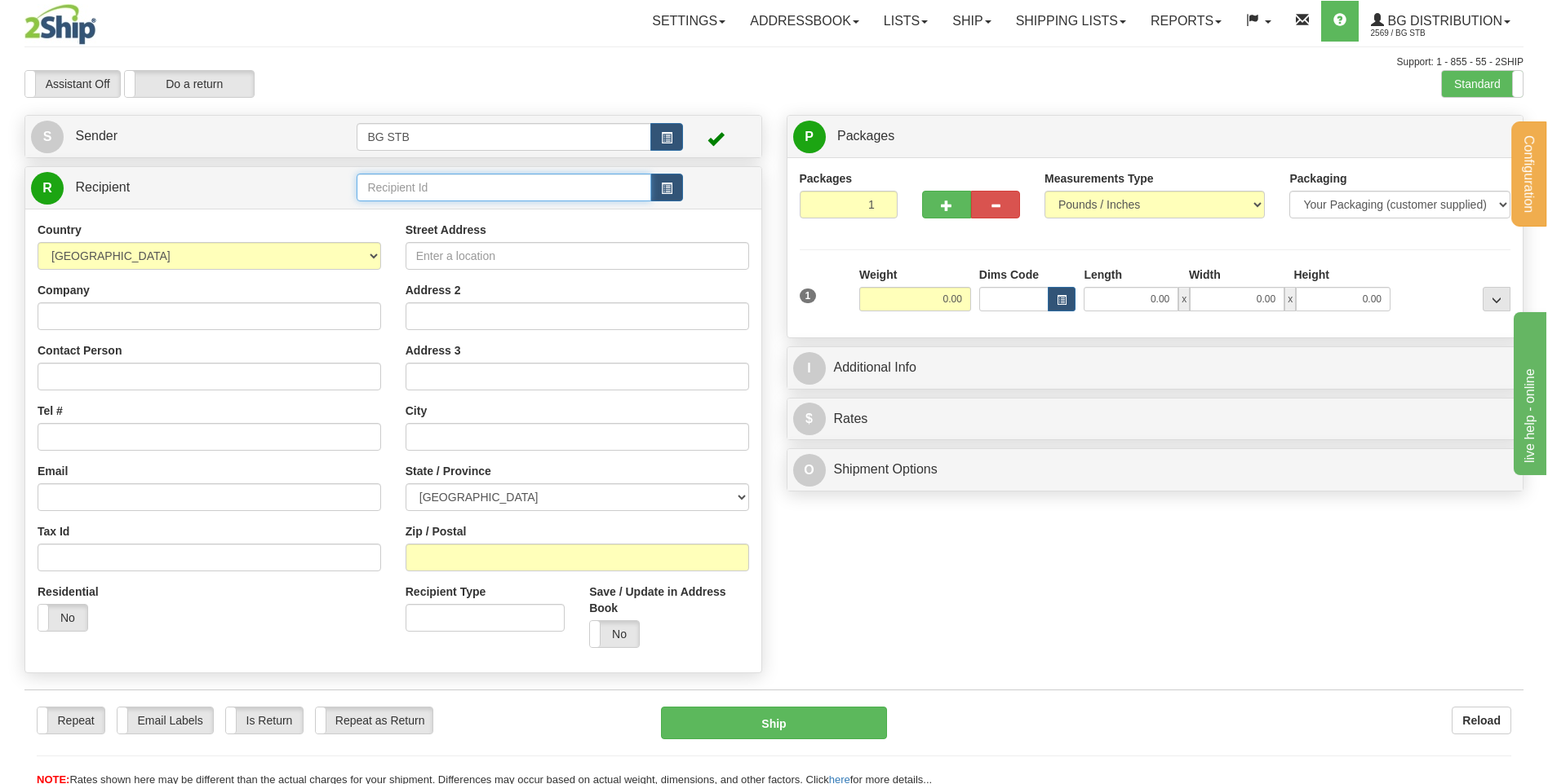
click at [558, 191] on input "text" at bounding box center [503, 188] width 293 height 27
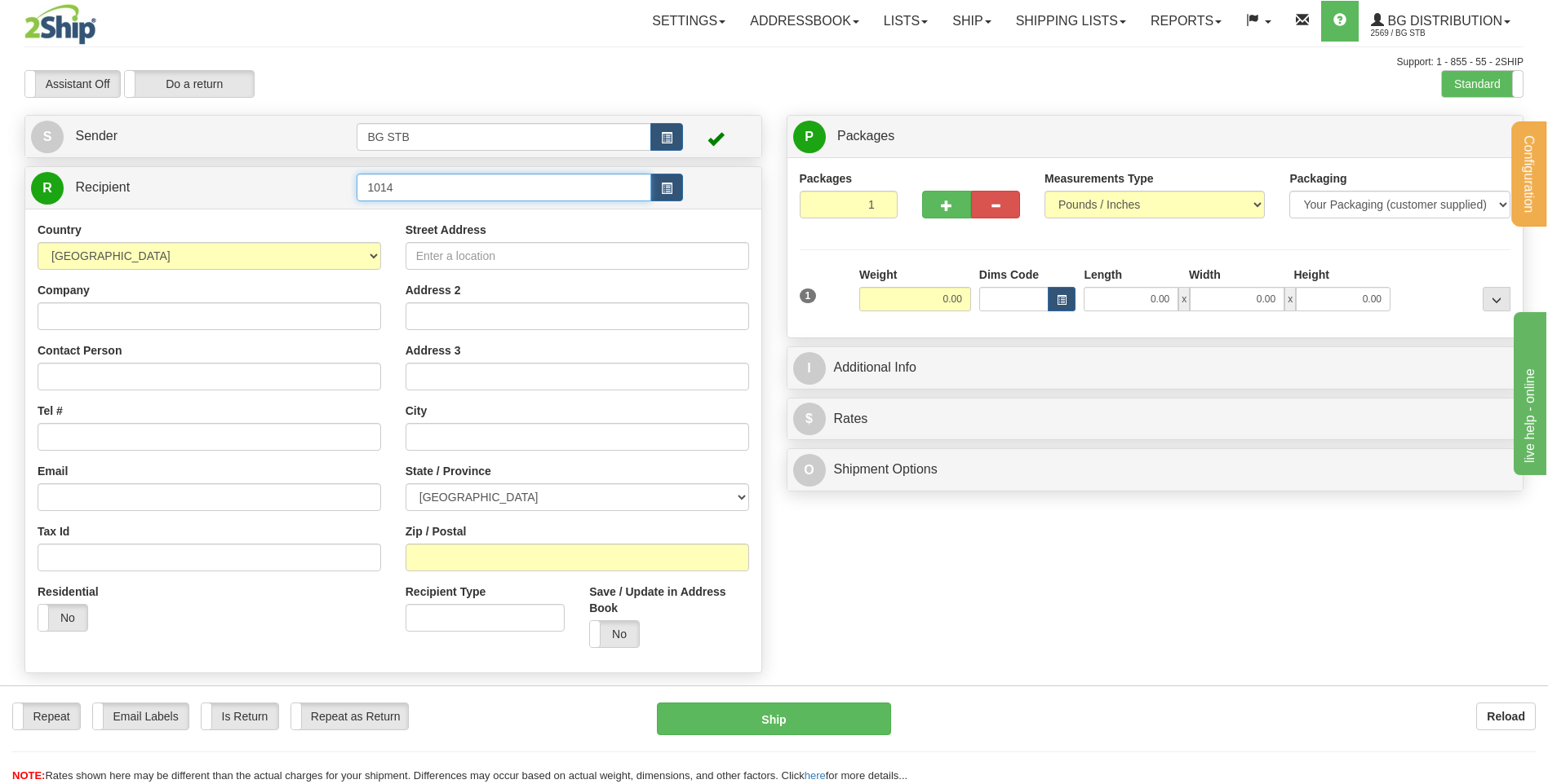
type input "1014"
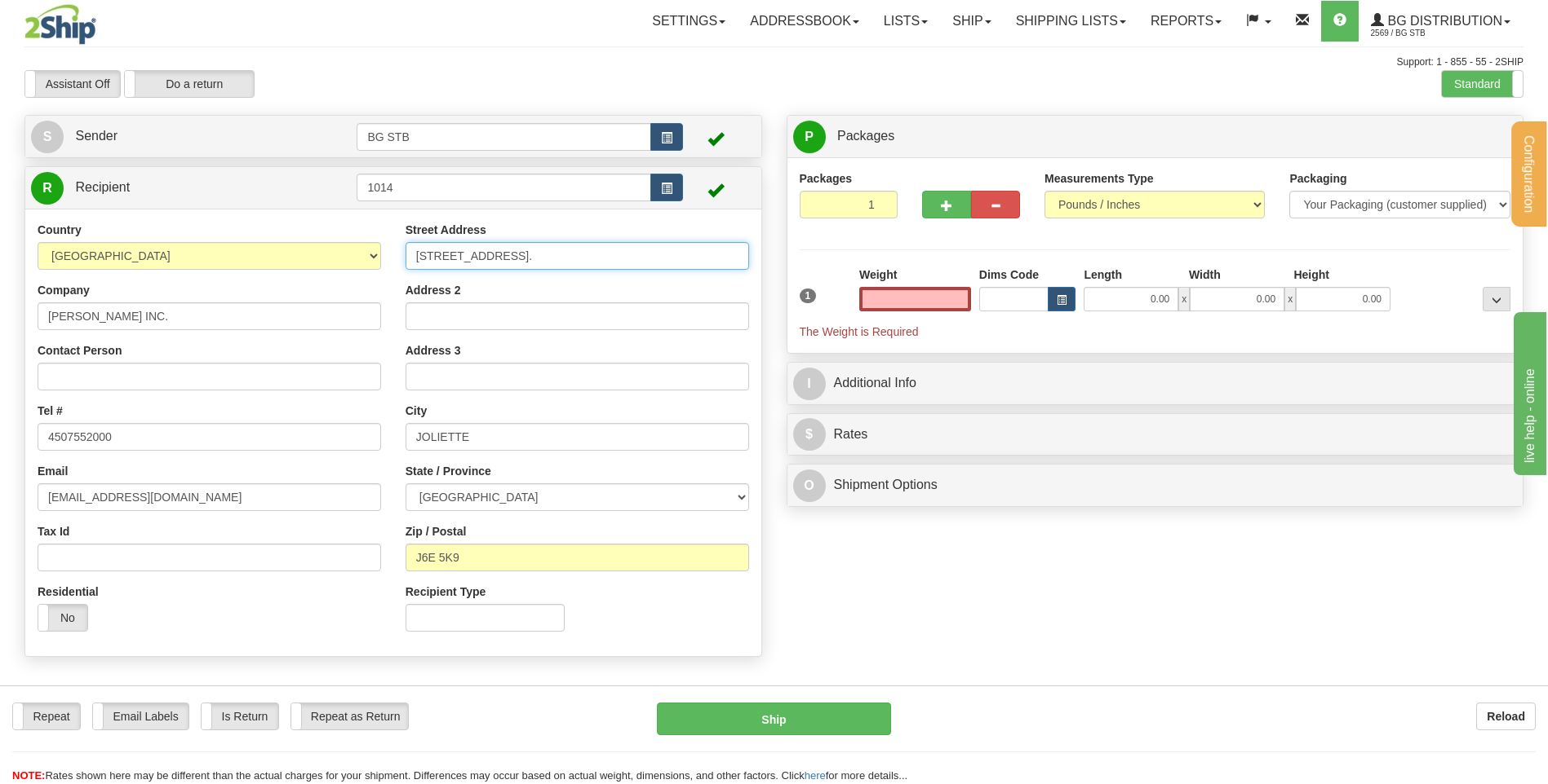
type input "0.00"
drag, startPoint x: 529, startPoint y: 249, endPoint x: 204, endPoint y: 253, distance: 325.0
click at [212, 250] on div "Country [GEOGRAPHIC_DATA] [GEOGRAPHIC_DATA] [GEOGRAPHIC_DATA] [GEOGRAPHIC_DATA]…" at bounding box center [394, 433] width 736 height 423
type input "958 [GEOGRAPHIC_DATA]"
drag, startPoint x: 475, startPoint y: 571, endPoint x: 448, endPoint y: 557, distance: 30.4
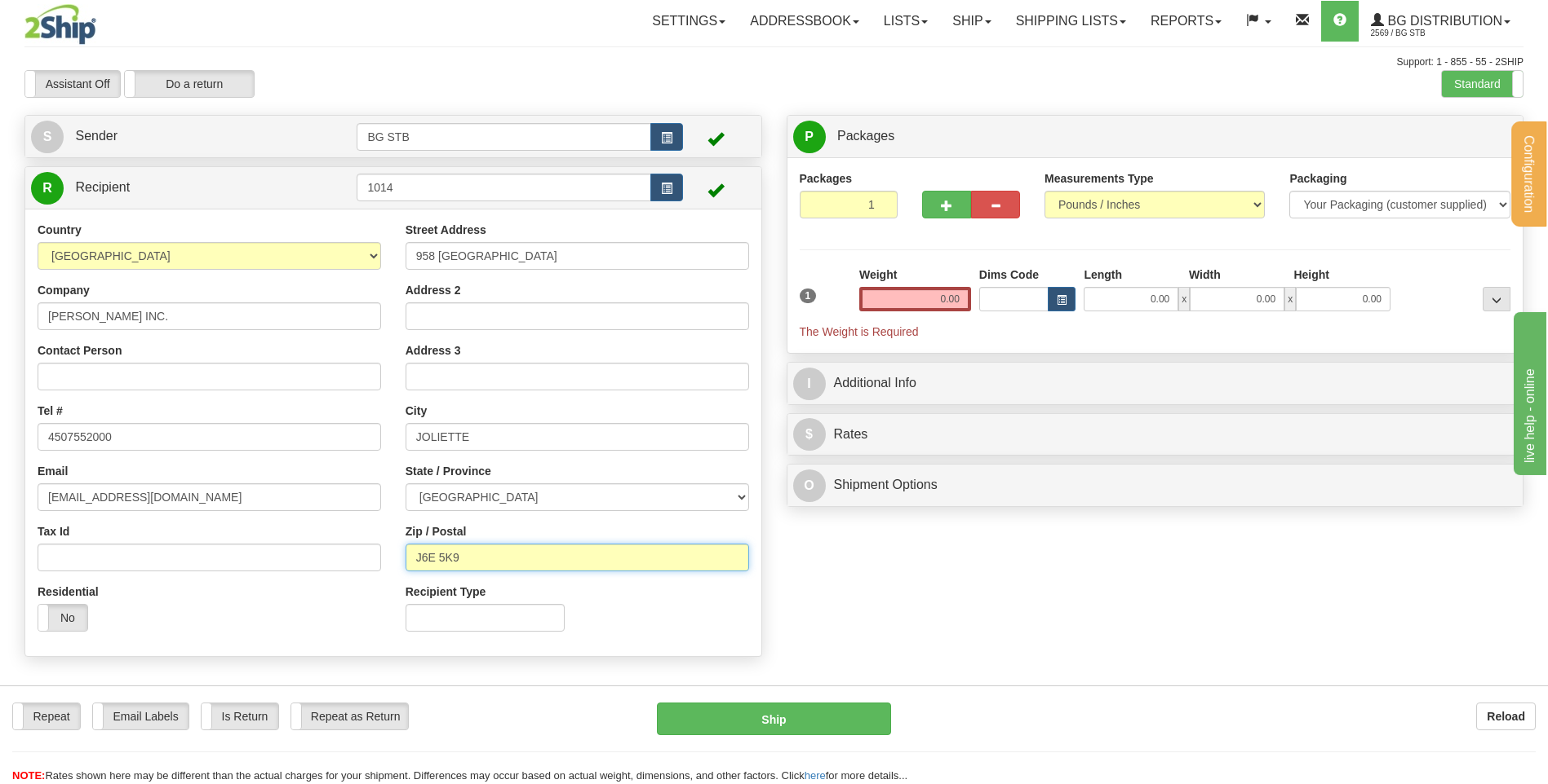
click at [447, 557] on input "J6E 5K9" at bounding box center [577, 557] width 343 height 27
drag, startPoint x: 487, startPoint y: 555, endPoint x: 439, endPoint y: 556, distance: 48.0
click at [439, 556] on input "J6E 523" at bounding box center [577, 557] width 343 height 27
type input "J6E 3A4"
click at [944, 302] on input "0.00" at bounding box center [915, 299] width 112 height 25
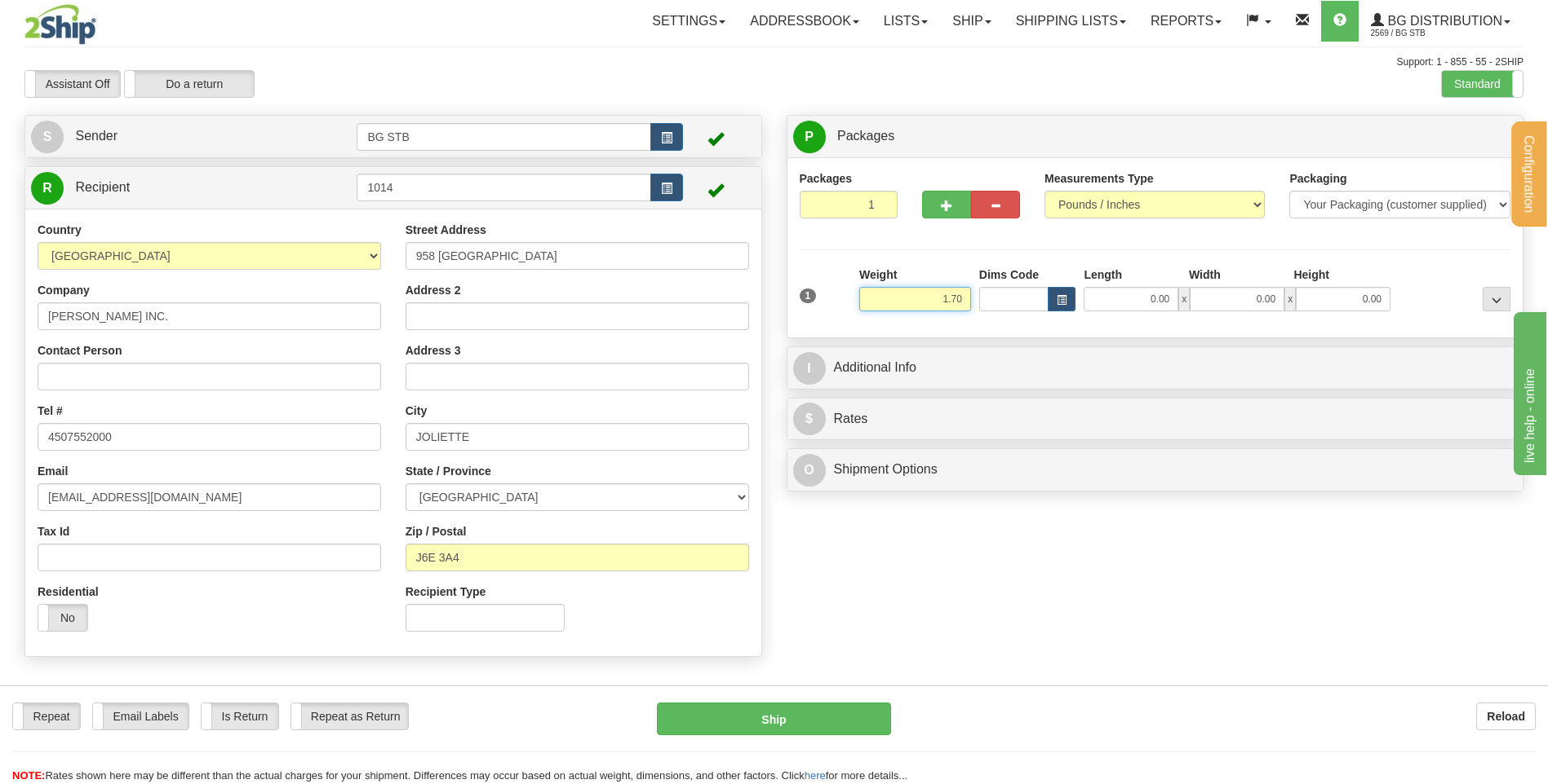
type input "1.70"
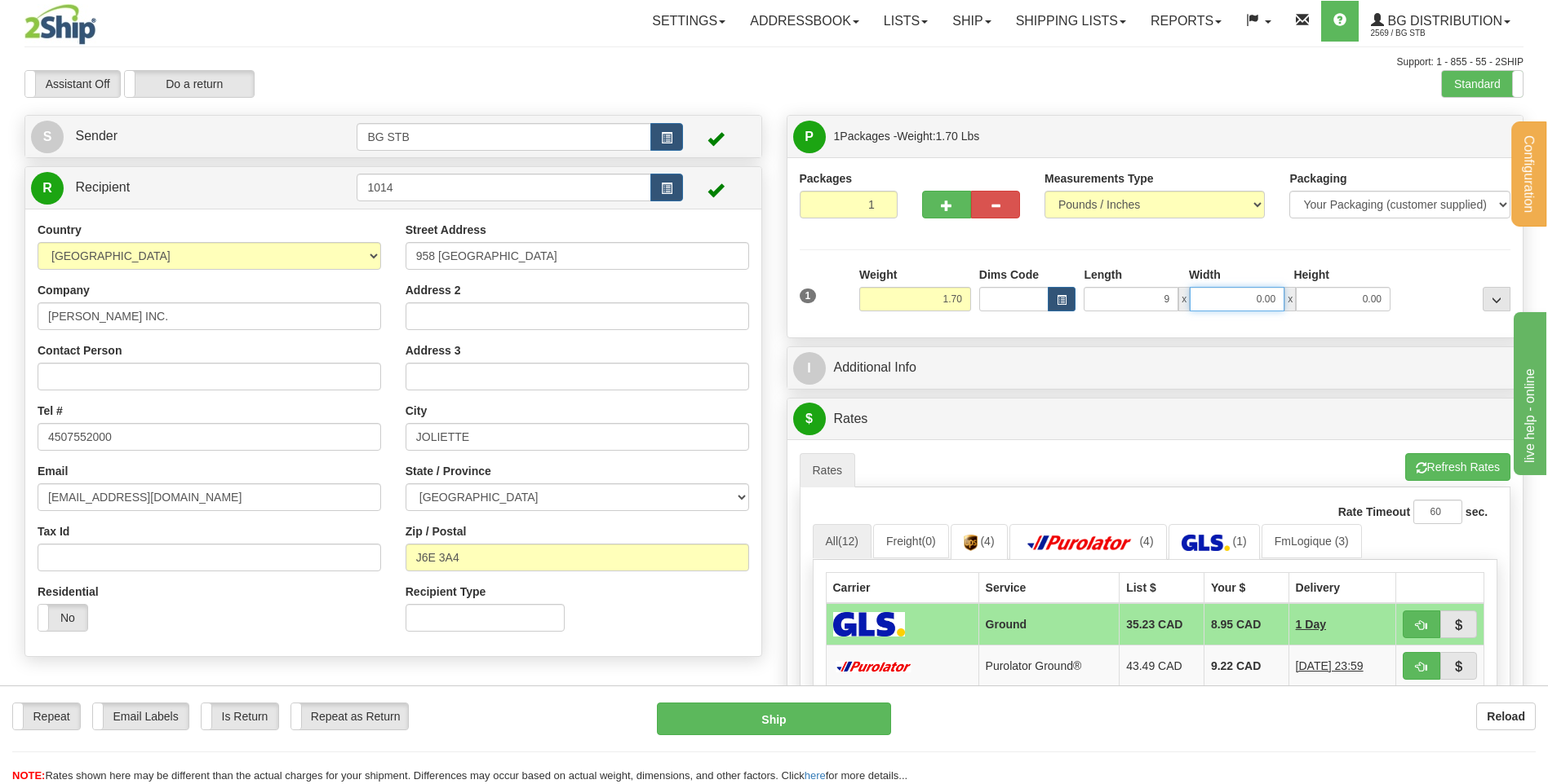
type input "9.00"
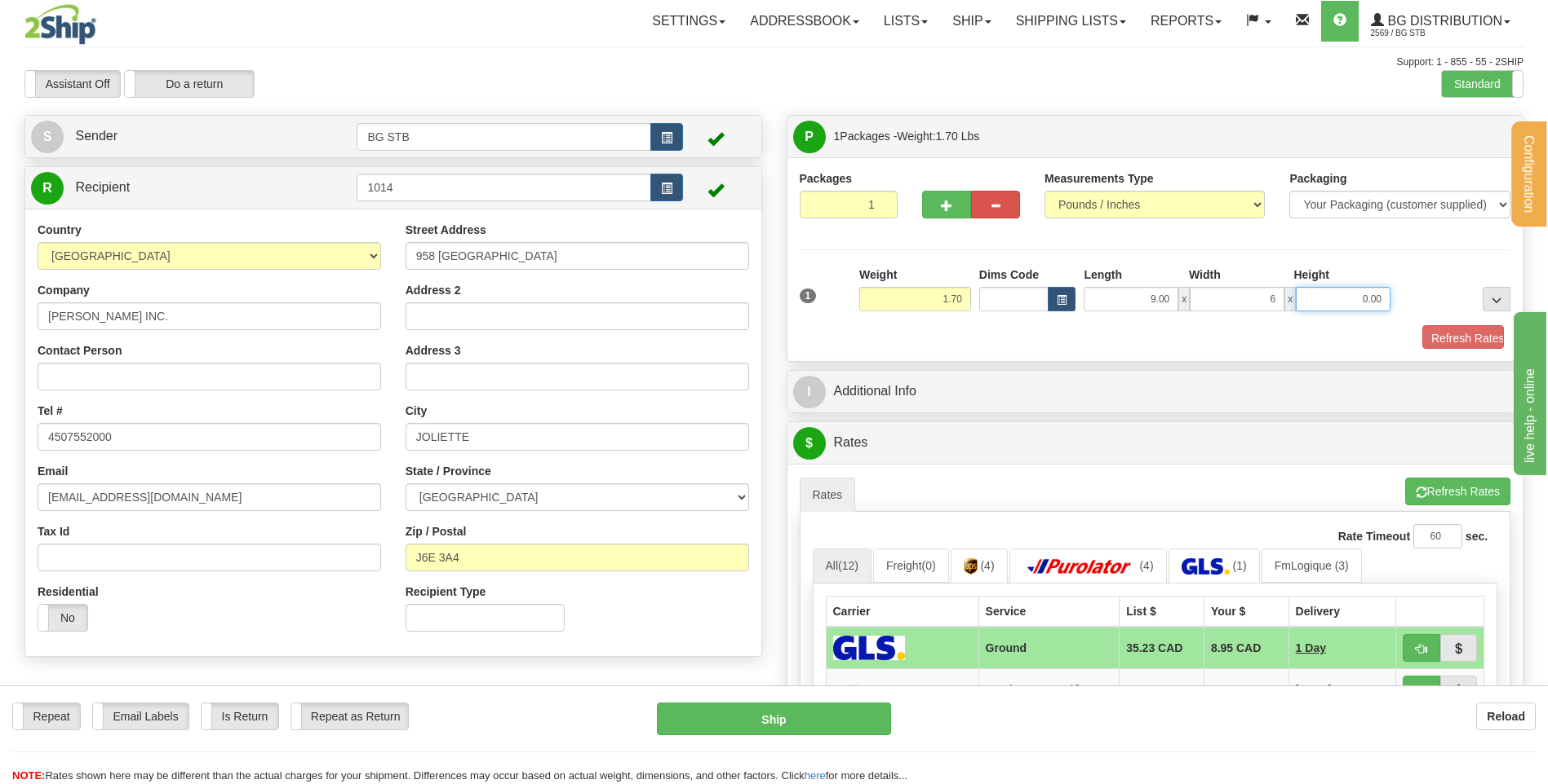
type input "6.00"
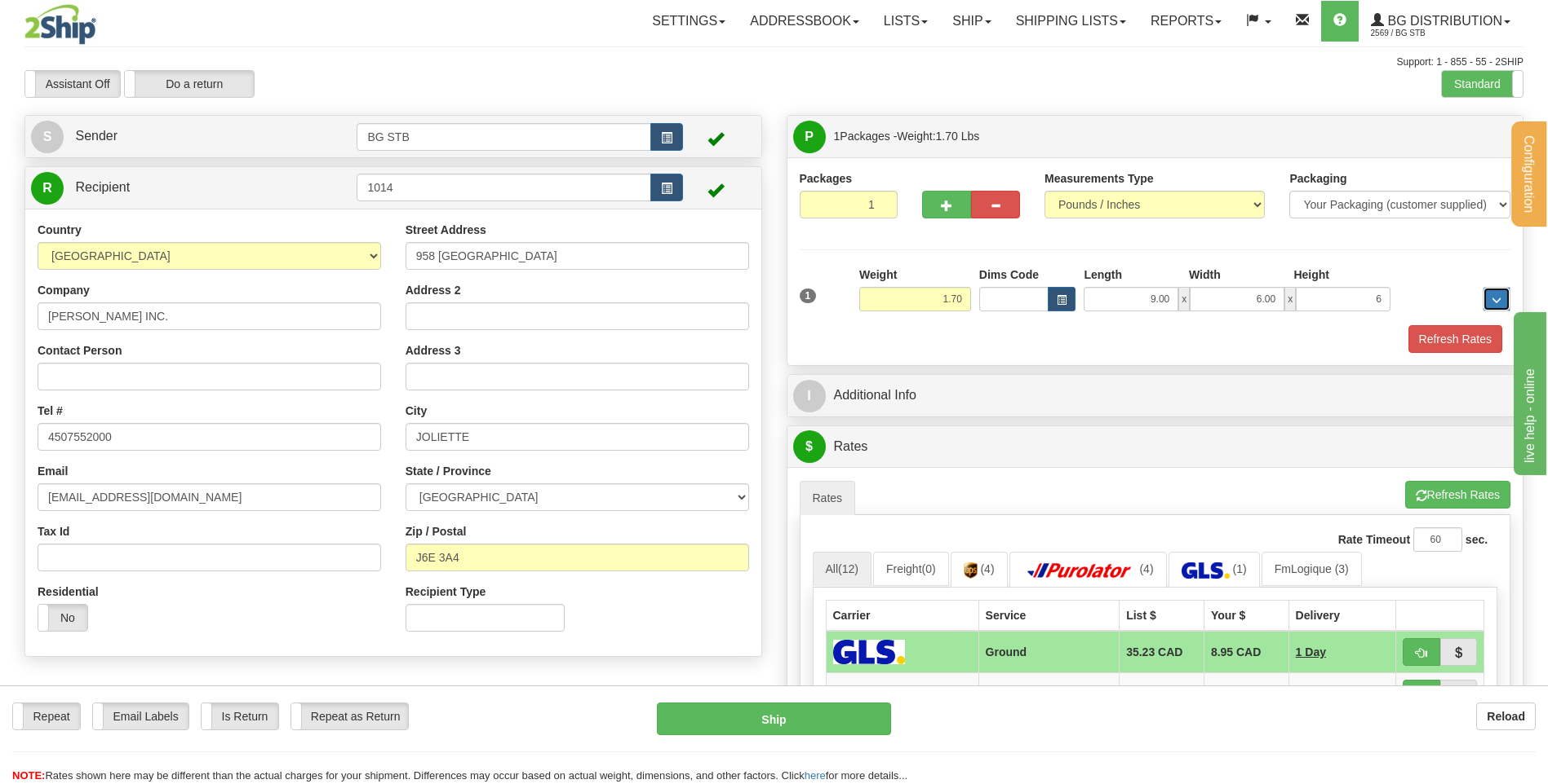
type input "6.00"
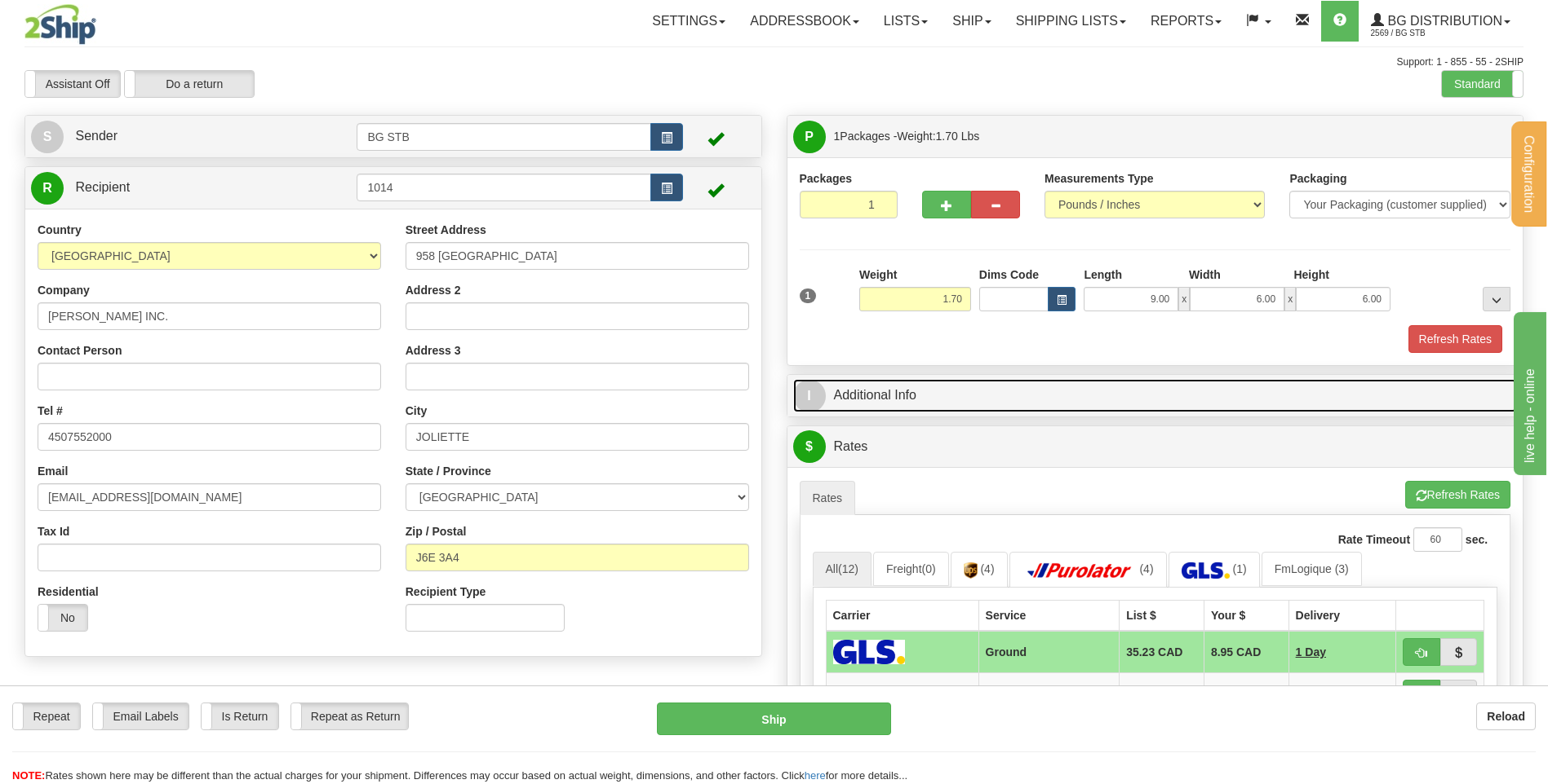
click at [1025, 402] on link "I Additional Info" at bounding box center [1154, 395] width 724 height 34
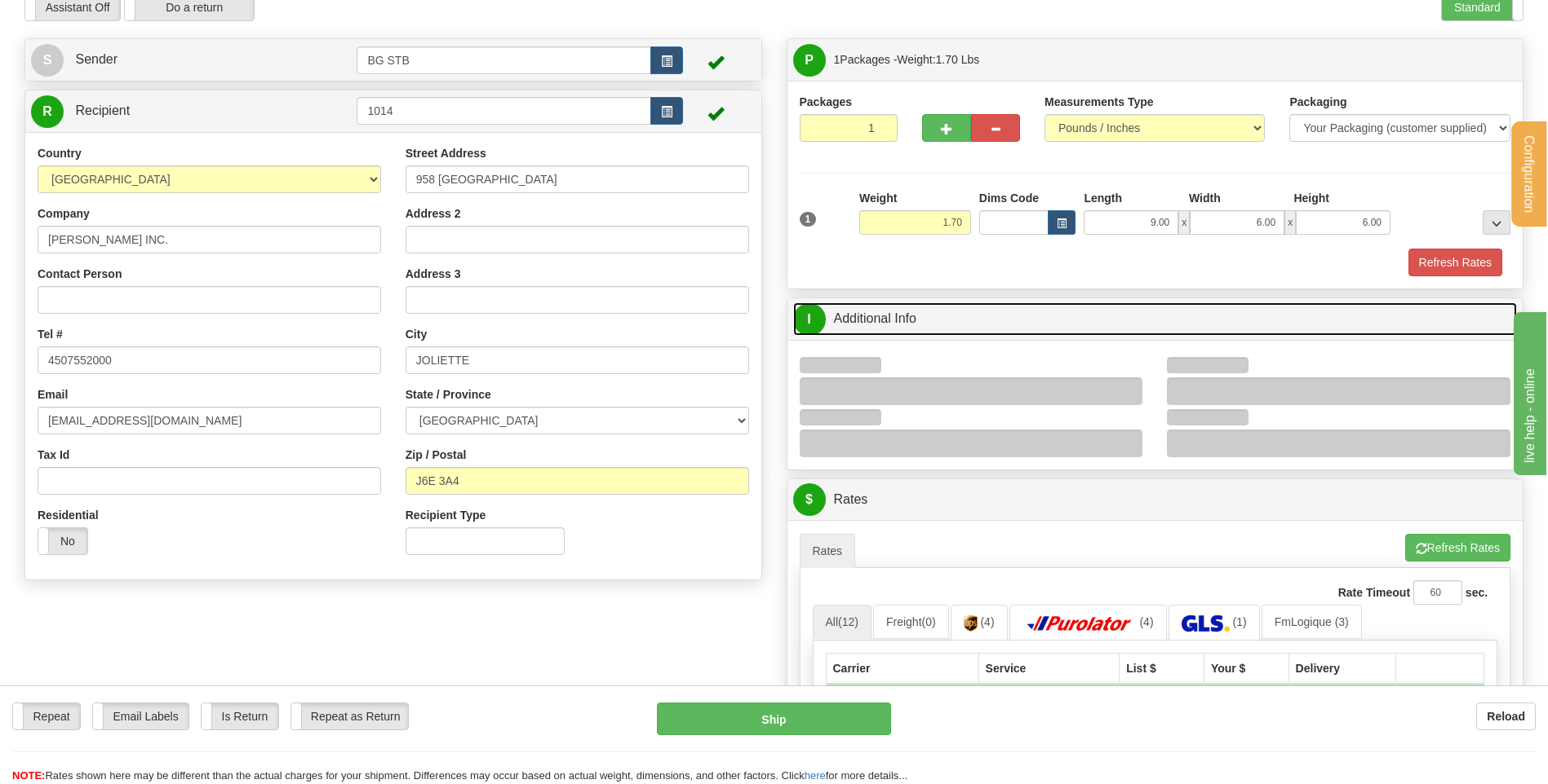
scroll to position [245, 0]
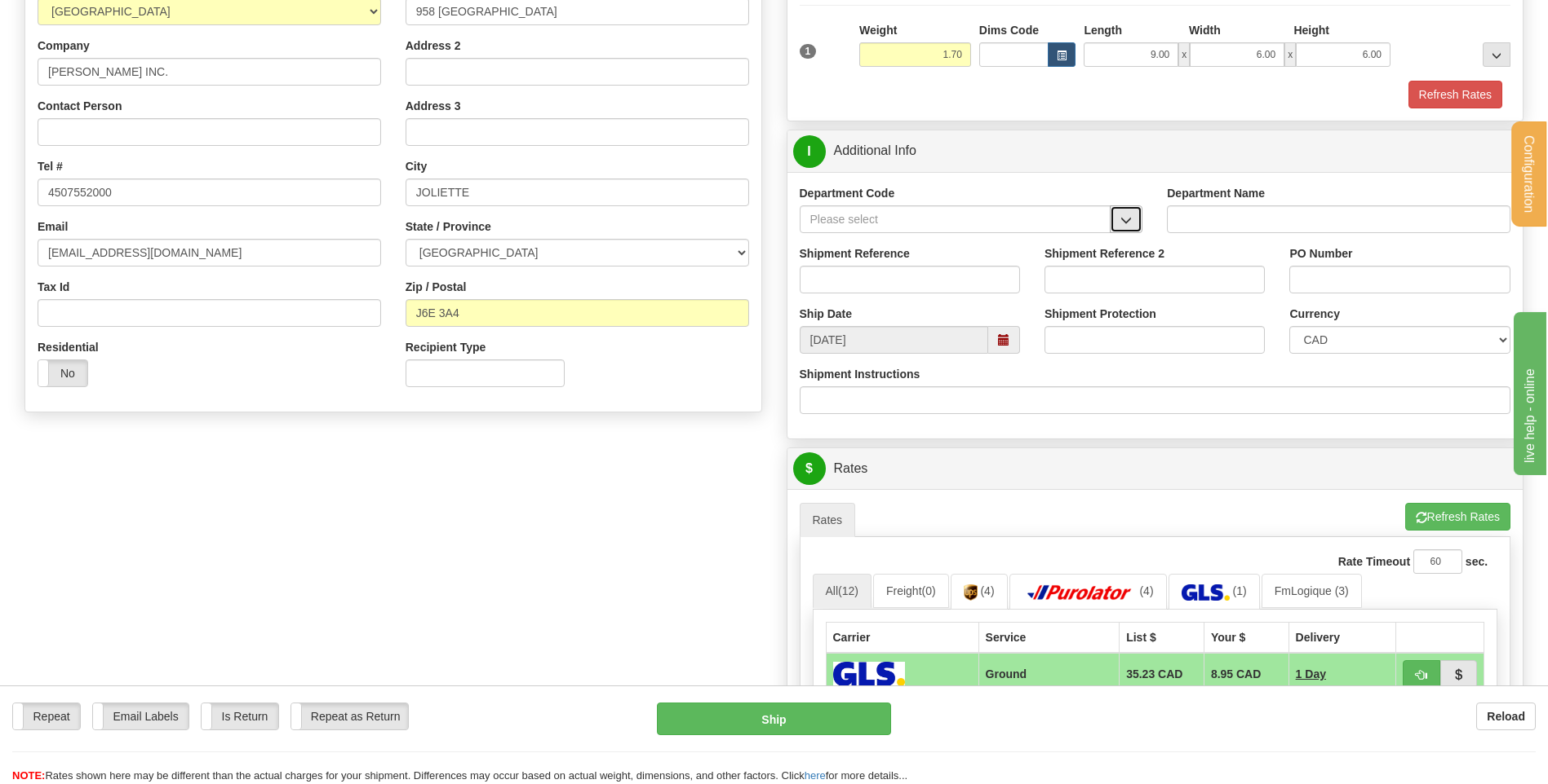
click at [1123, 219] on span "button" at bounding box center [1125, 220] width 12 height 11
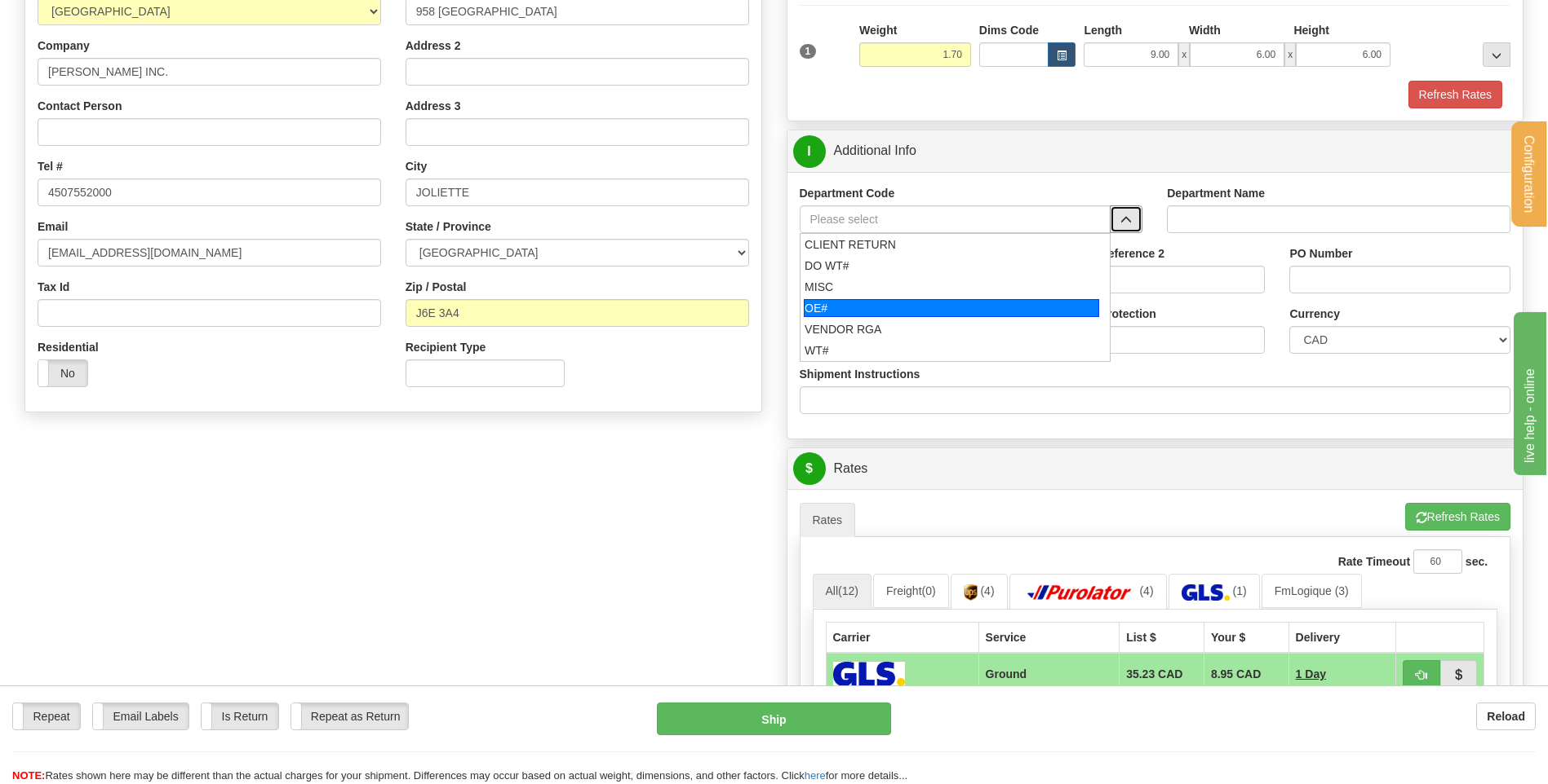
drag, startPoint x: 882, startPoint y: 310, endPoint x: 877, endPoint y: 280, distance: 30.4
click at [878, 302] on div "OE#" at bounding box center [951, 309] width 295 height 18
type input "OE#"
type input "ORDERS"
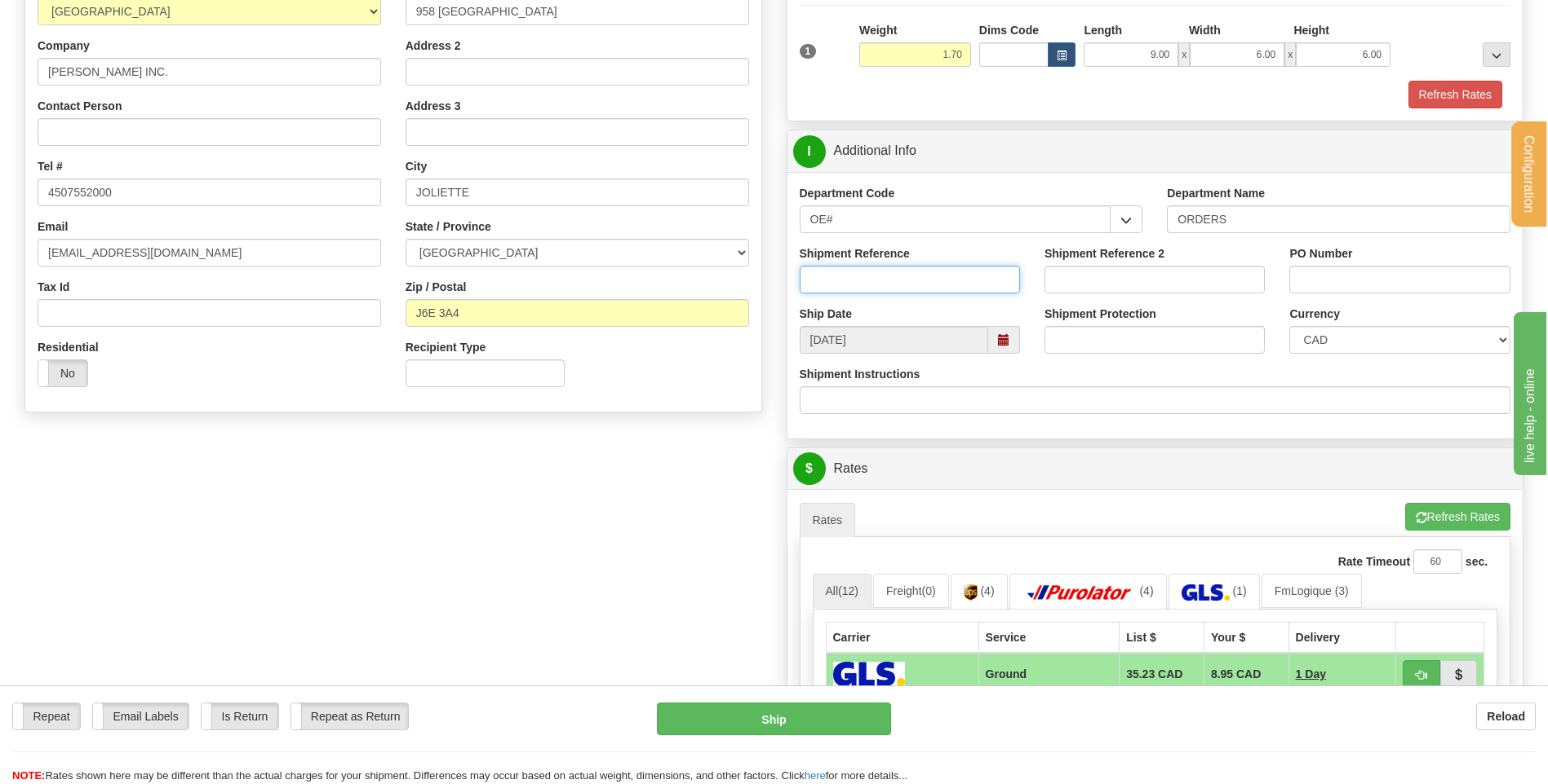
click at [877, 280] on input "Shipment Reference" at bounding box center [909, 280] width 220 height 27
type input "80004657-00"
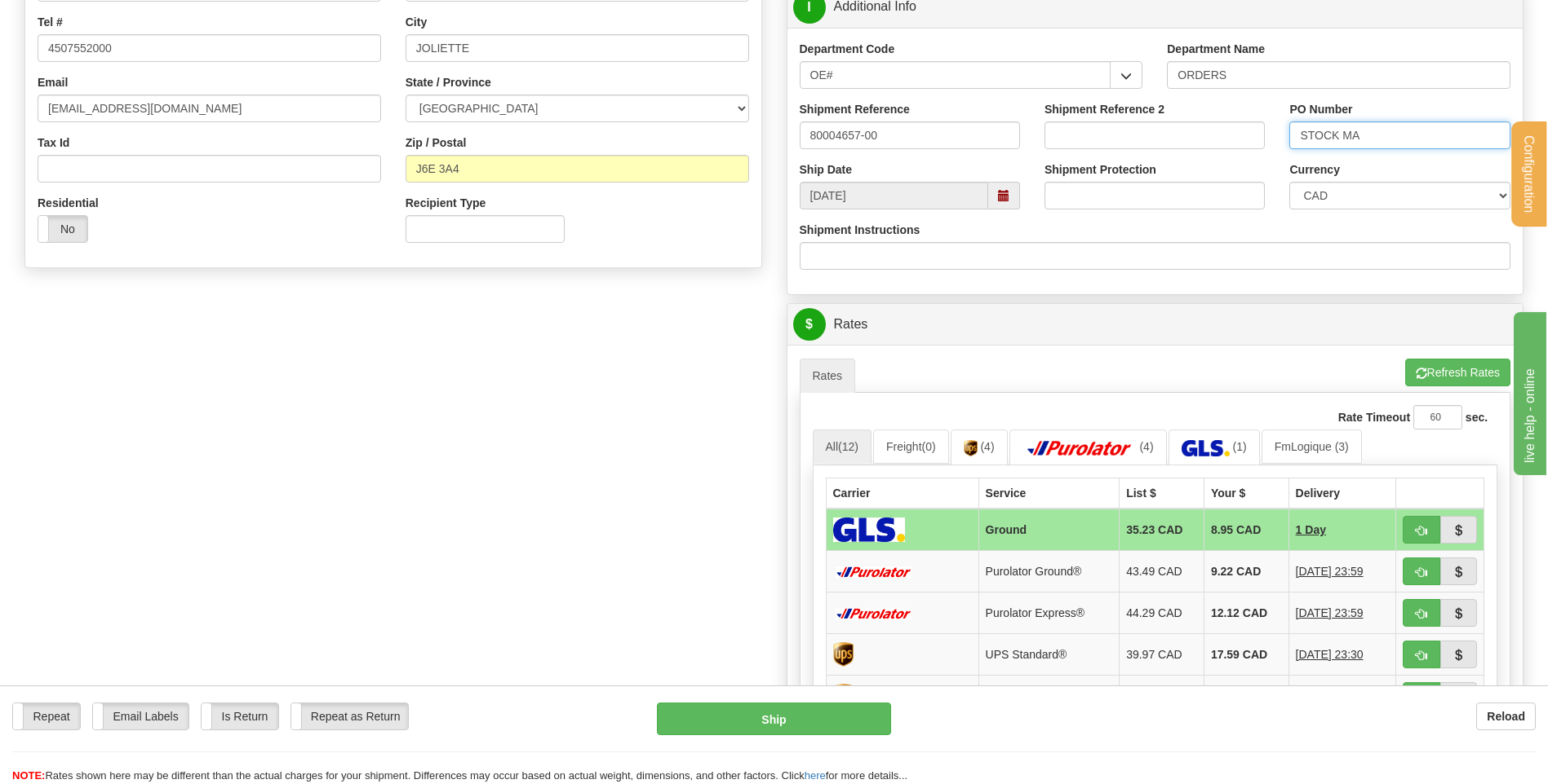
scroll to position [571, 0]
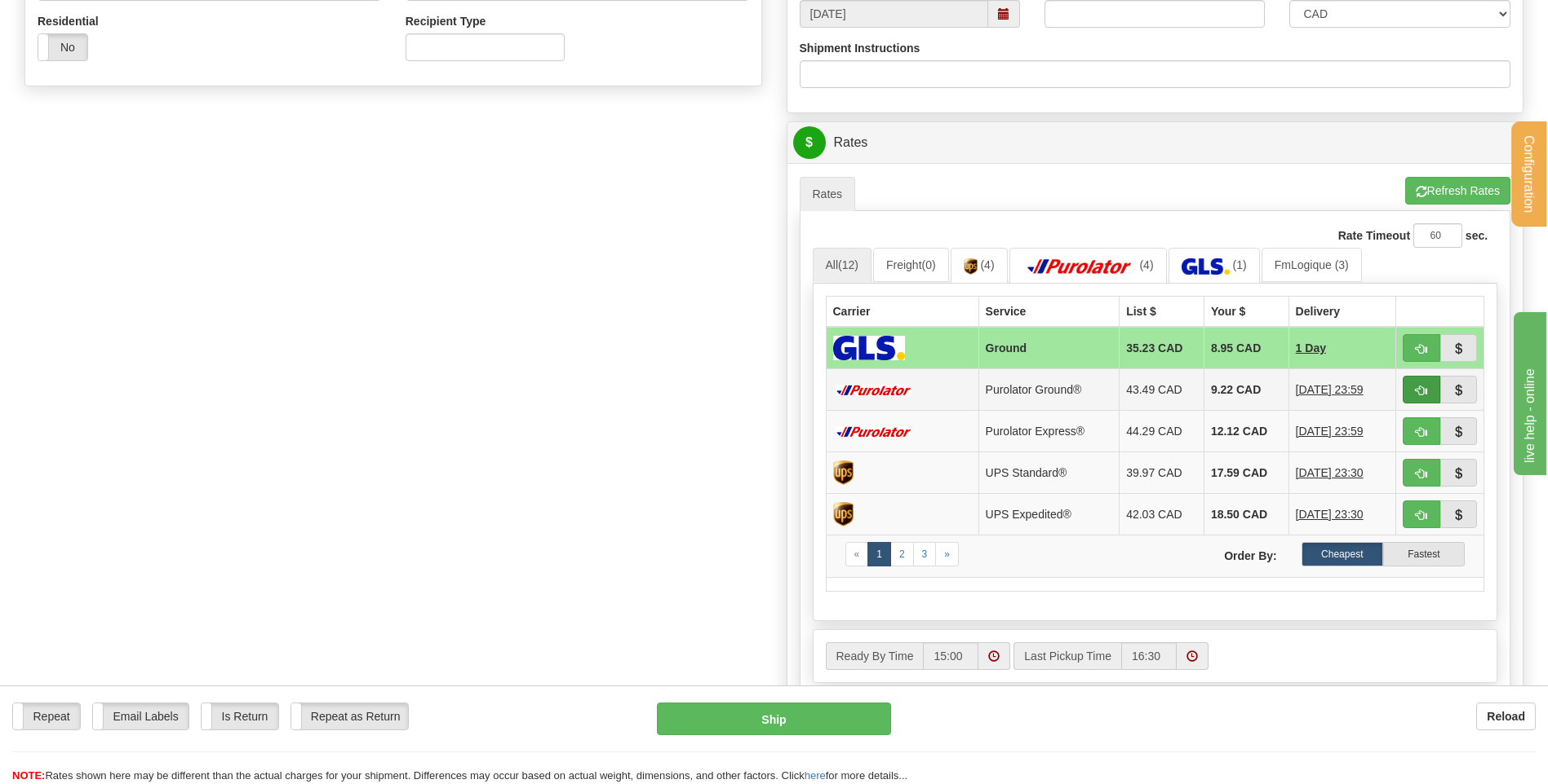
type input "STOCK MA"
click at [1424, 386] on span "button" at bounding box center [1420, 392] width 12 height 11
type input "260"
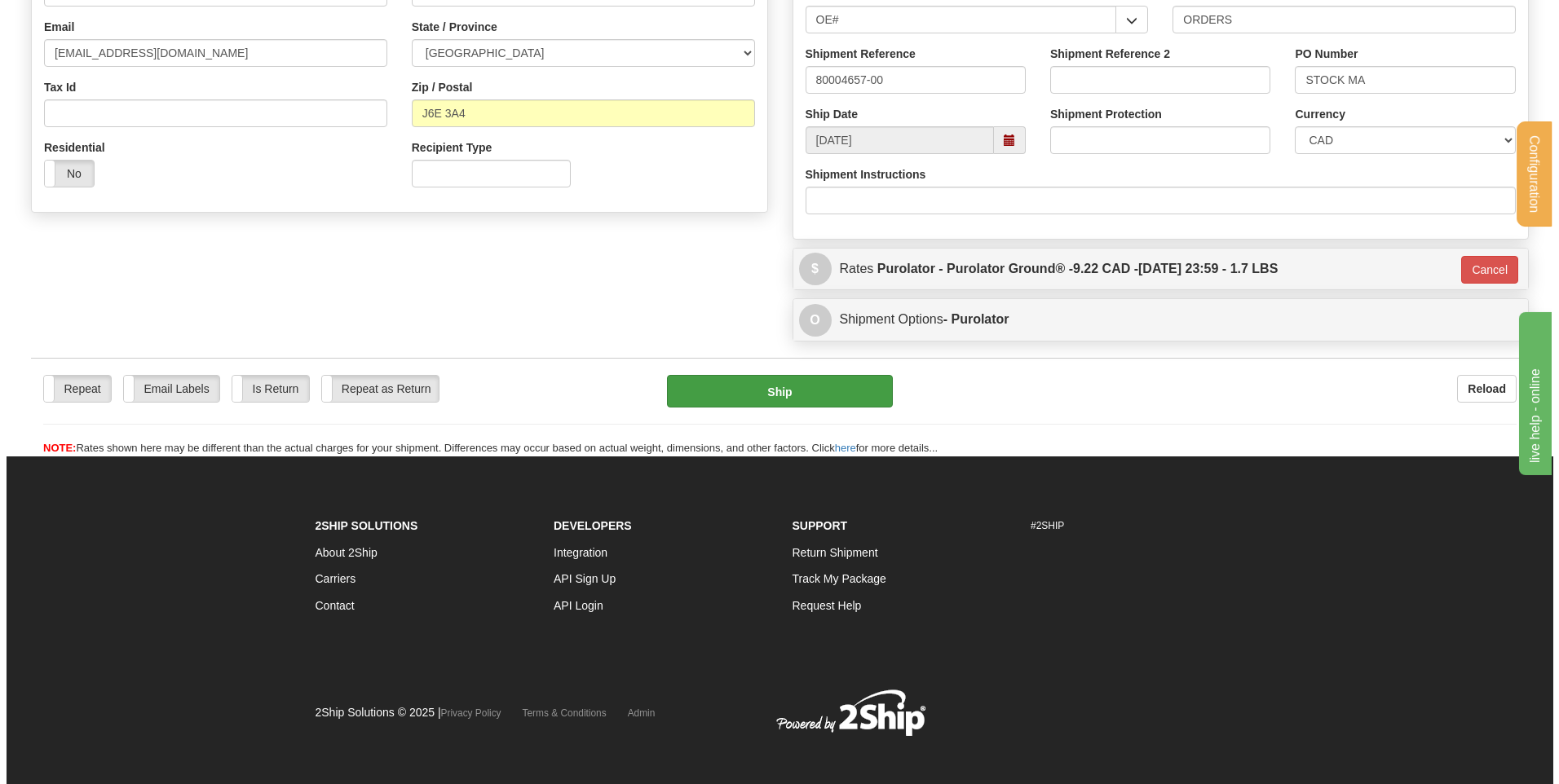
scroll to position [298, 0]
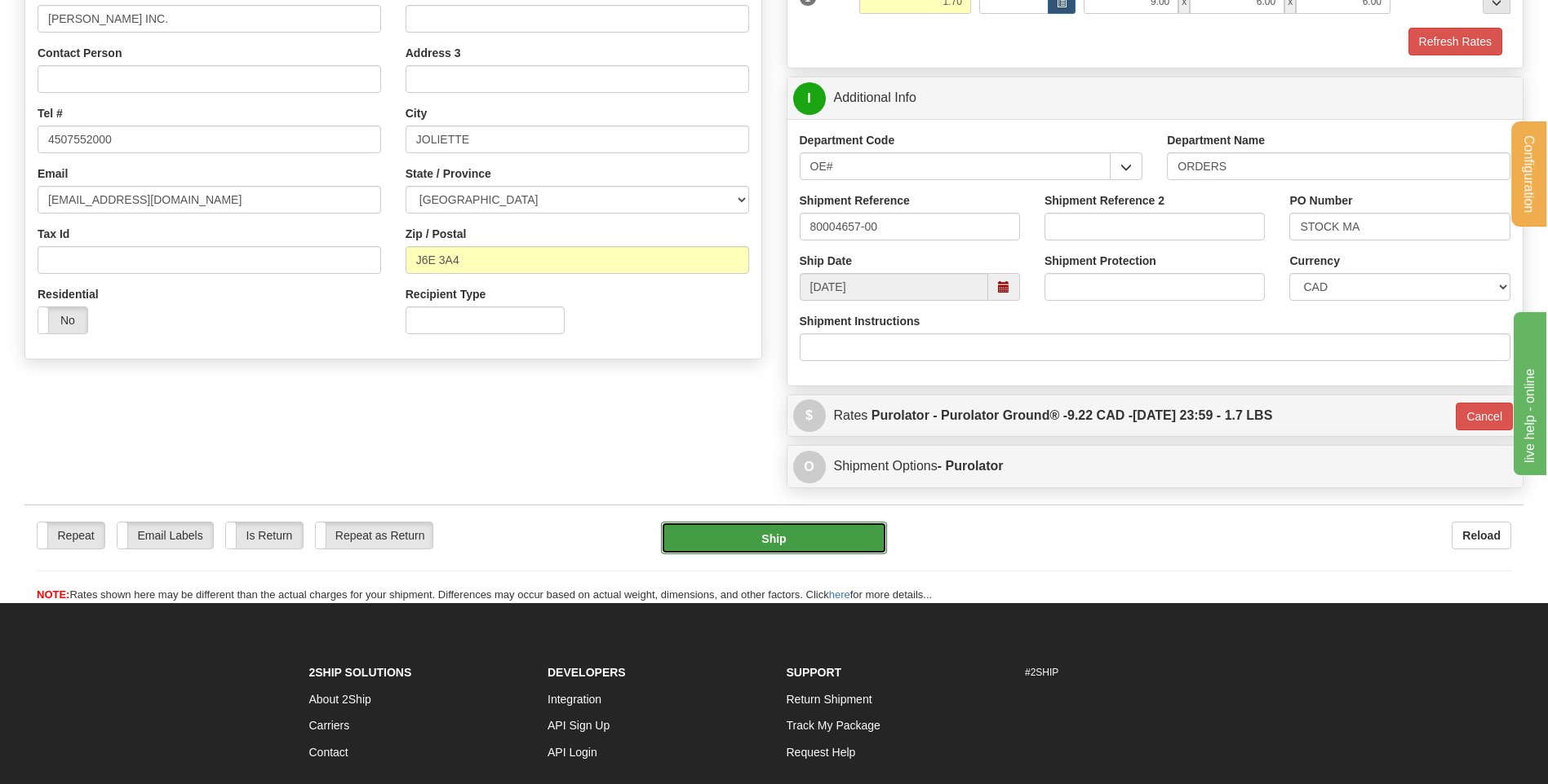
click at [763, 525] on button "Ship" at bounding box center [773, 538] width 225 height 33
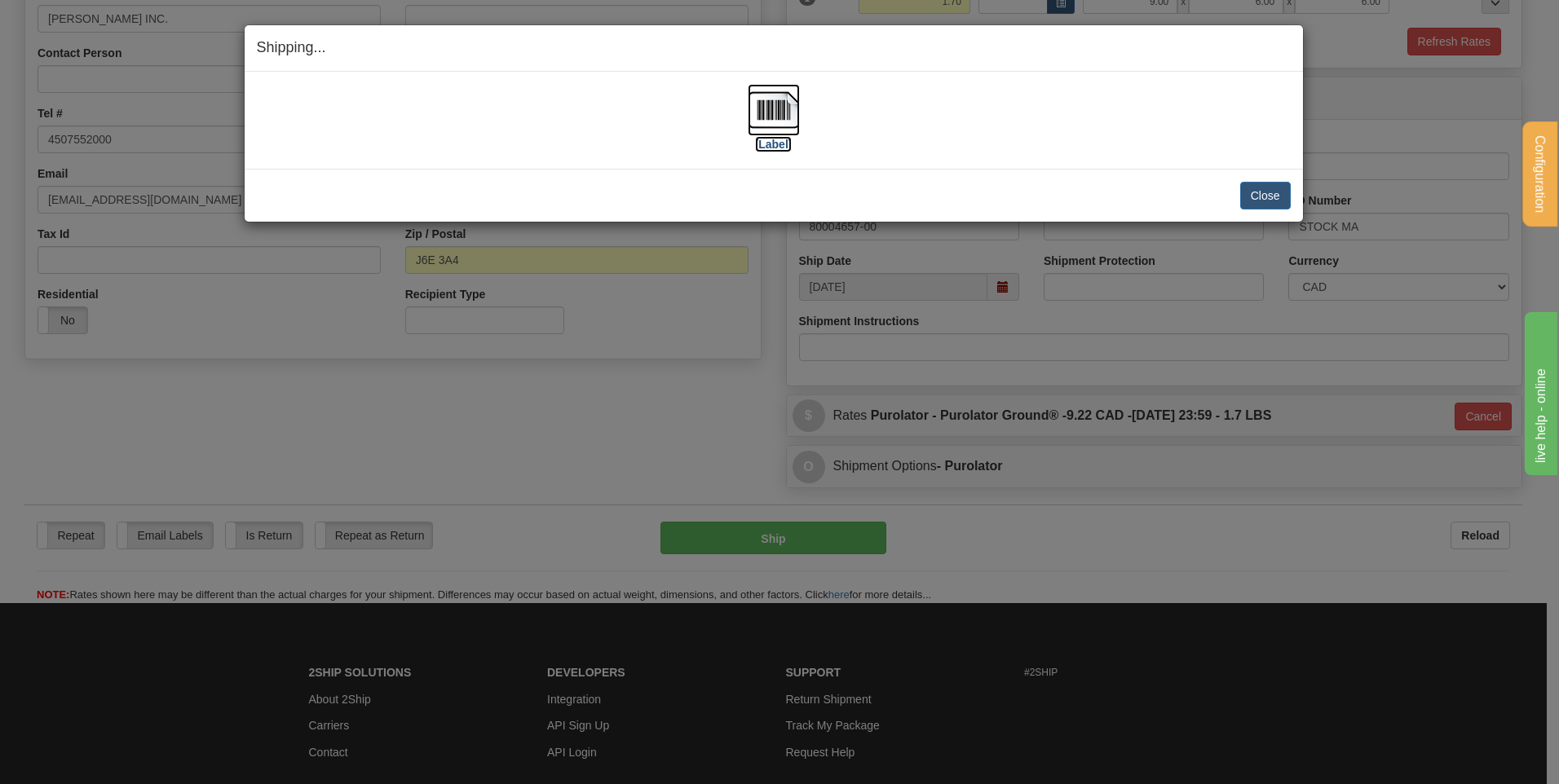
click at [778, 121] on img at bounding box center [773, 109] width 52 height 52
click at [1264, 199] on button "Close" at bounding box center [1266, 196] width 51 height 27
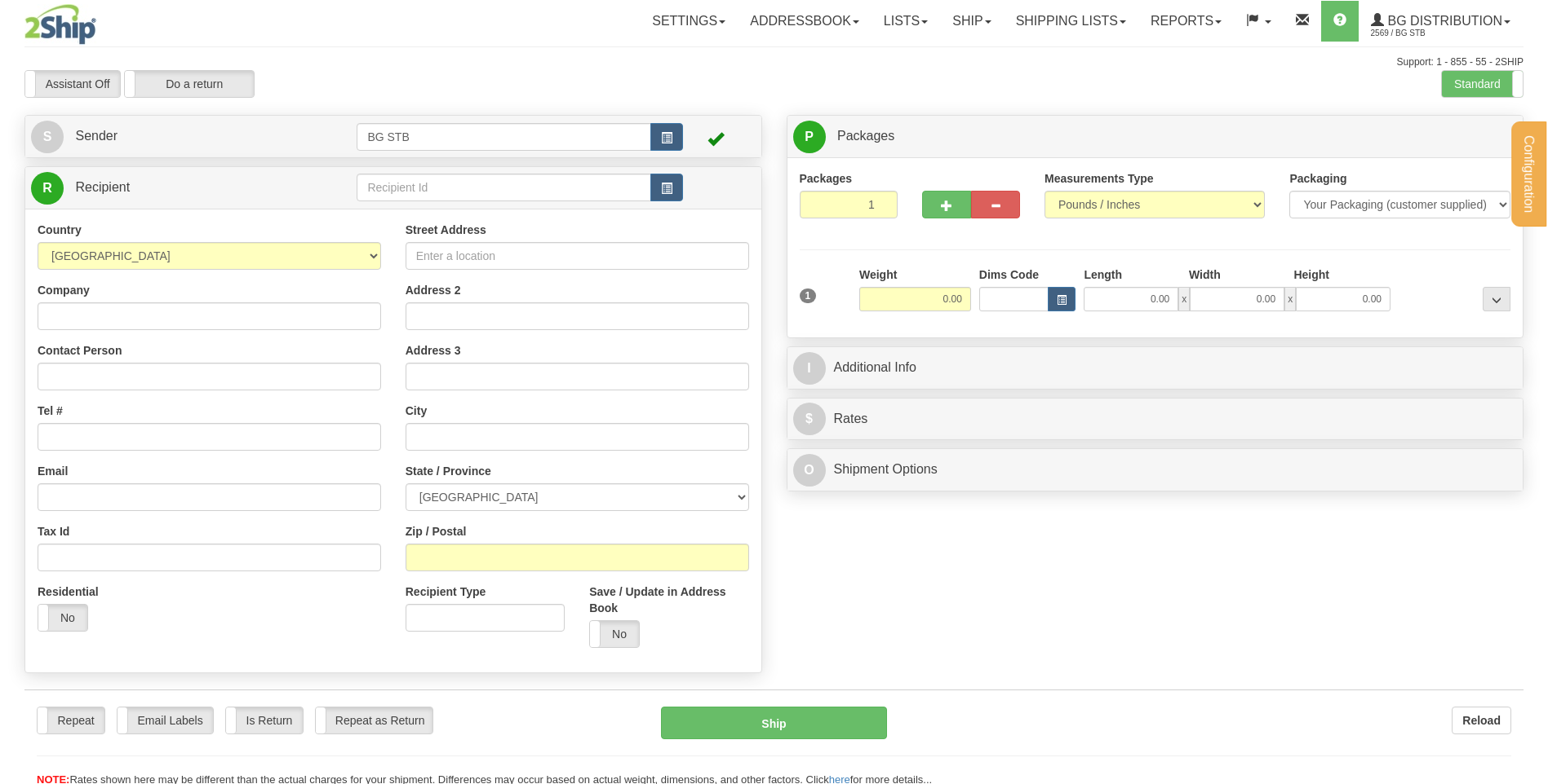
click at [424, 191] on div "Configuration My Configuration Panel Close Configure My Carriers" at bounding box center [774, 393] width 1548 height 788
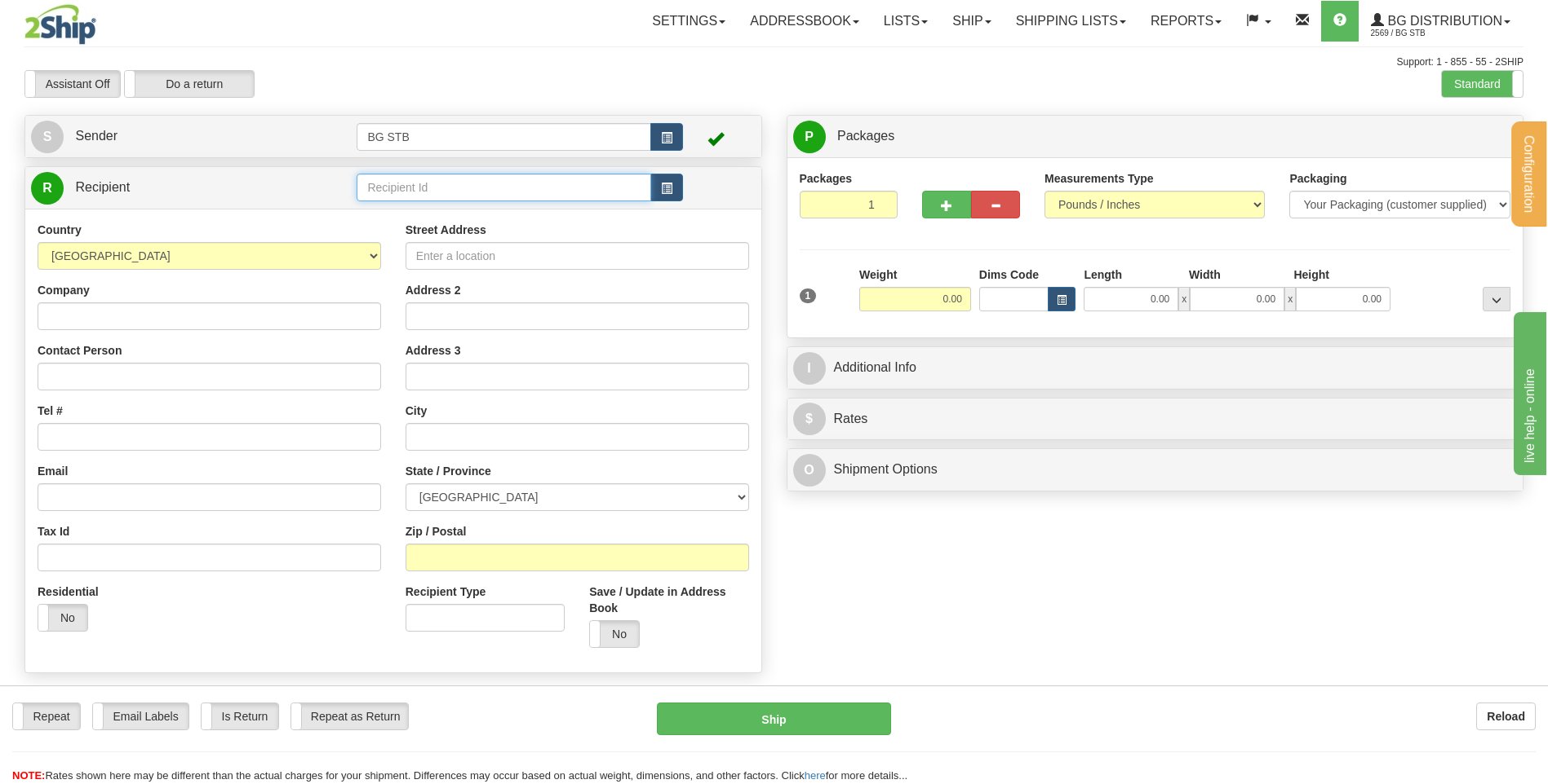
click at [424, 191] on input "text" at bounding box center [503, 188] width 293 height 27
type input "1226"
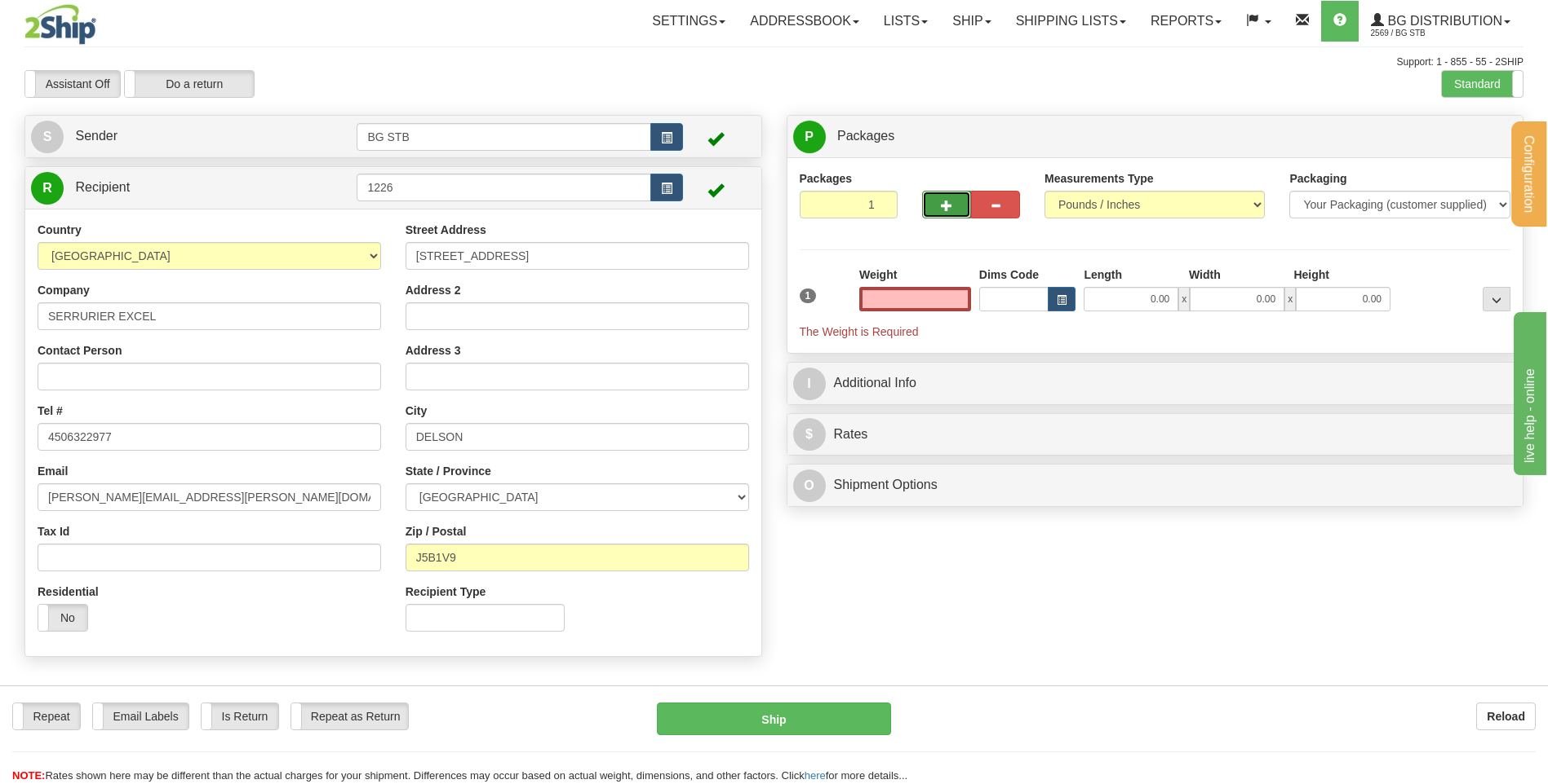
type input "0.00"
click at [948, 200] on span "button" at bounding box center [946, 206] width 12 height 11
type input "2"
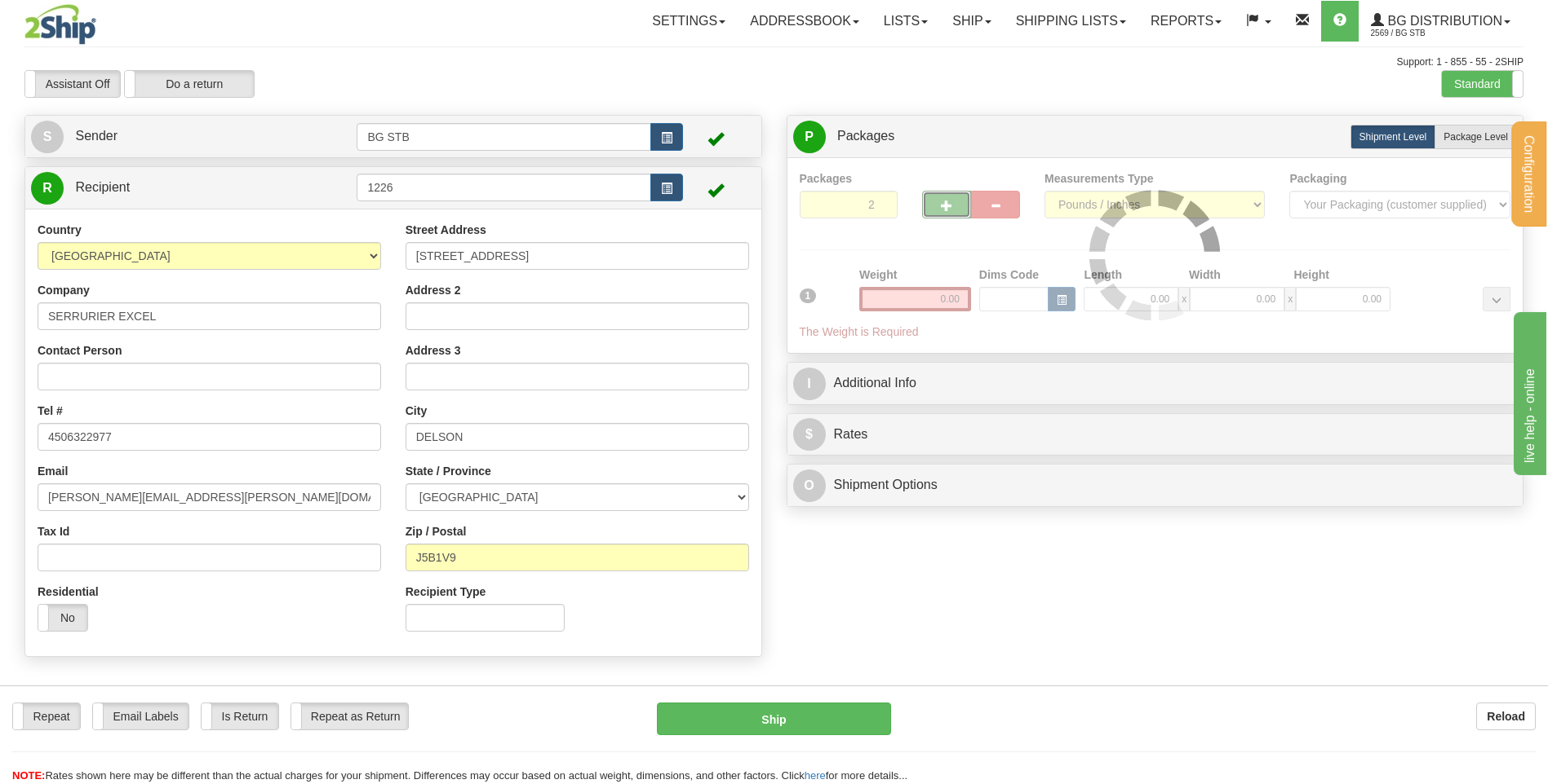
click at [1469, 137] on span "Package Level" at bounding box center [1475, 137] width 65 height 12
radio input "true"
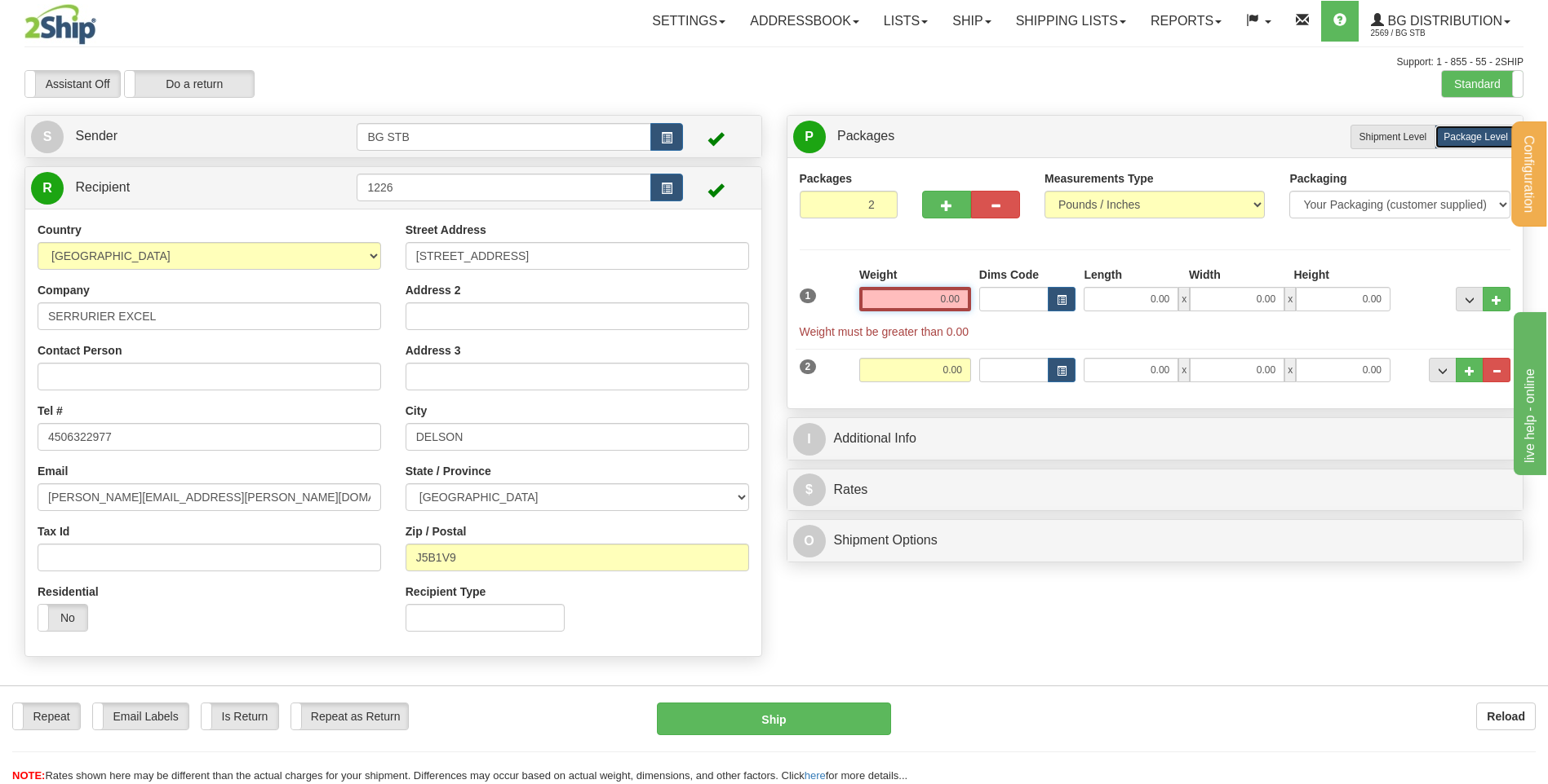
click at [932, 307] on input "0.00" at bounding box center [915, 299] width 112 height 25
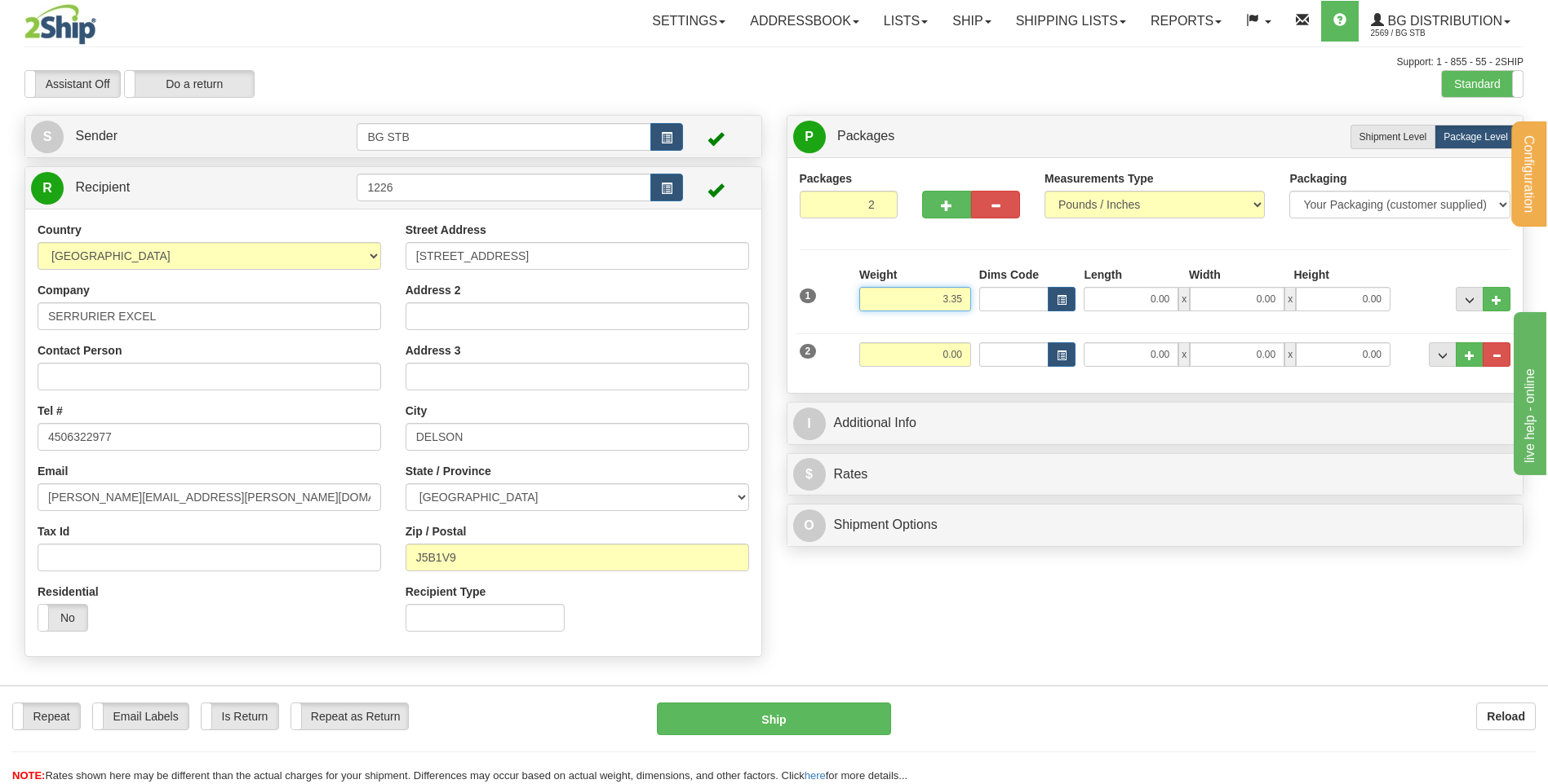
type input "3.35"
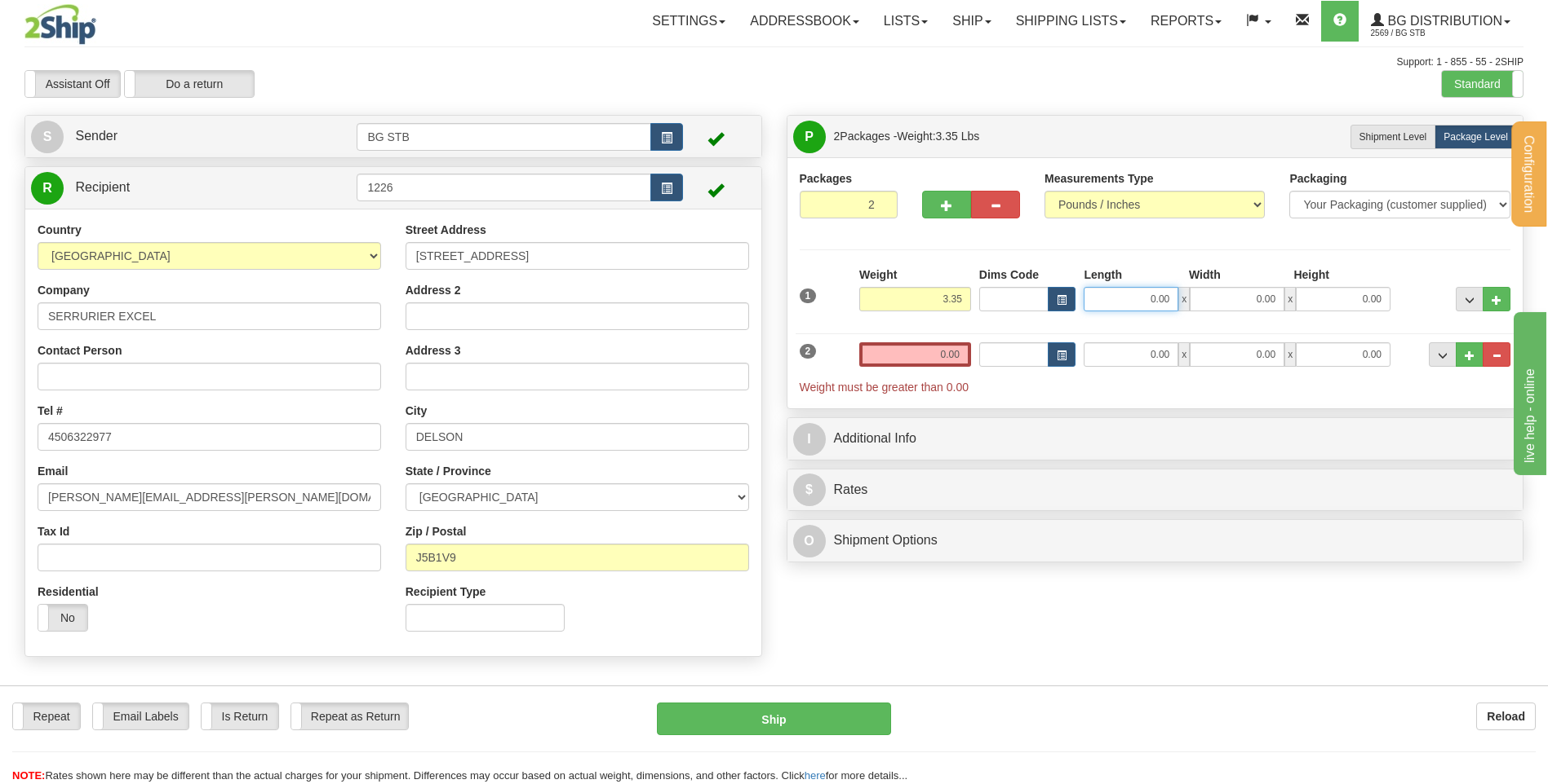
click at [1134, 302] on input "0.00" at bounding box center [1131, 299] width 95 height 25
type input "20.00"
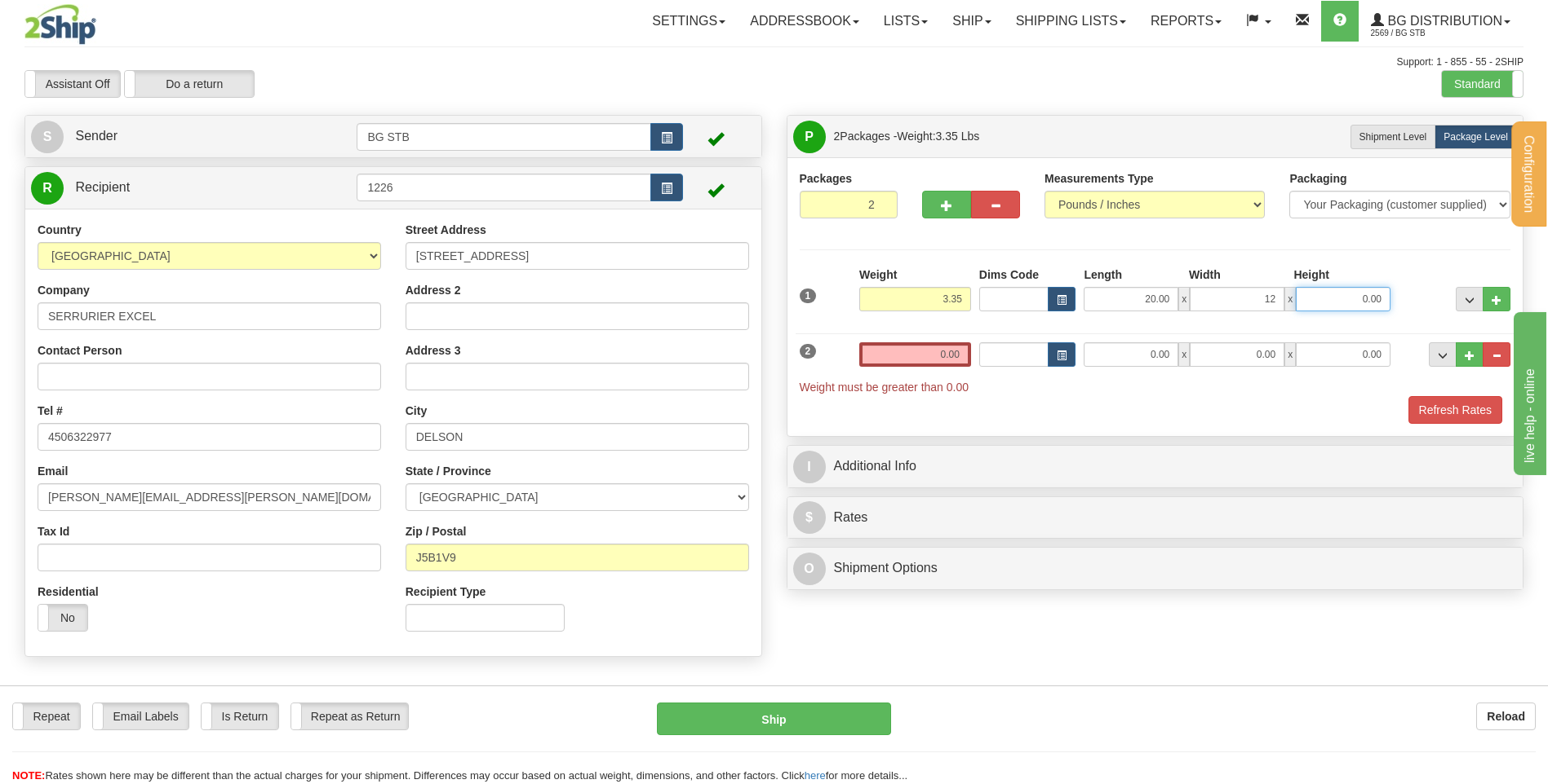
type input "12.00"
type input "5.00"
click at [1041, 414] on div "Refresh Rates" at bounding box center [1155, 410] width 720 height 27
click at [946, 362] on input "0.00" at bounding box center [915, 354] width 112 height 25
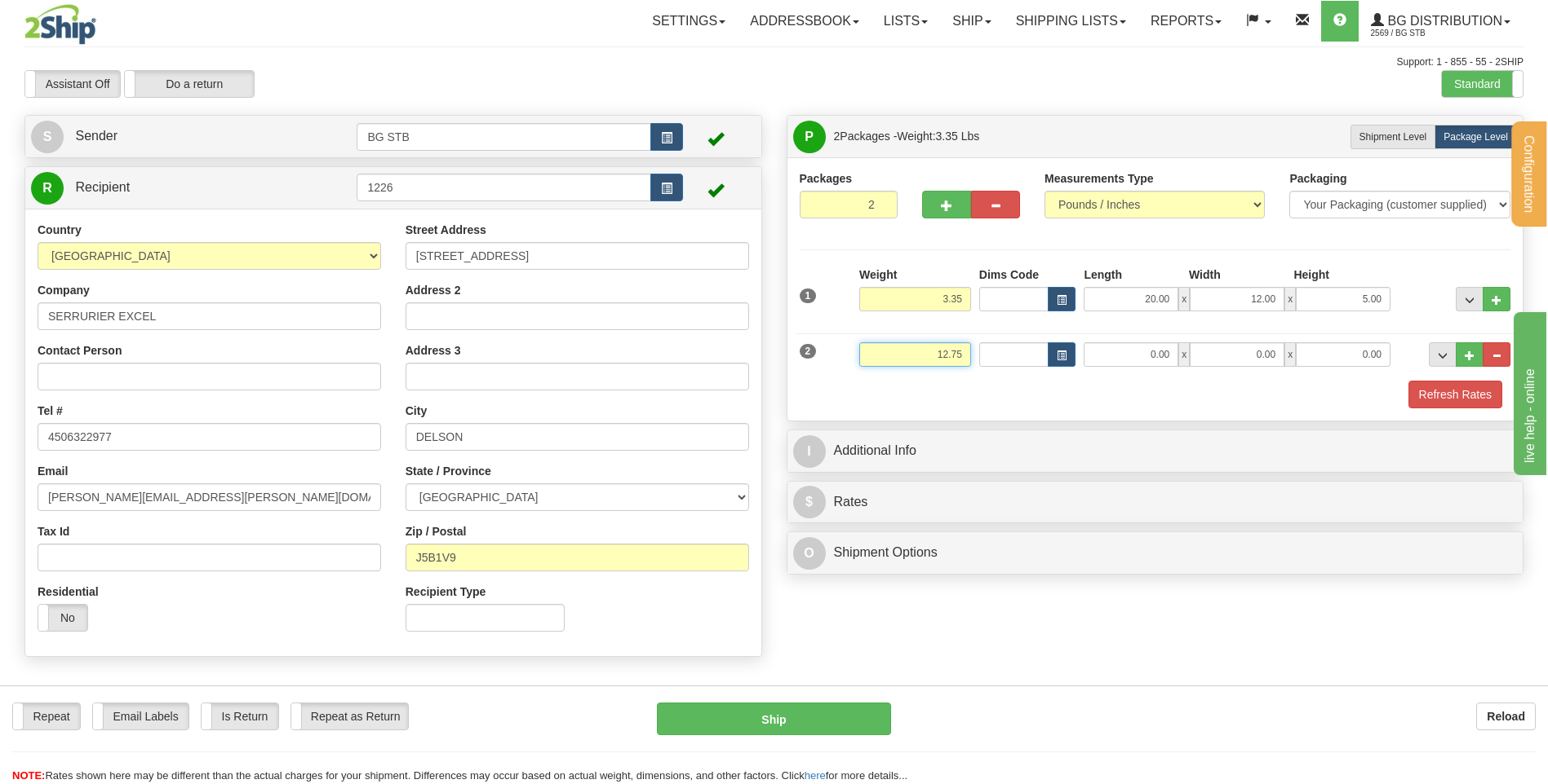
type input "12.75"
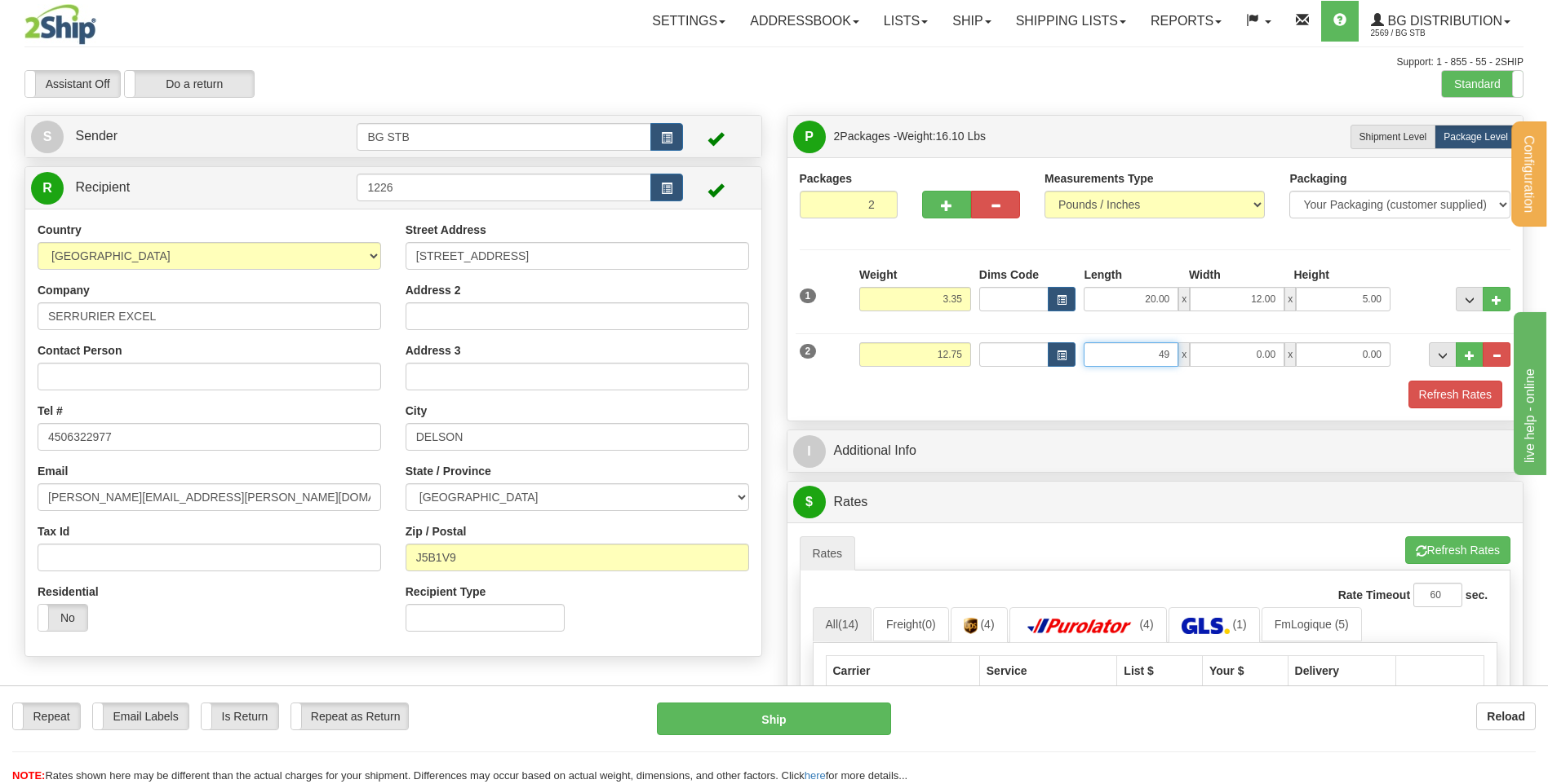
type input "49.00"
type input "7.00"
type input "6.00"
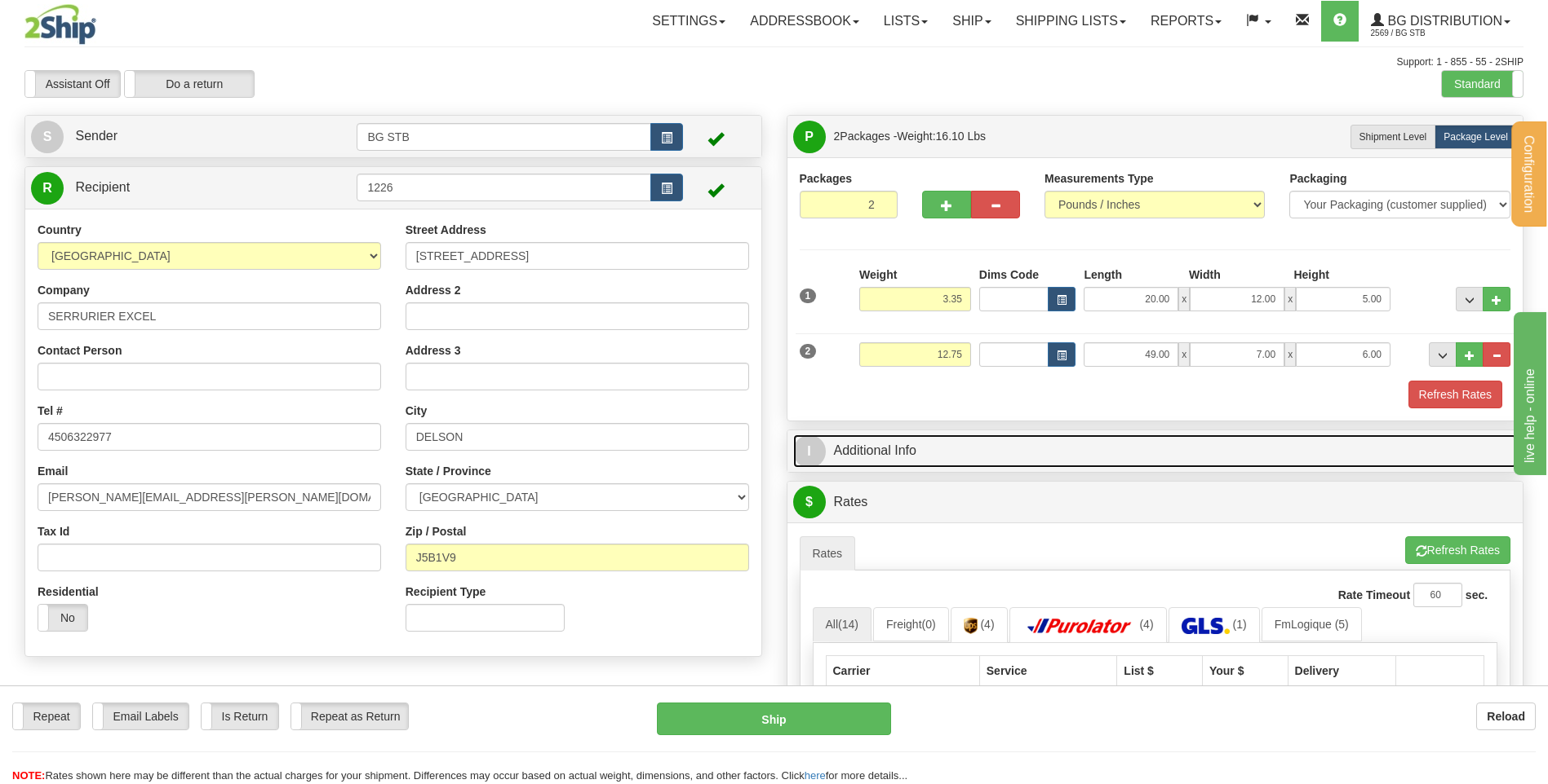
click at [1086, 442] on link "I Additional Info" at bounding box center [1154, 451] width 724 height 34
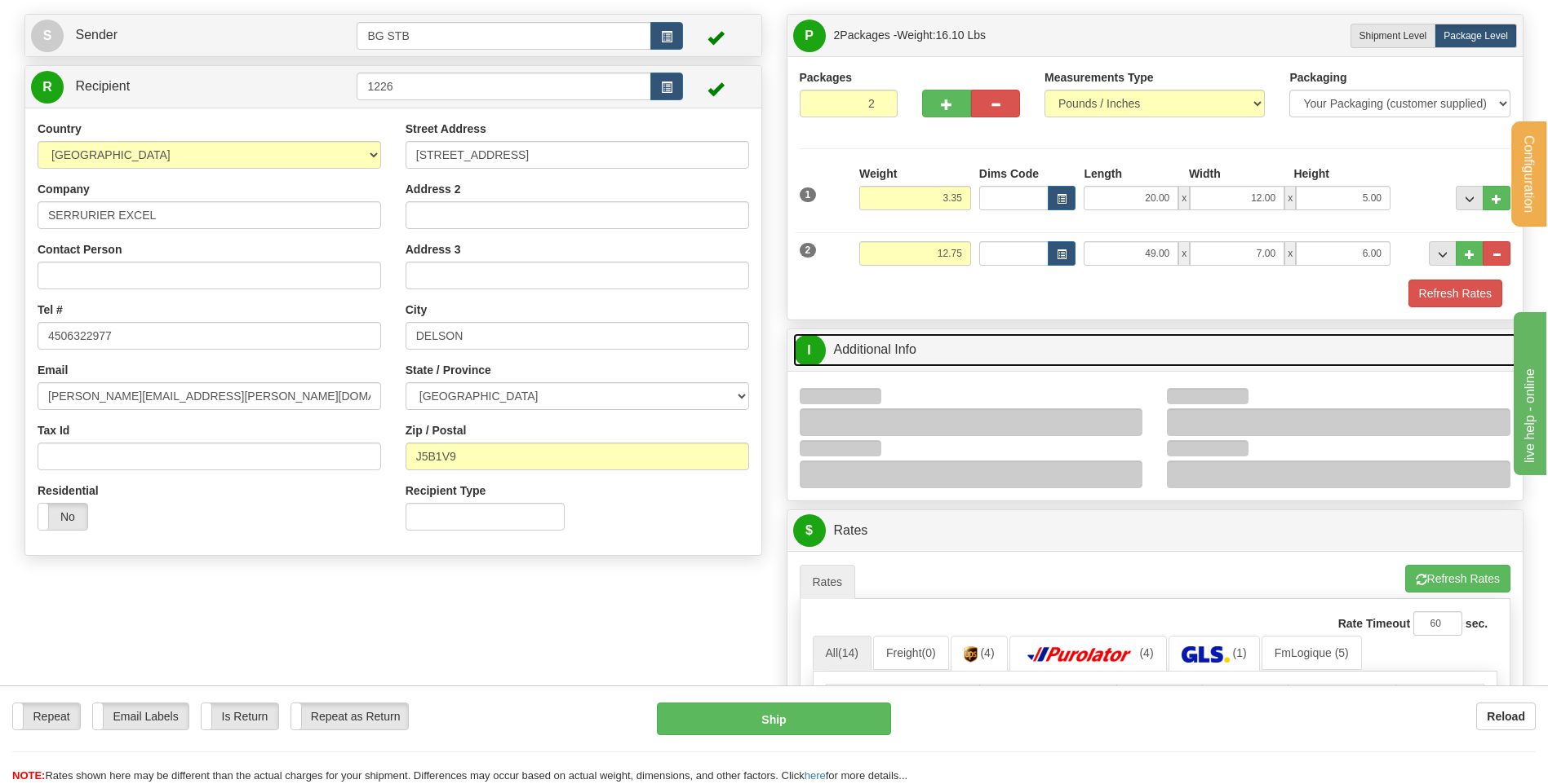
scroll to position [245, 0]
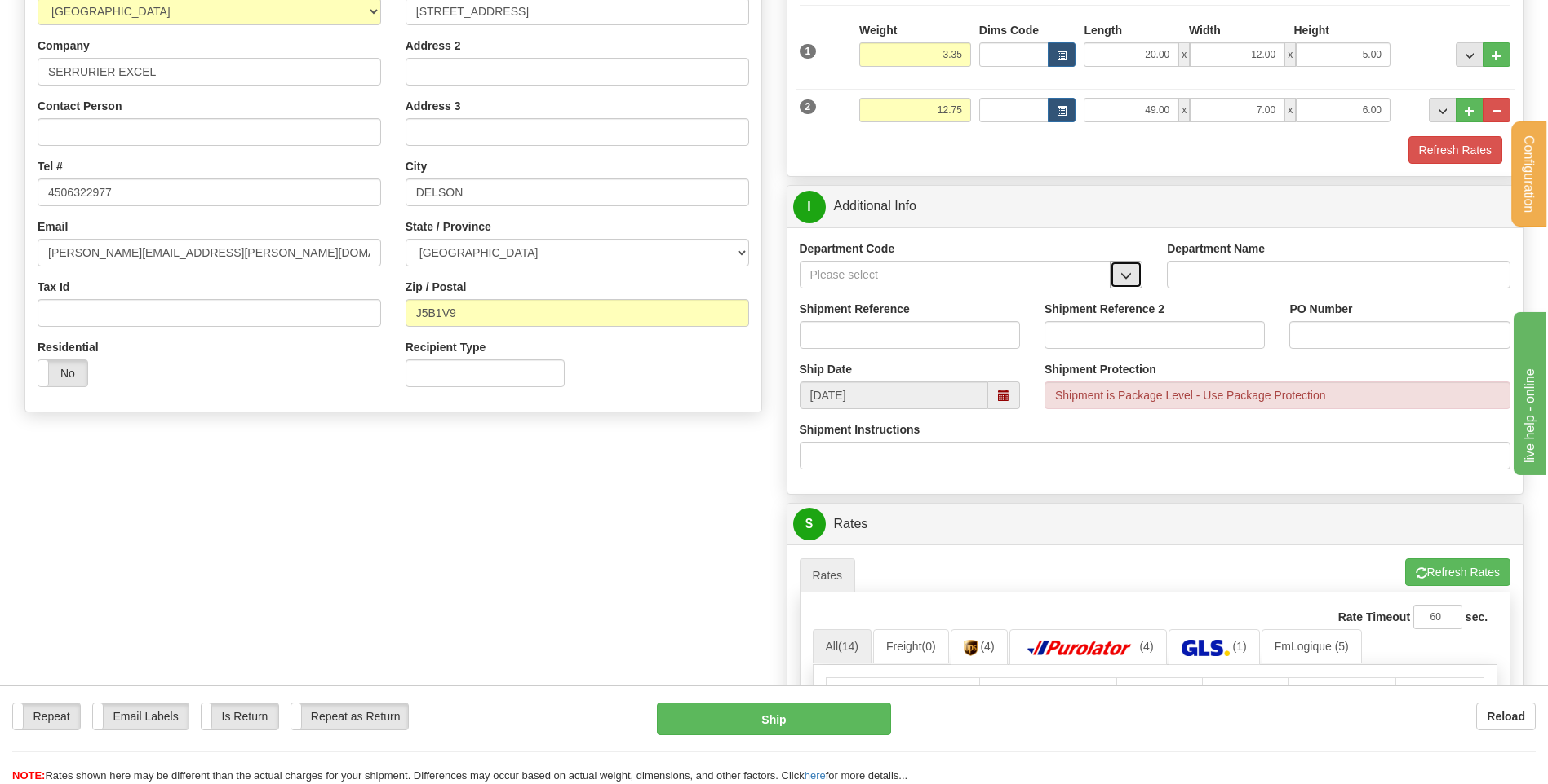
click at [1123, 268] on button "button" at bounding box center [1126, 275] width 33 height 27
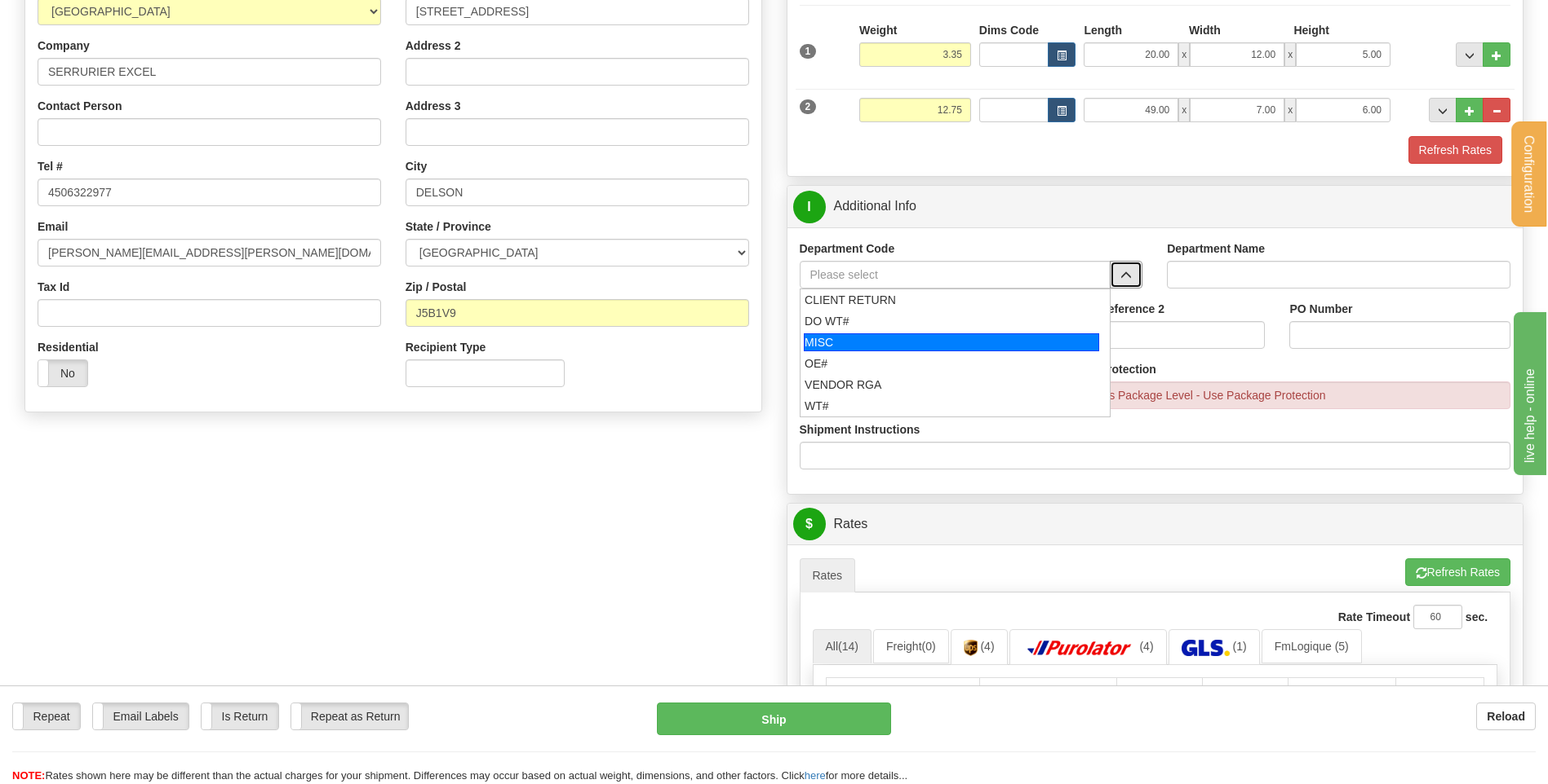
drag, startPoint x: 894, startPoint y: 364, endPoint x: 889, endPoint y: 353, distance: 12.1
click at [893, 362] on div "OE#" at bounding box center [951, 363] width 293 height 16
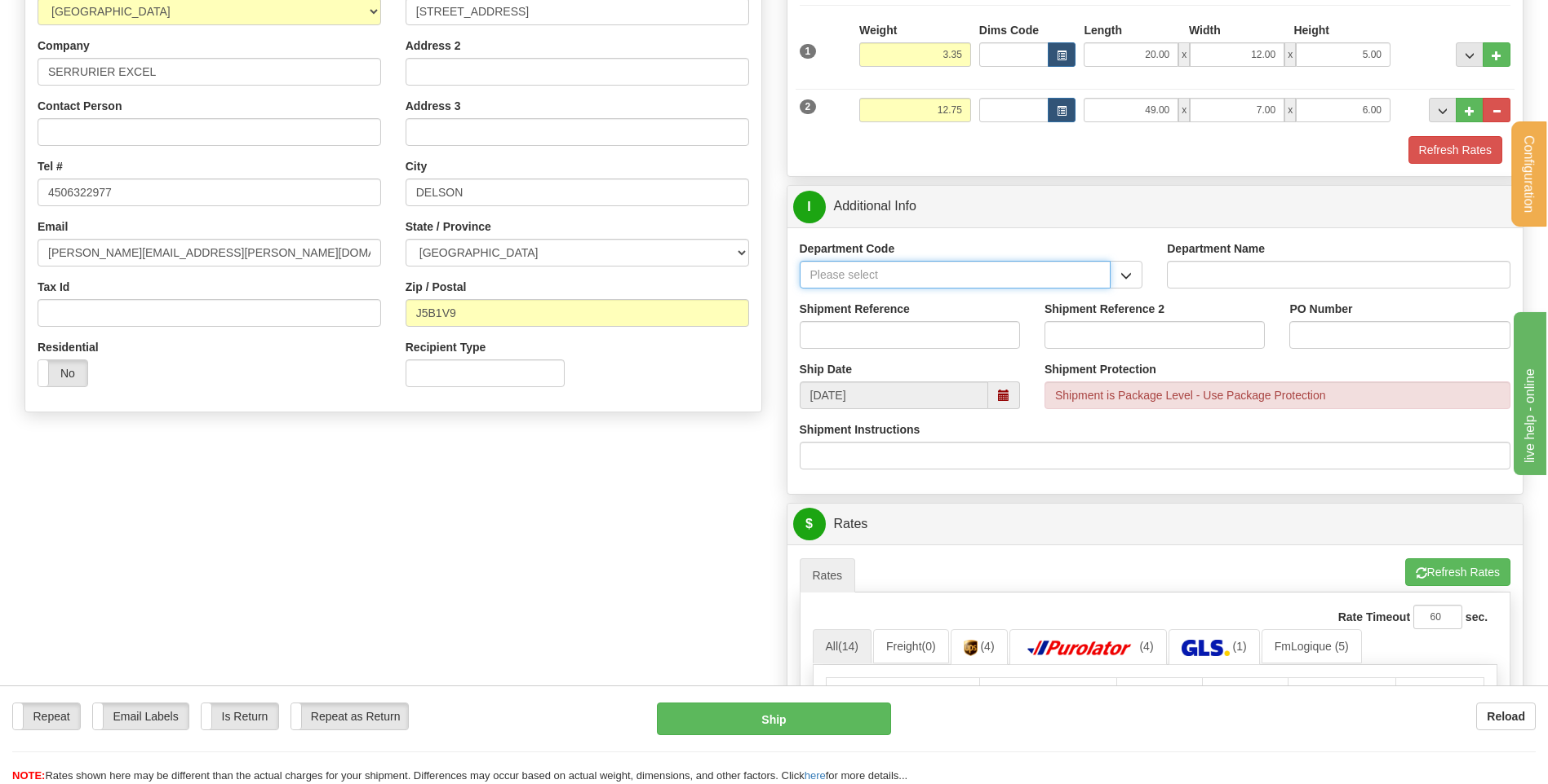
type input "OE#"
type input "ORDERS"
click at [887, 344] on input "Shipment Reference" at bounding box center [909, 335] width 220 height 27
type input "80003858-00"
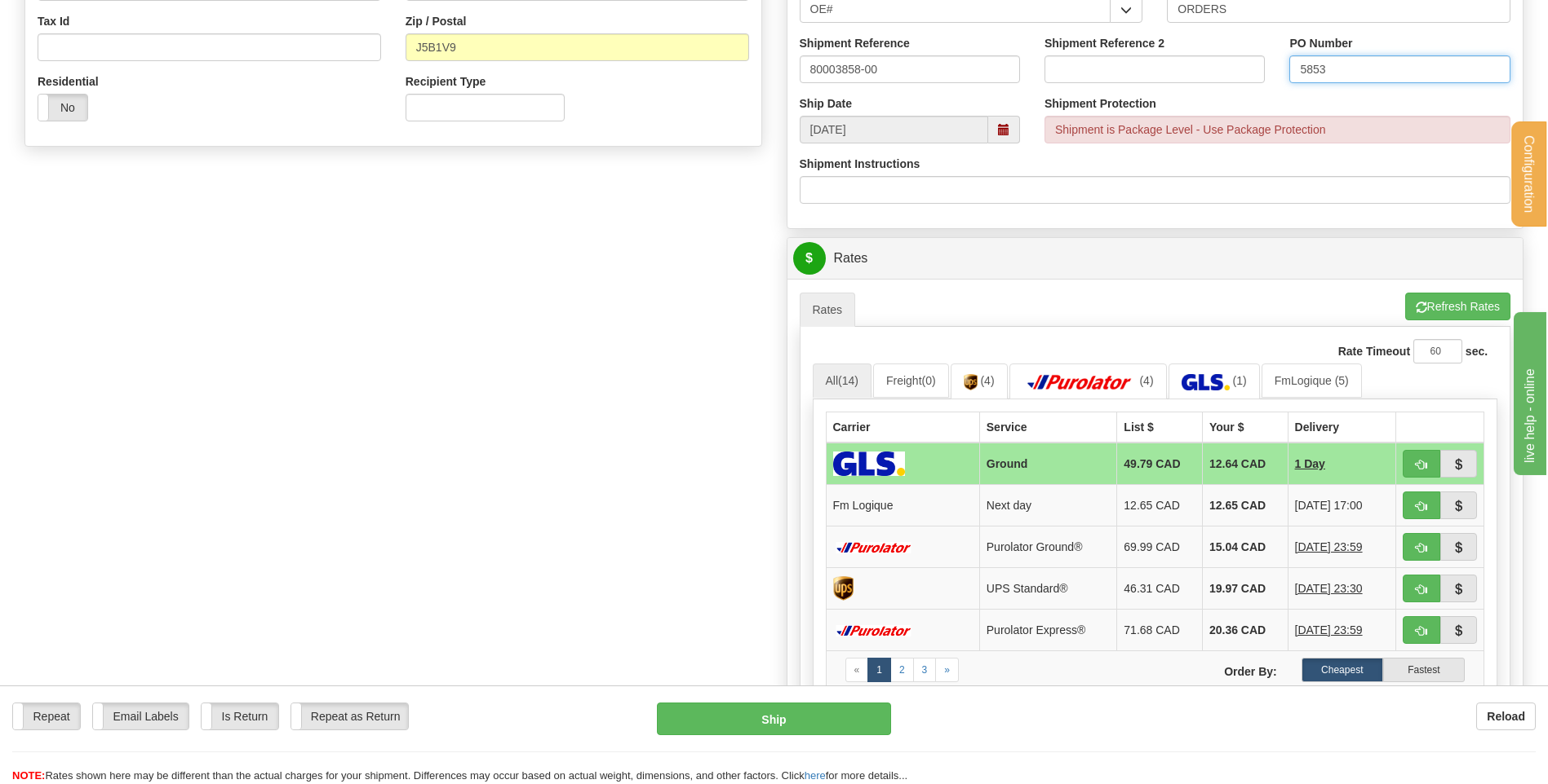
scroll to position [652, 0]
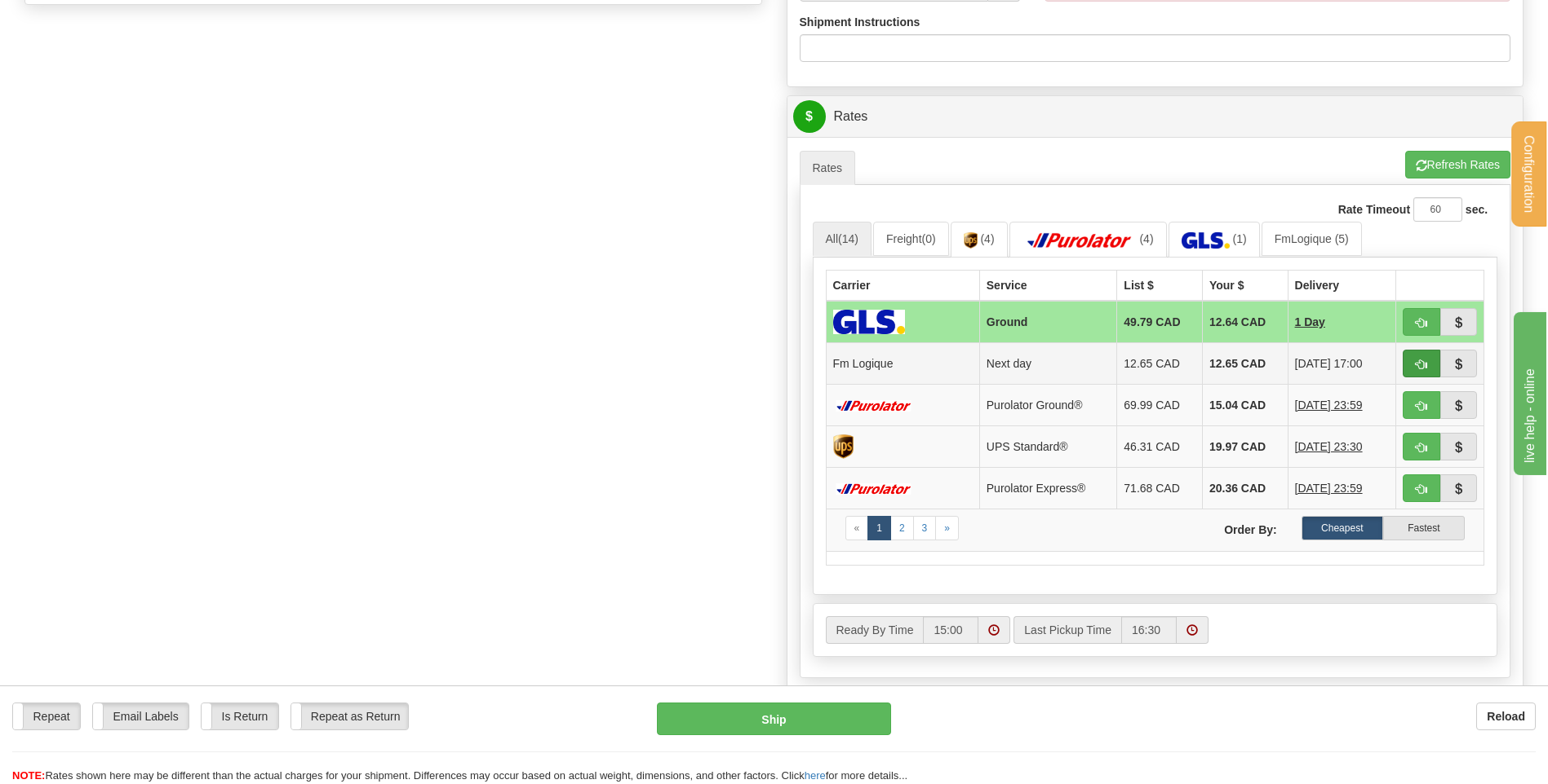
type input "5853"
drag, startPoint x: 1416, startPoint y: 356, endPoint x: 1136, endPoint y: 409, distance: 285.0
click at [1417, 356] on button "button" at bounding box center [1420, 363] width 37 height 27
type input "jour"
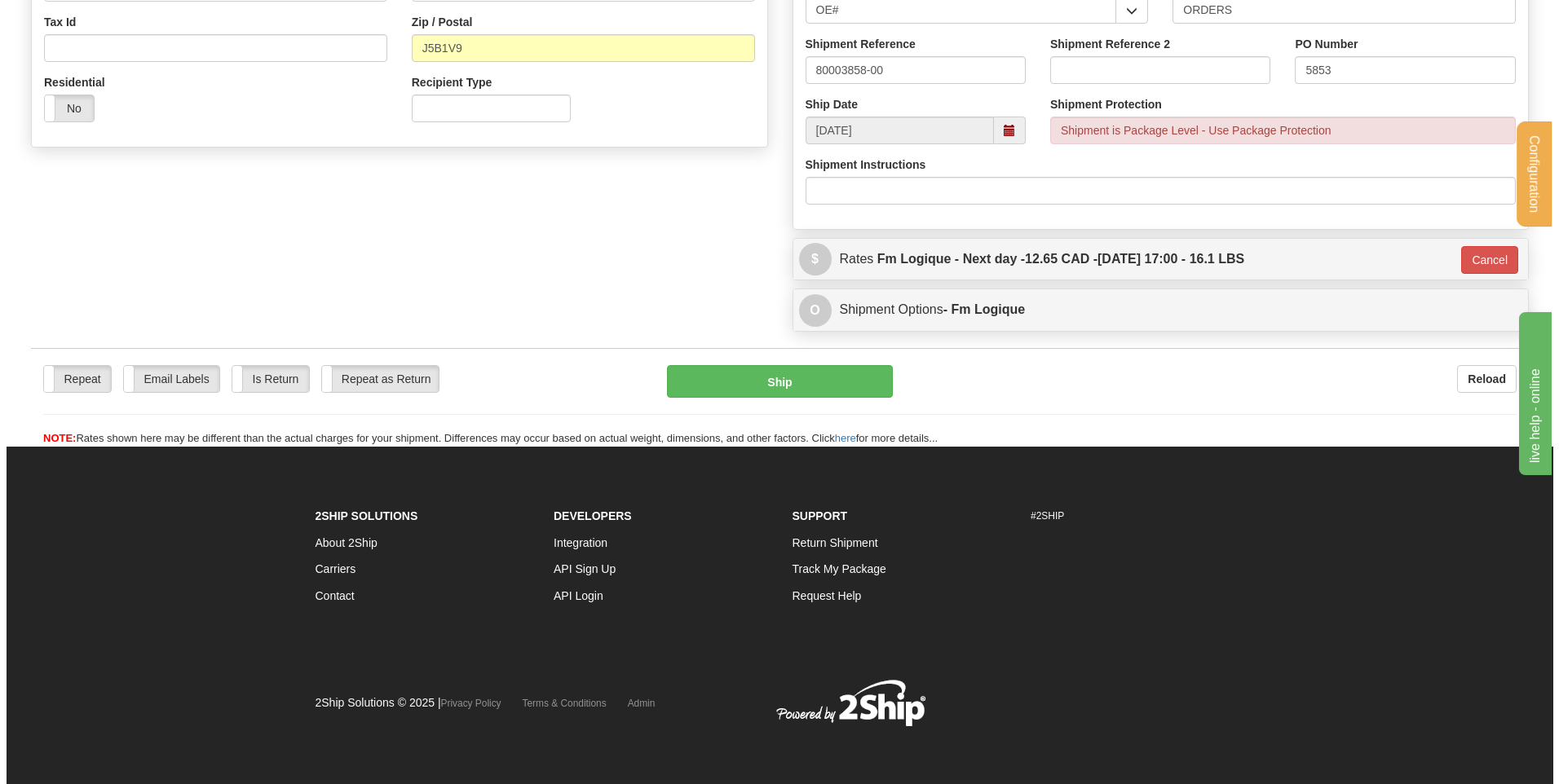
scroll to position [511, 0]
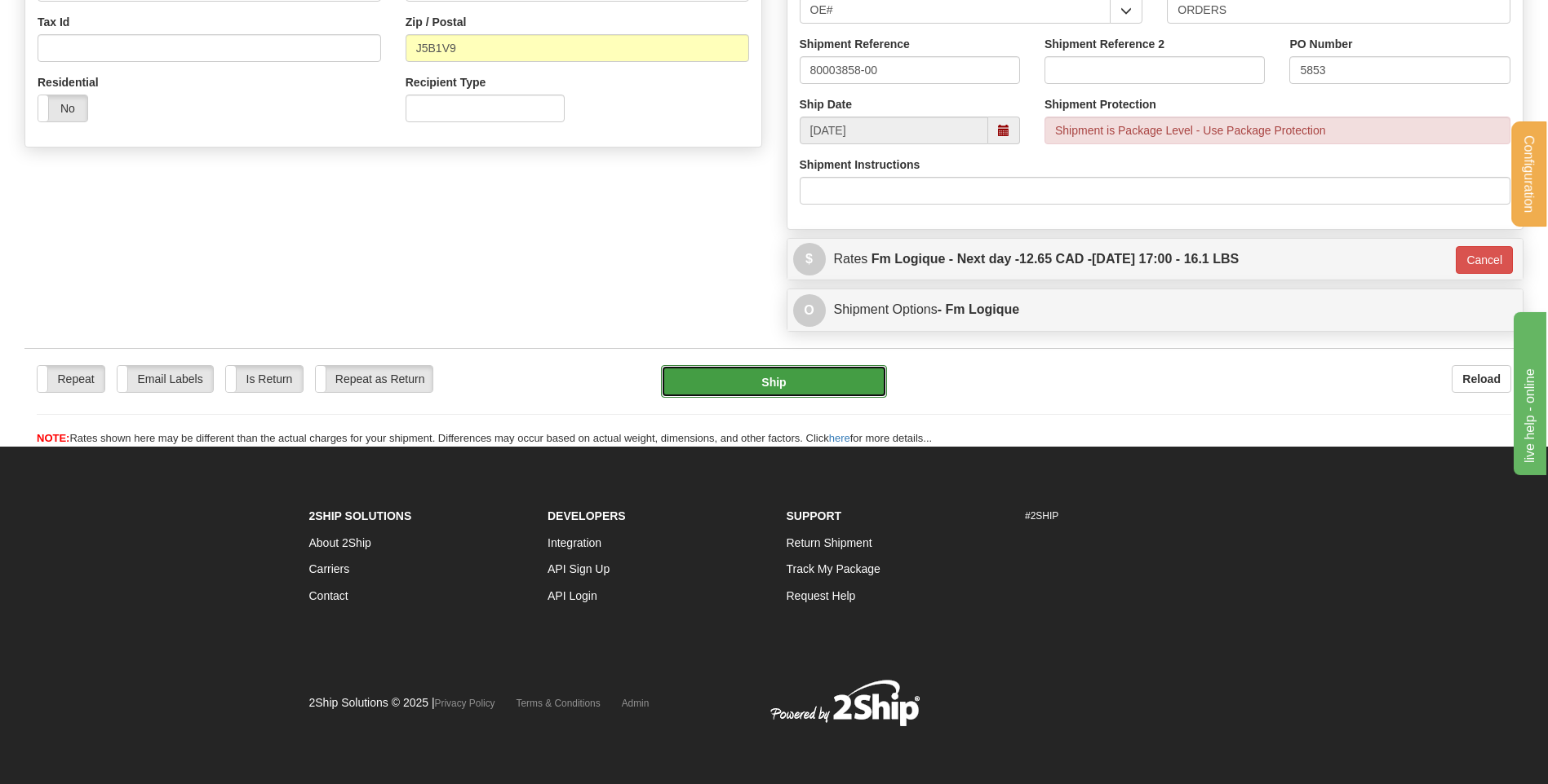
click at [825, 370] on button "Ship" at bounding box center [773, 382] width 225 height 33
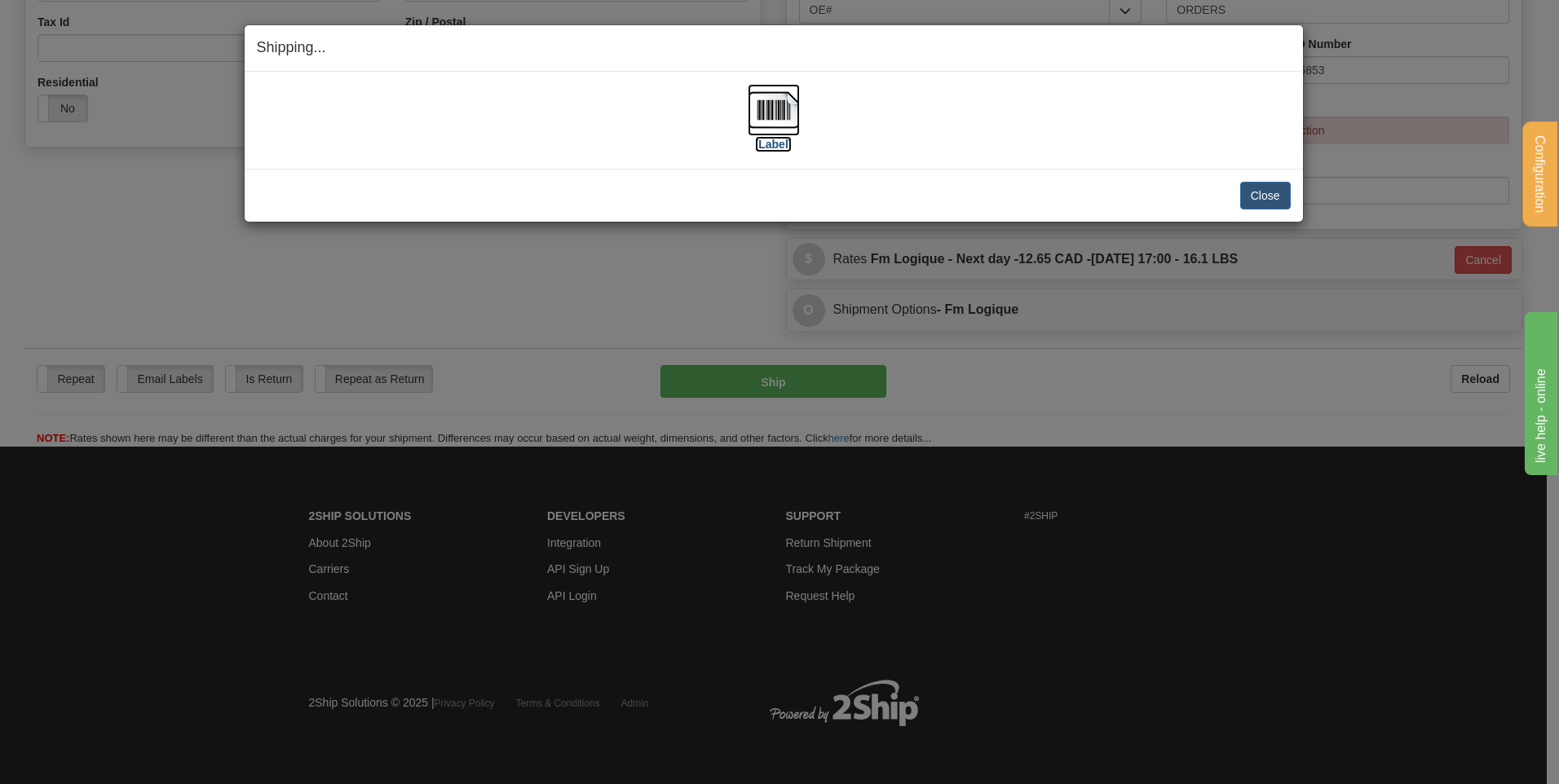
click at [773, 117] on img at bounding box center [773, 109] width 52 height 52
